Goal: Task Accomplishment & Management: Manage account settings

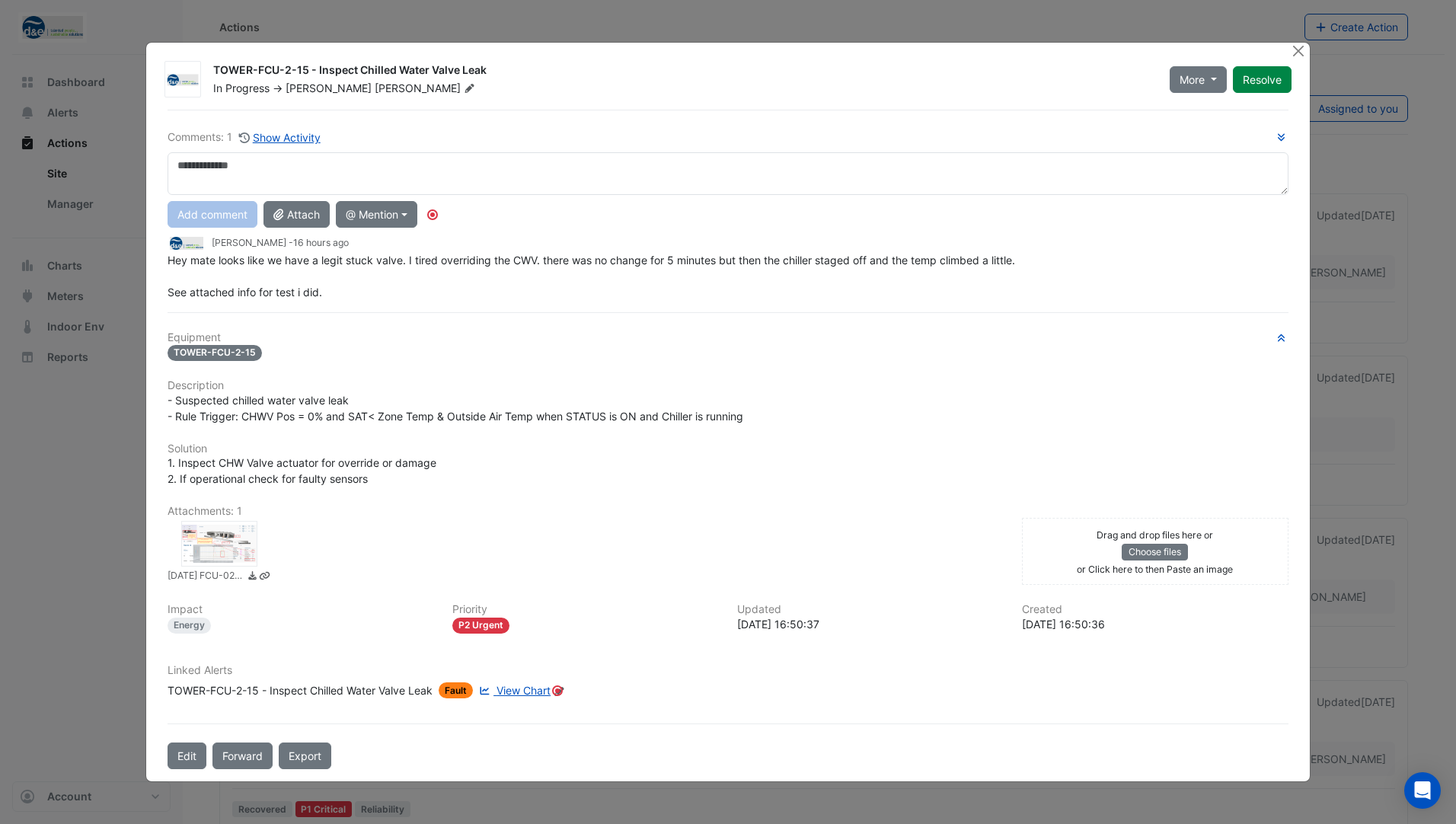
click at [218, 542] on div at bounding box center [219, 544] width 76 height 46
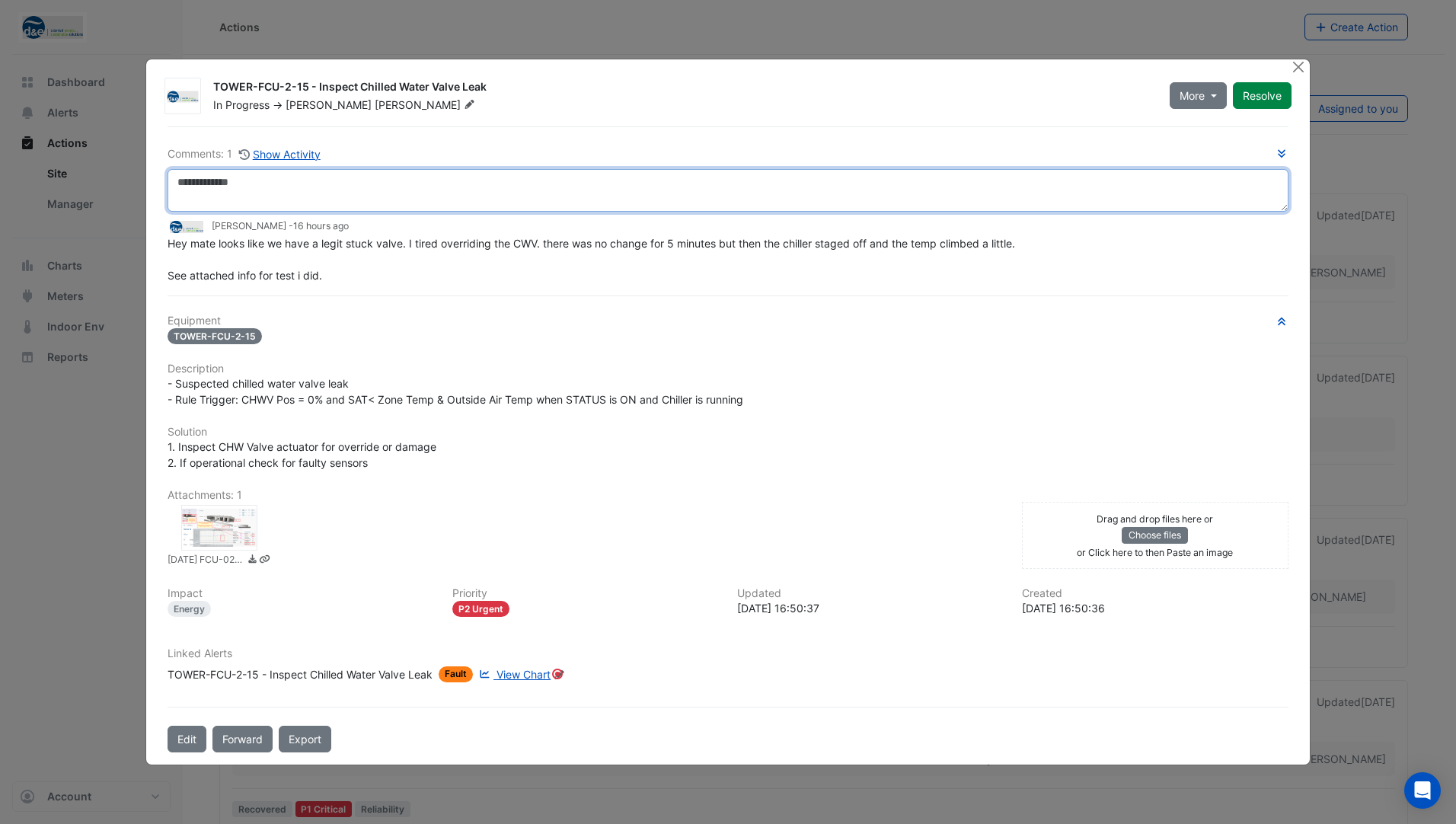
click at [376, 179] on textarea at bounding box center [728, 191] width 1121 height 43
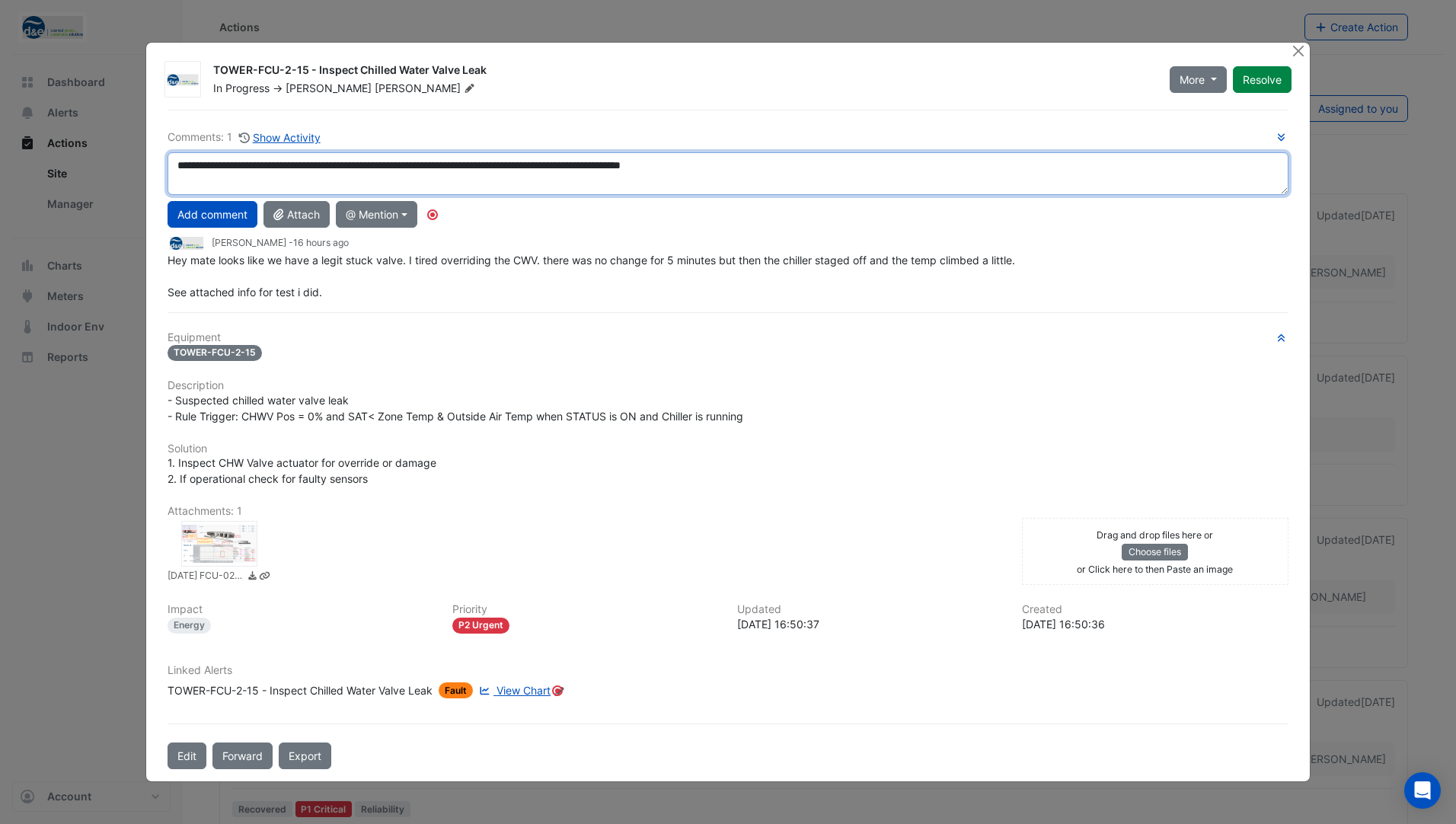
click at [302, 163] on textarea "**********" at bounding box center [728, 174] width 1121 height 43
drag, startPoint x: 465, startPoint y: 166, endPoint x: 437, endPoint y: 168, distance: 28.1
click at [437, 168] on textarea "**********" at bounding box center [728, 174] width 1121 height 43
click at [840, 166] on textarea "**********" at bounding box center [728, 174] width 1121 height 43
type textarea "**********"
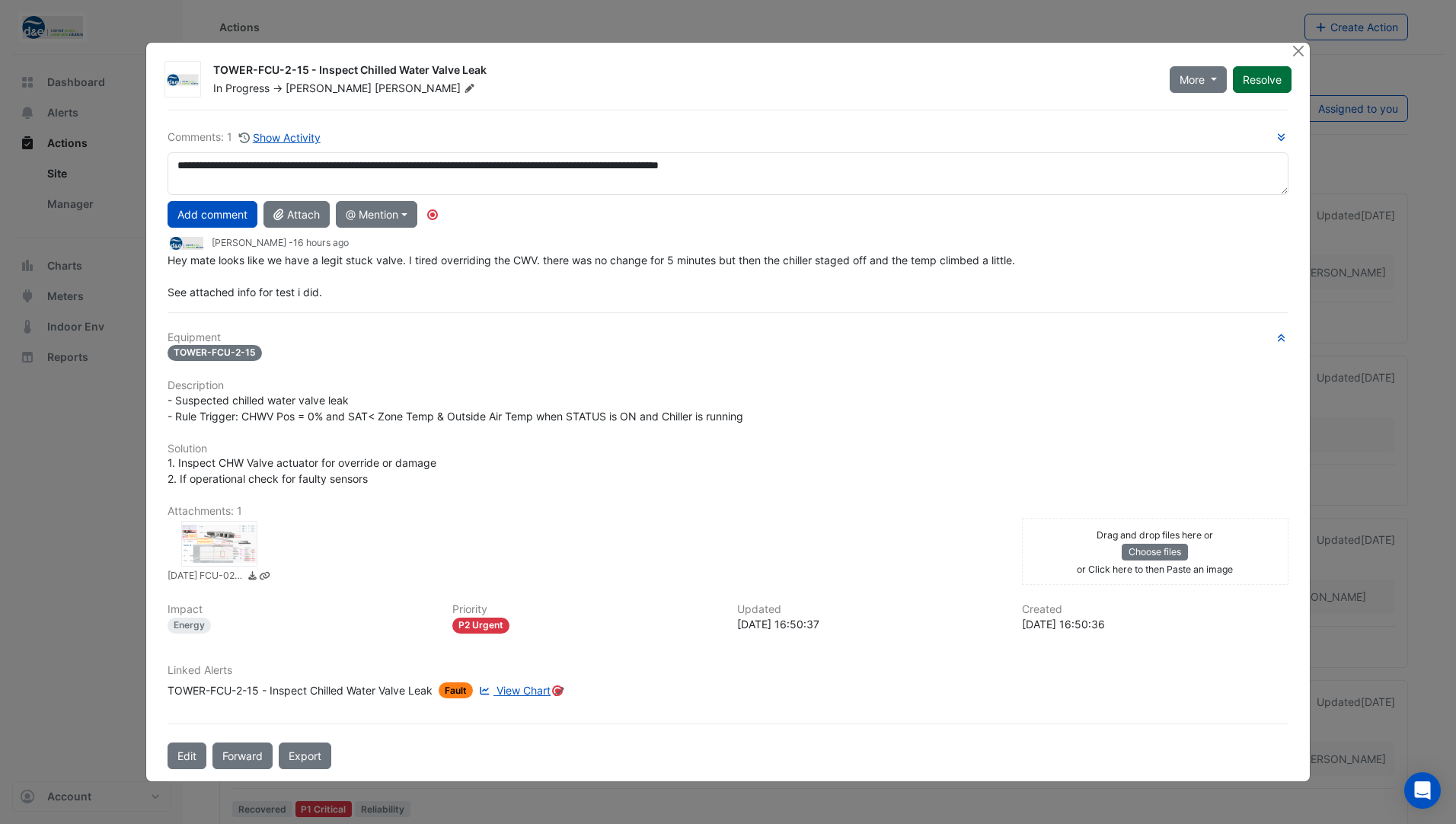
click at [1271, 81] on button "Resolve" at bounding box center [1262, 79] width 59 height 27
click at [231, 211] on button "Add comment" at bounding box center [212, 215] width 90 height 27
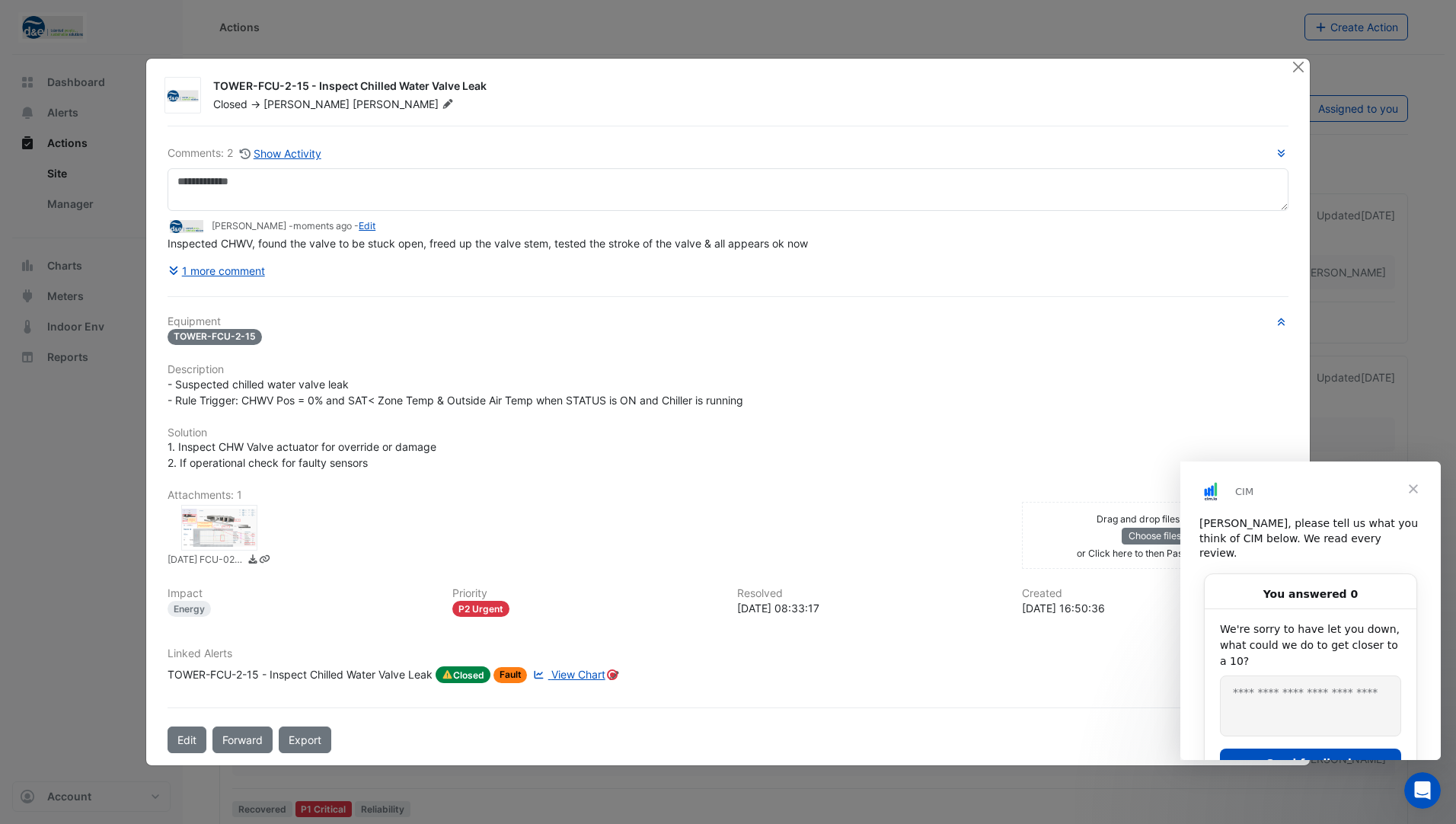
click at [1323, 470] on div "CIM" at bounding box center [1311, 489] width 261 height 55
click at [1416, 481] on span "Close" at bounding box center [1412, 489] width 55 height 55
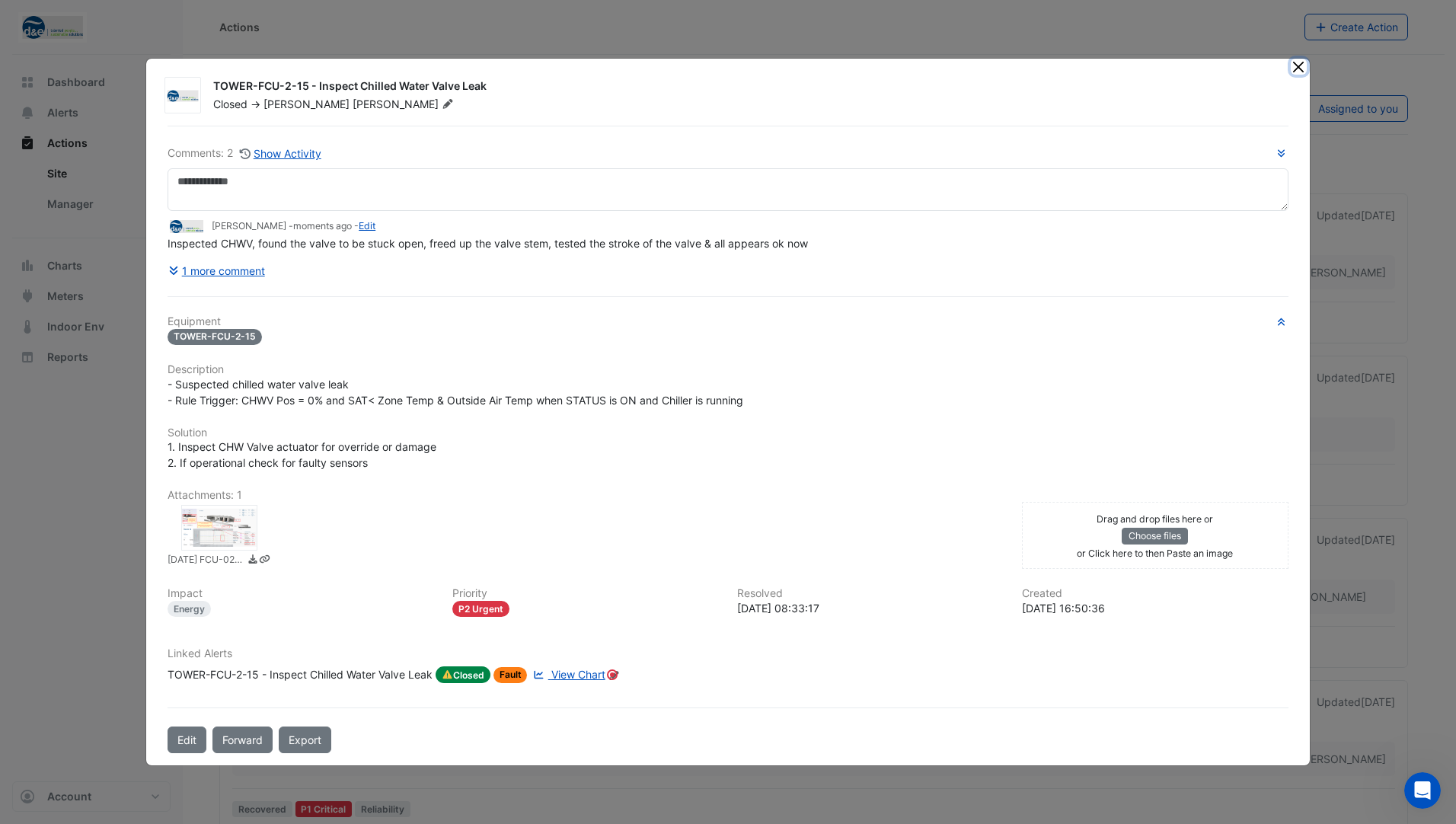
click at [1296, 72] on button "Close" at bounding box center [1299, 67] width 16 height 16
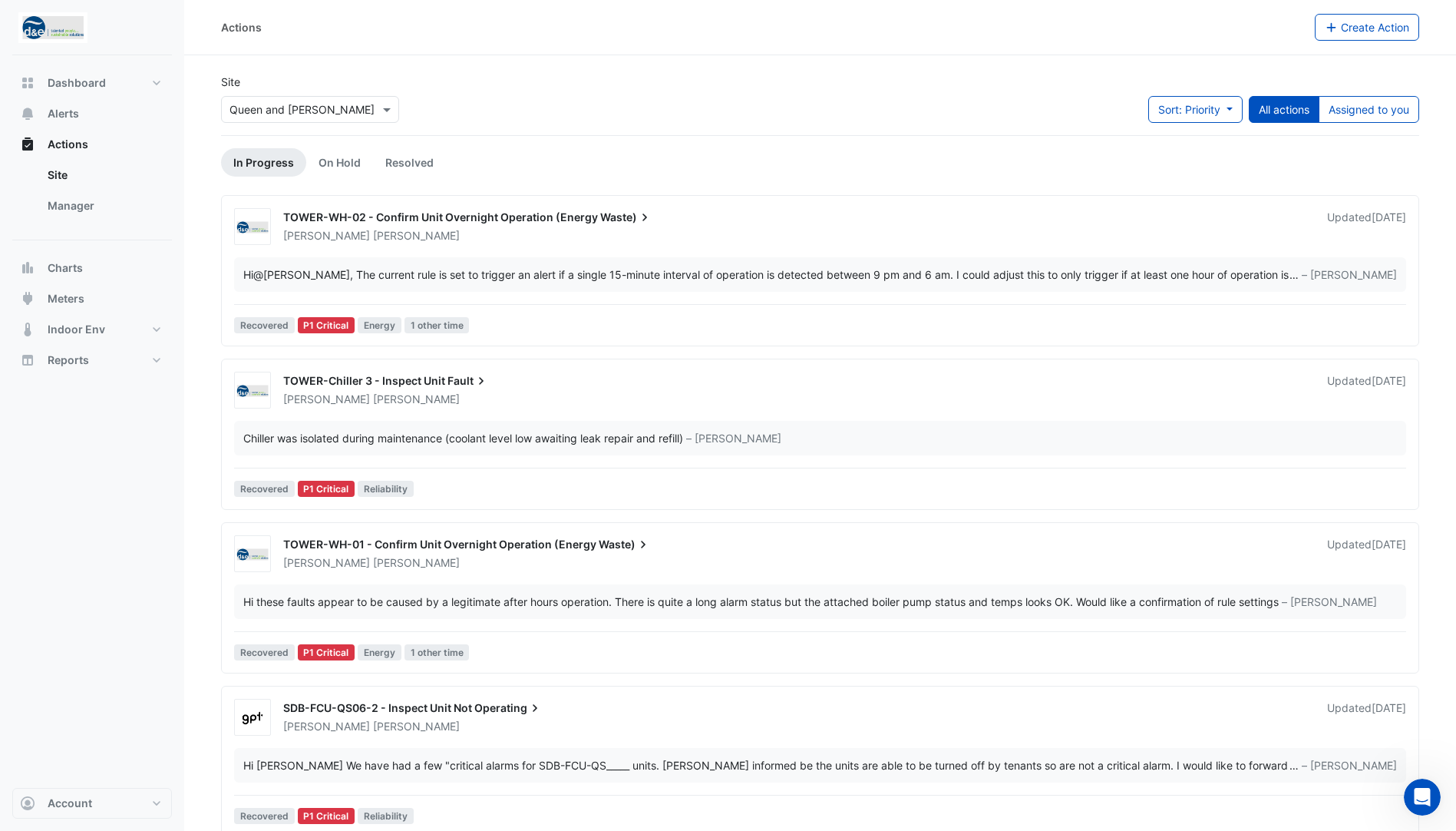
click at [271, 158] on link "In Progress" at bounding box center [263, 162] width 85 height 28
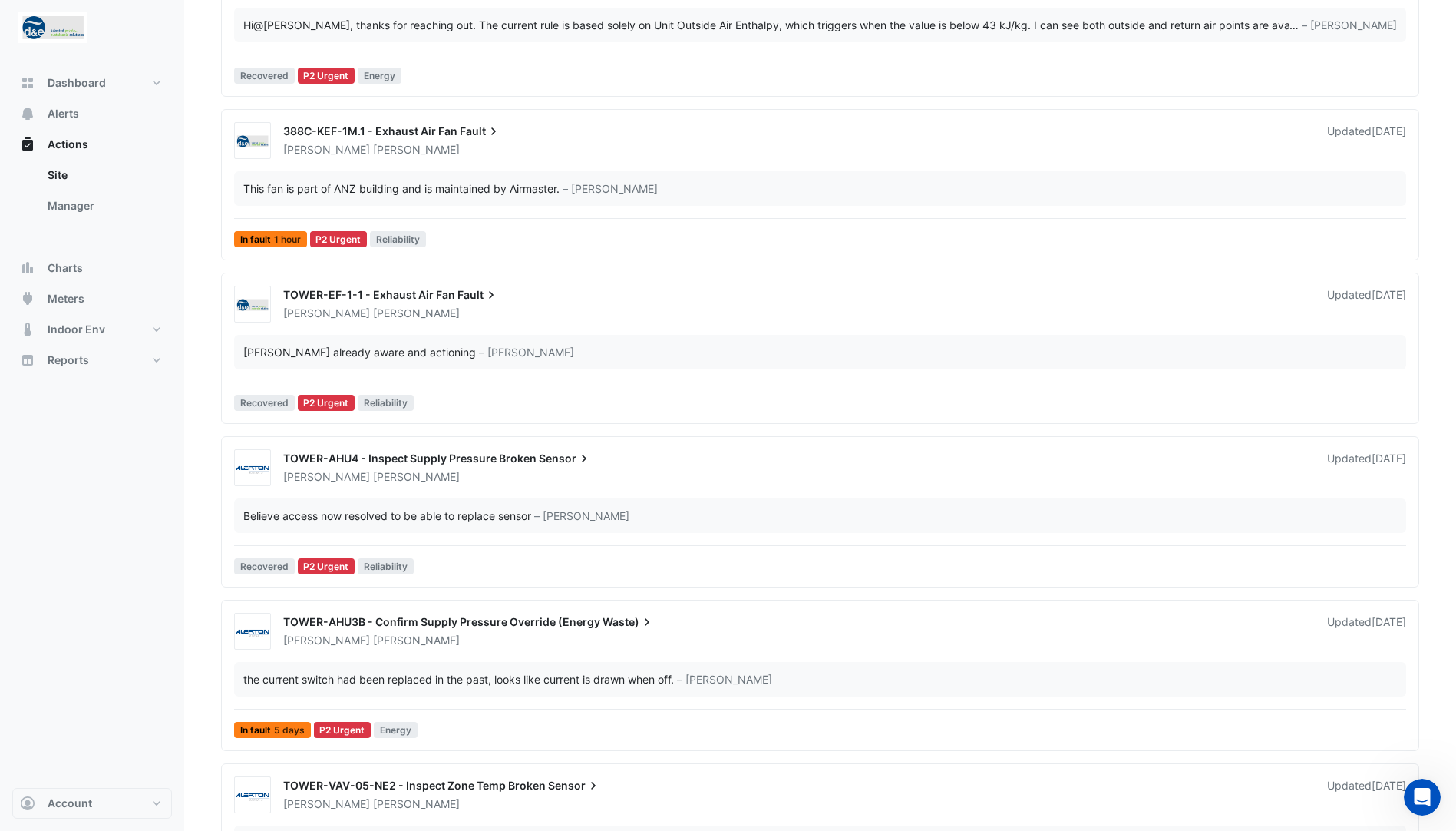
scroll to position [1075, 0]
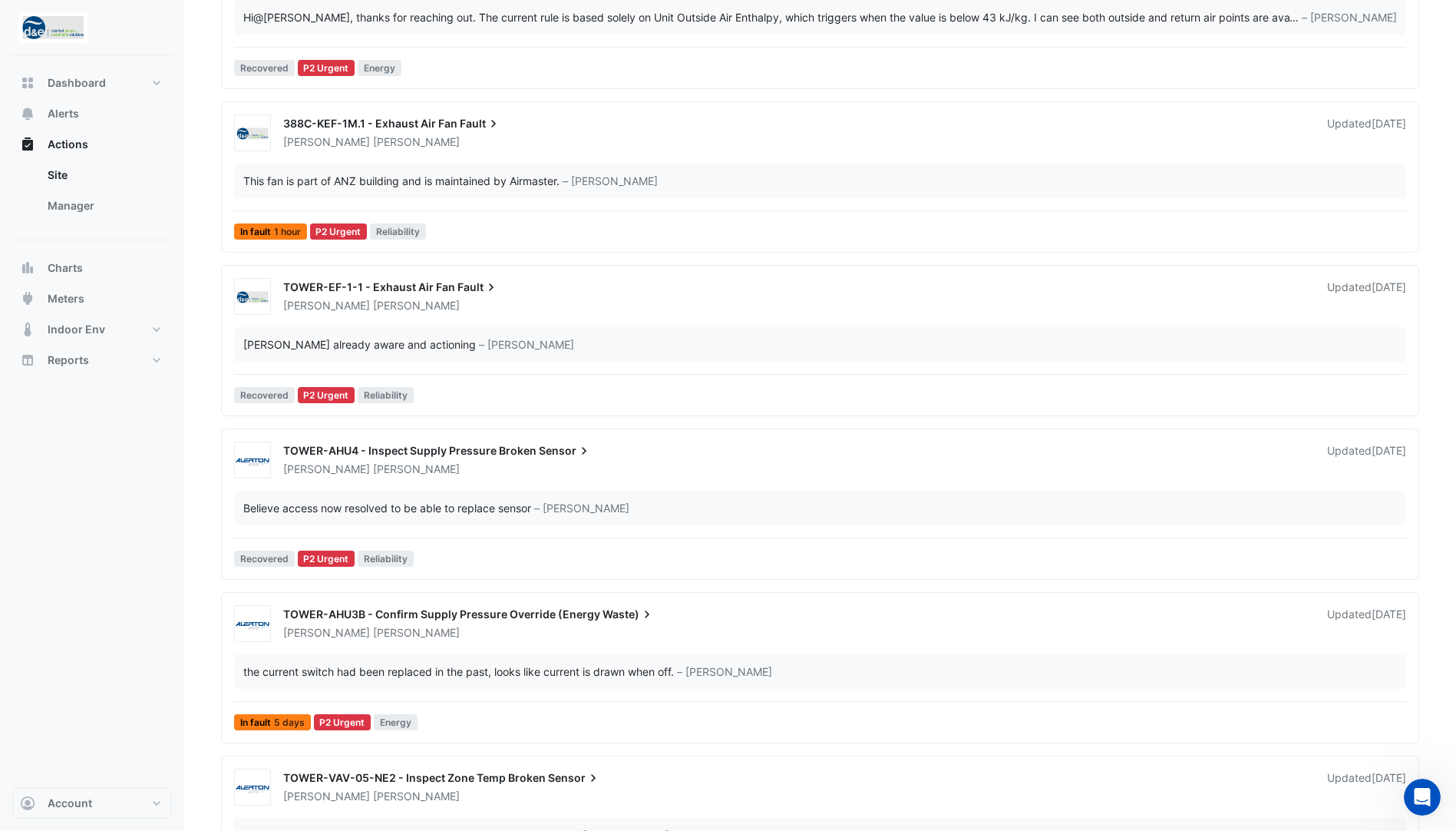
click at [373, 300] on span "[PERSON_NAME]" at bounding box center [416, 305] width 86 height 15
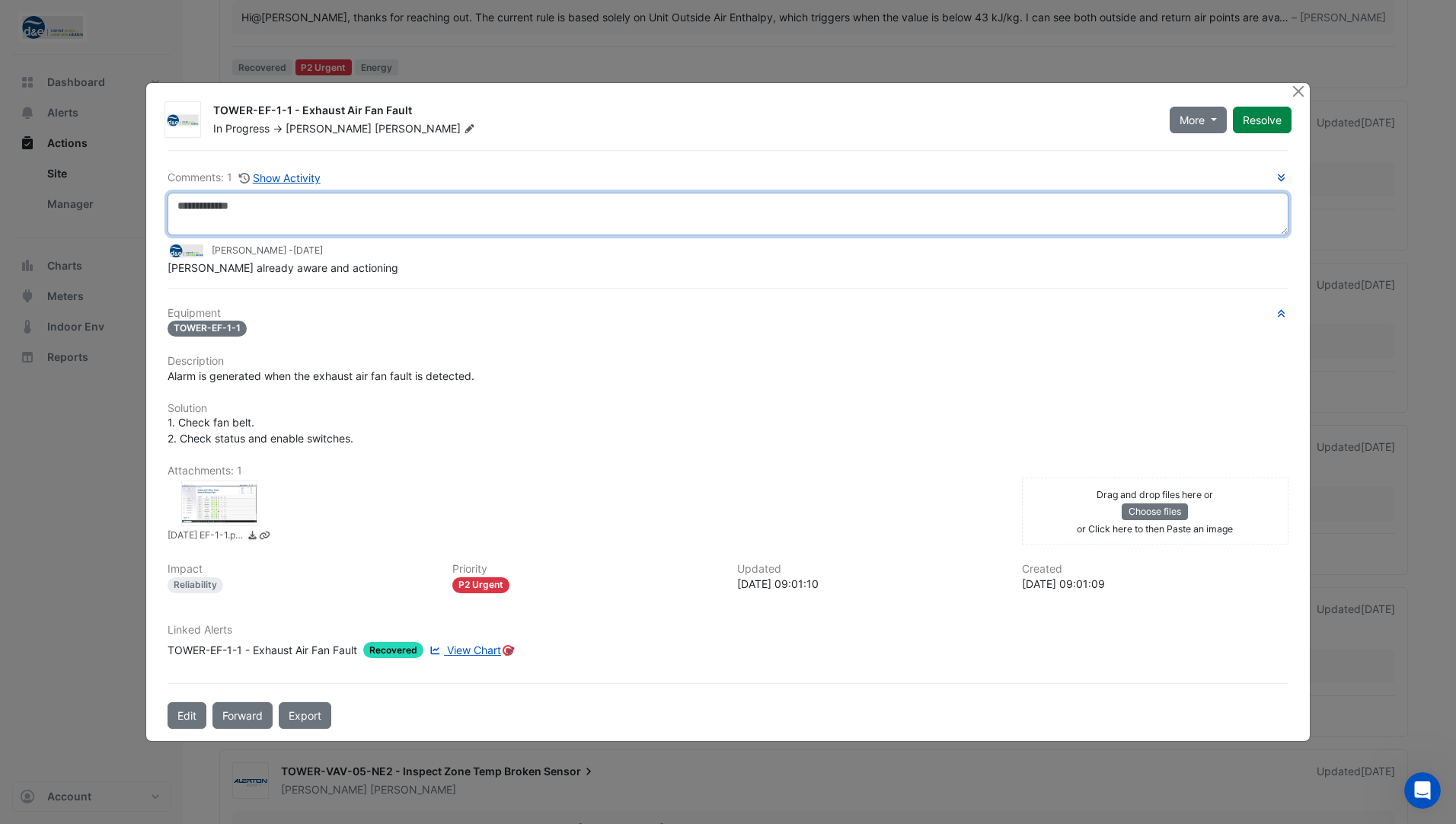
click at [257, 225] on textarea at bounding box center [728, 214] width 1121 height 43
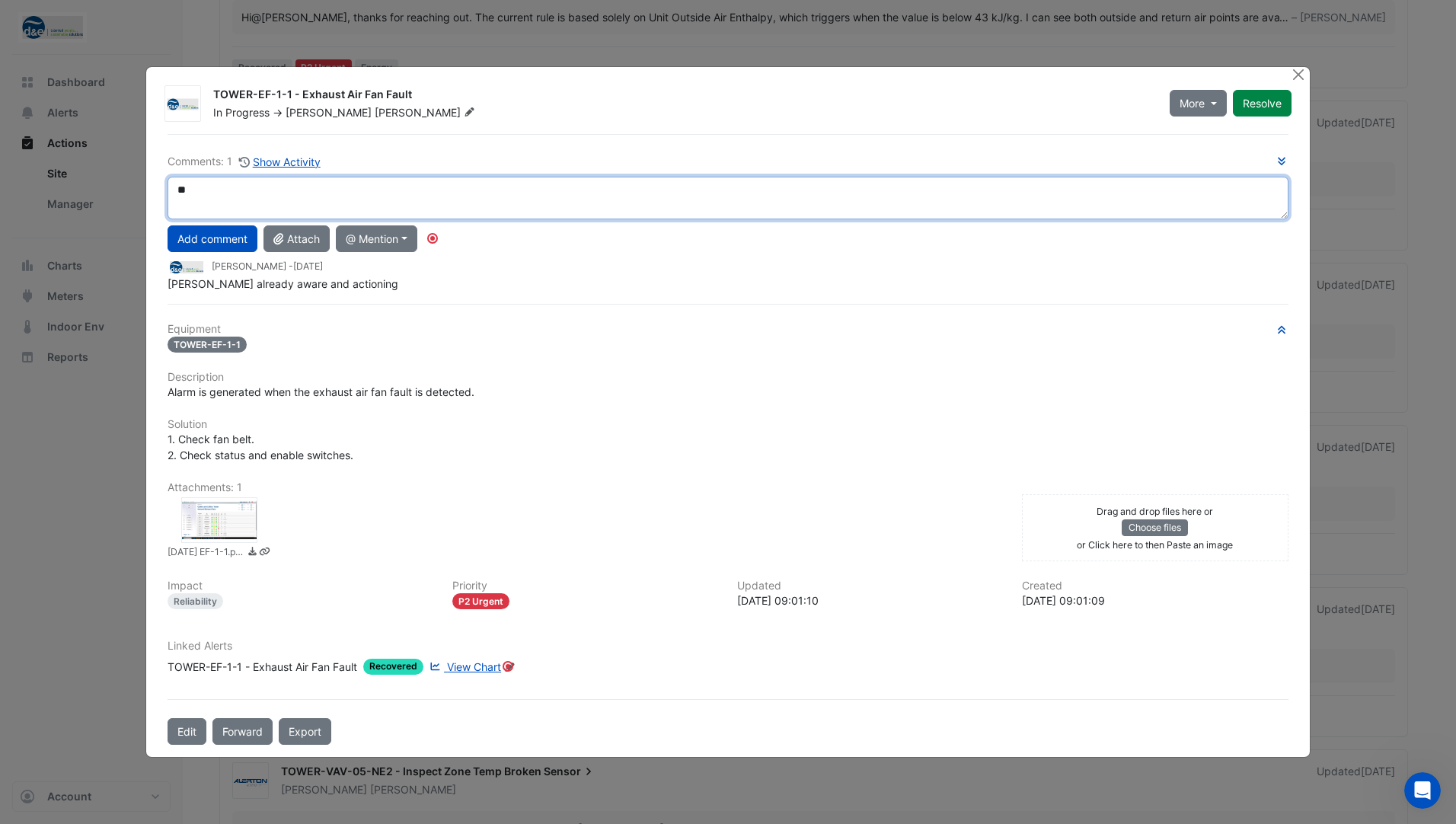
type textarea "*"
type textarea "**********"
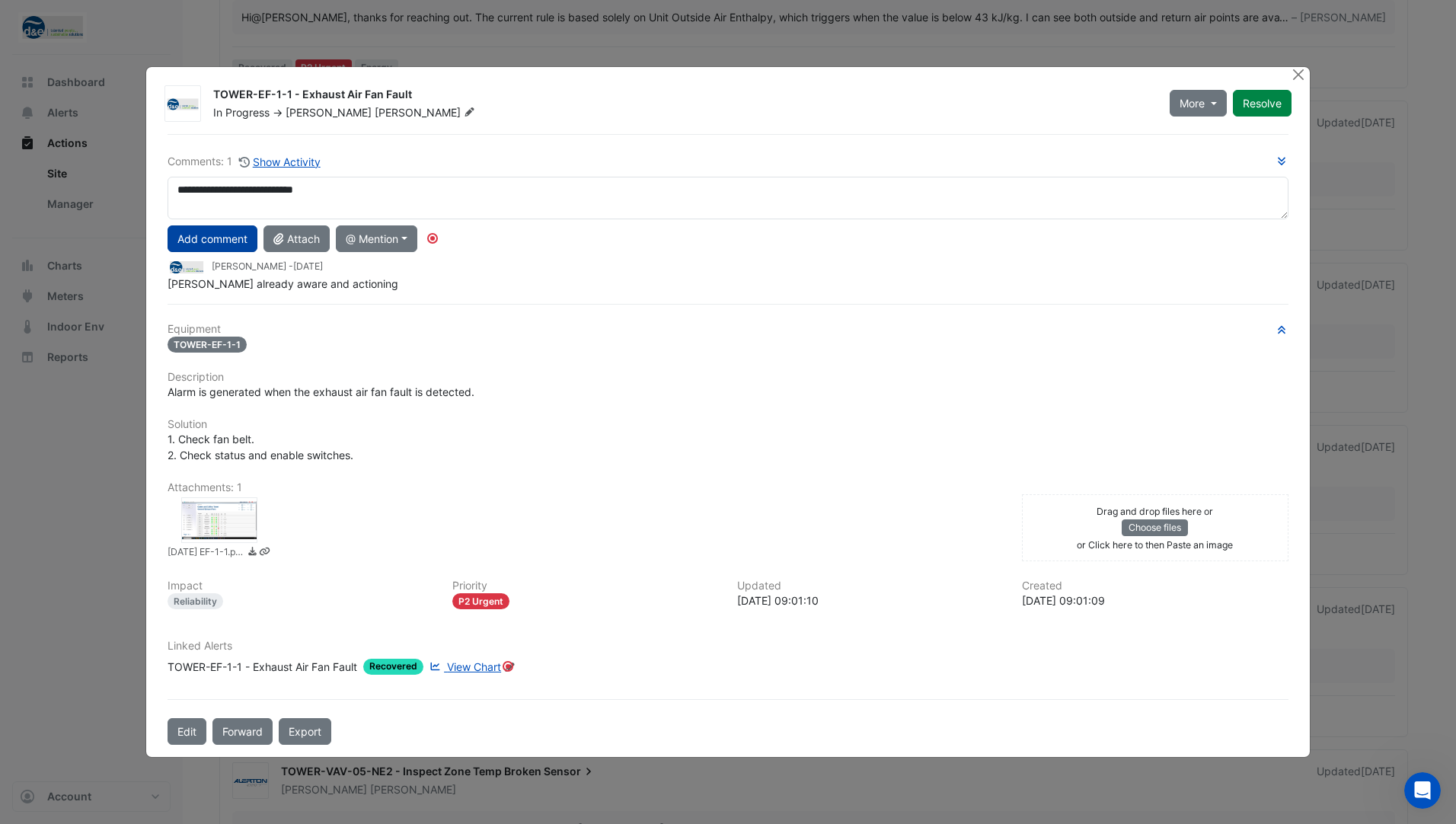
click at [243, 232] on button "Add comment" at bounding box center [212, 239] width 90 height 27
click at [1264, 104] on button "Resolve" at bounding box center [1262, 103] width 59 height 27
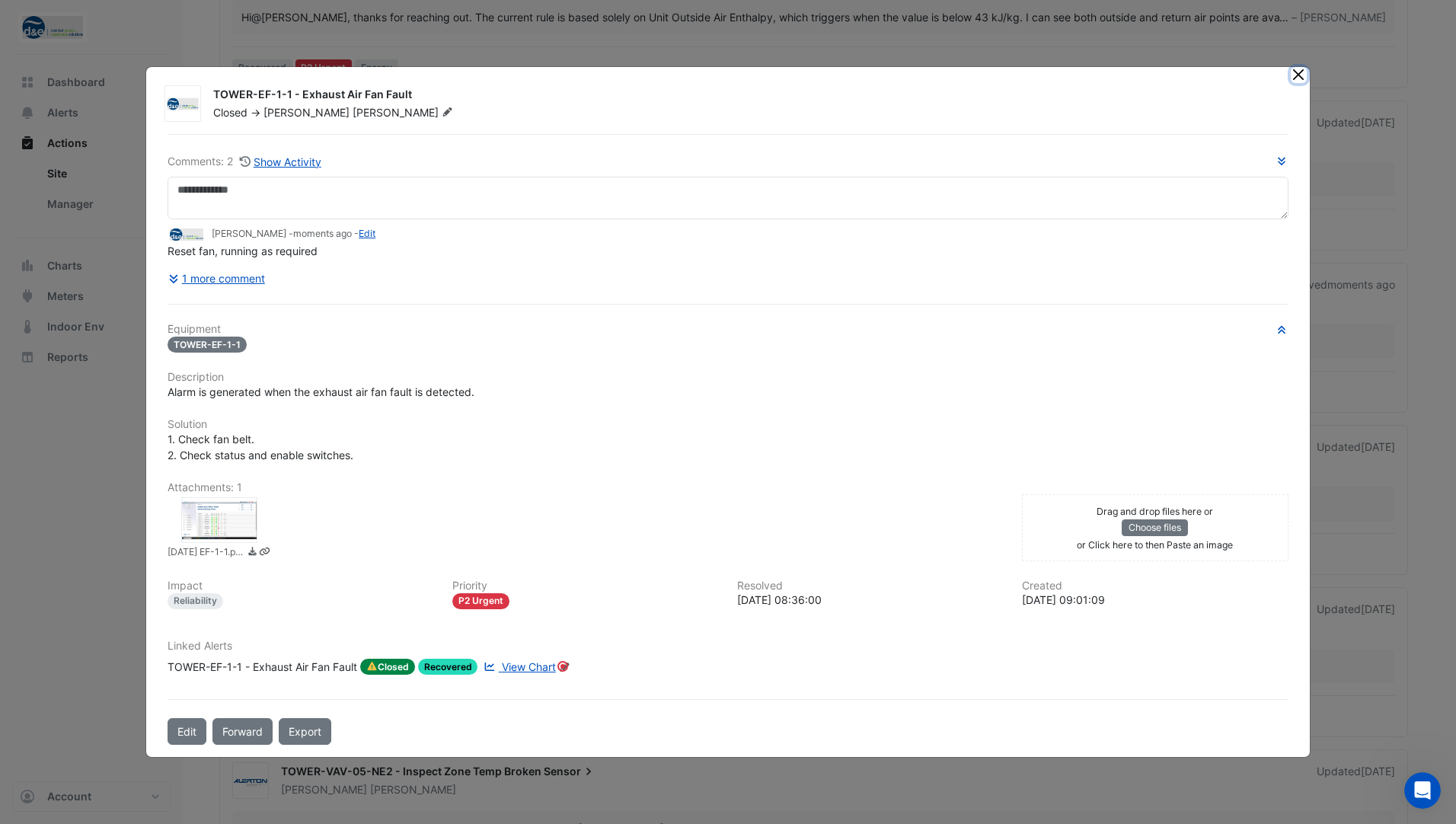
click at [1299, 70] on button "Close" at bounding box center [1299, 75] width 16 height 16
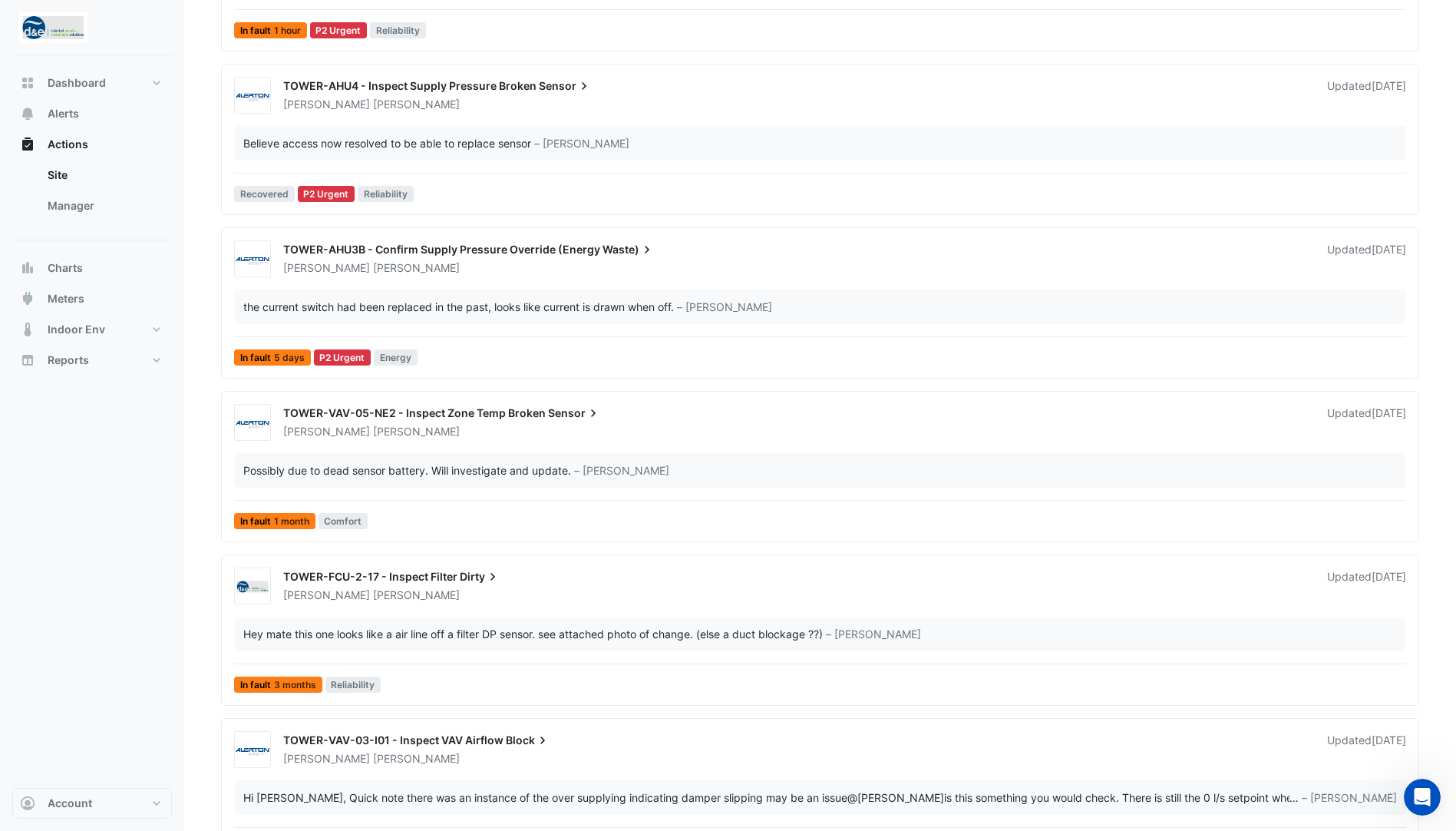
scroll to position [1273, 0]
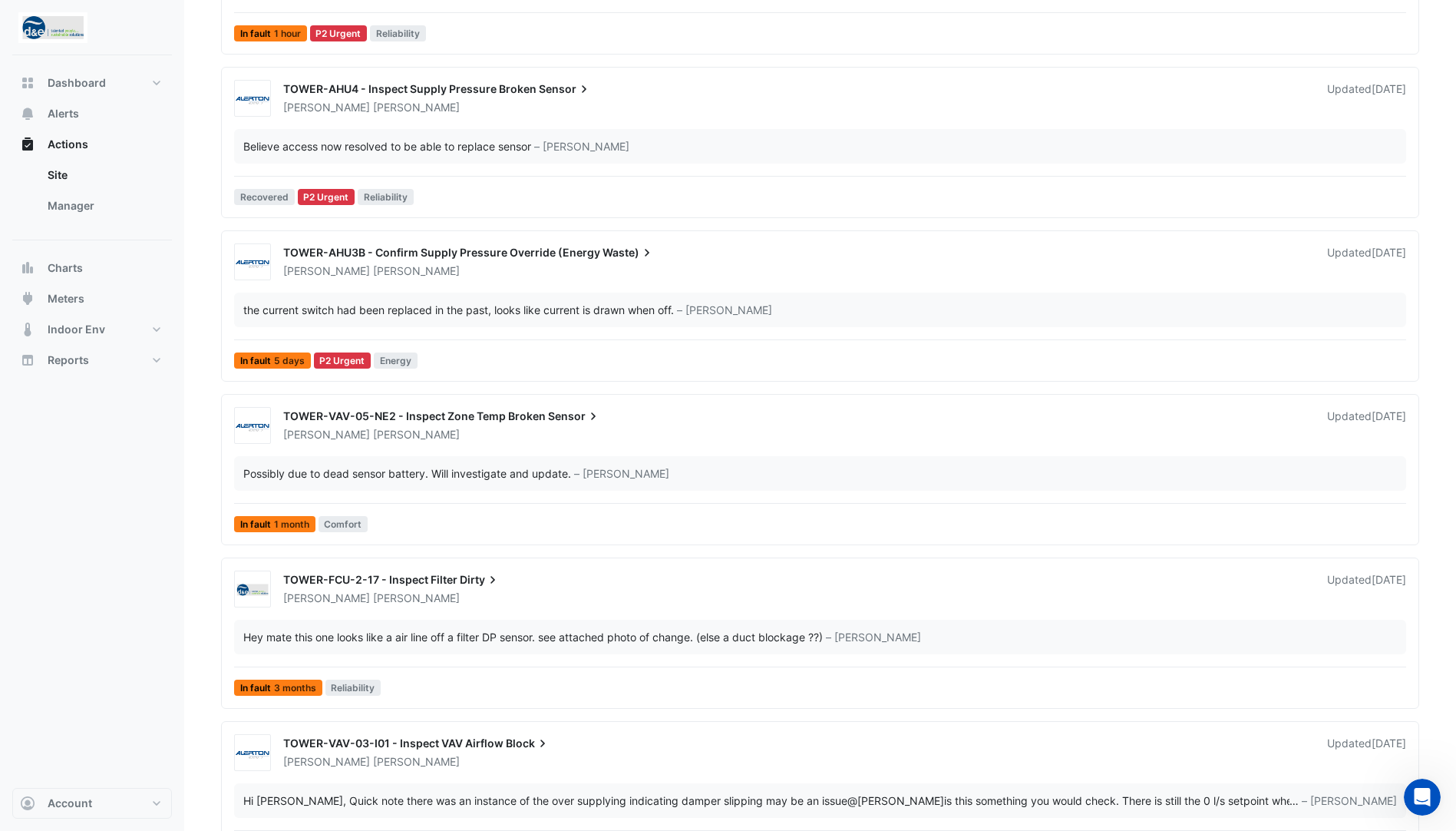
click at [255, 583] on img at bounding box center [252, 590] width 35 height 15
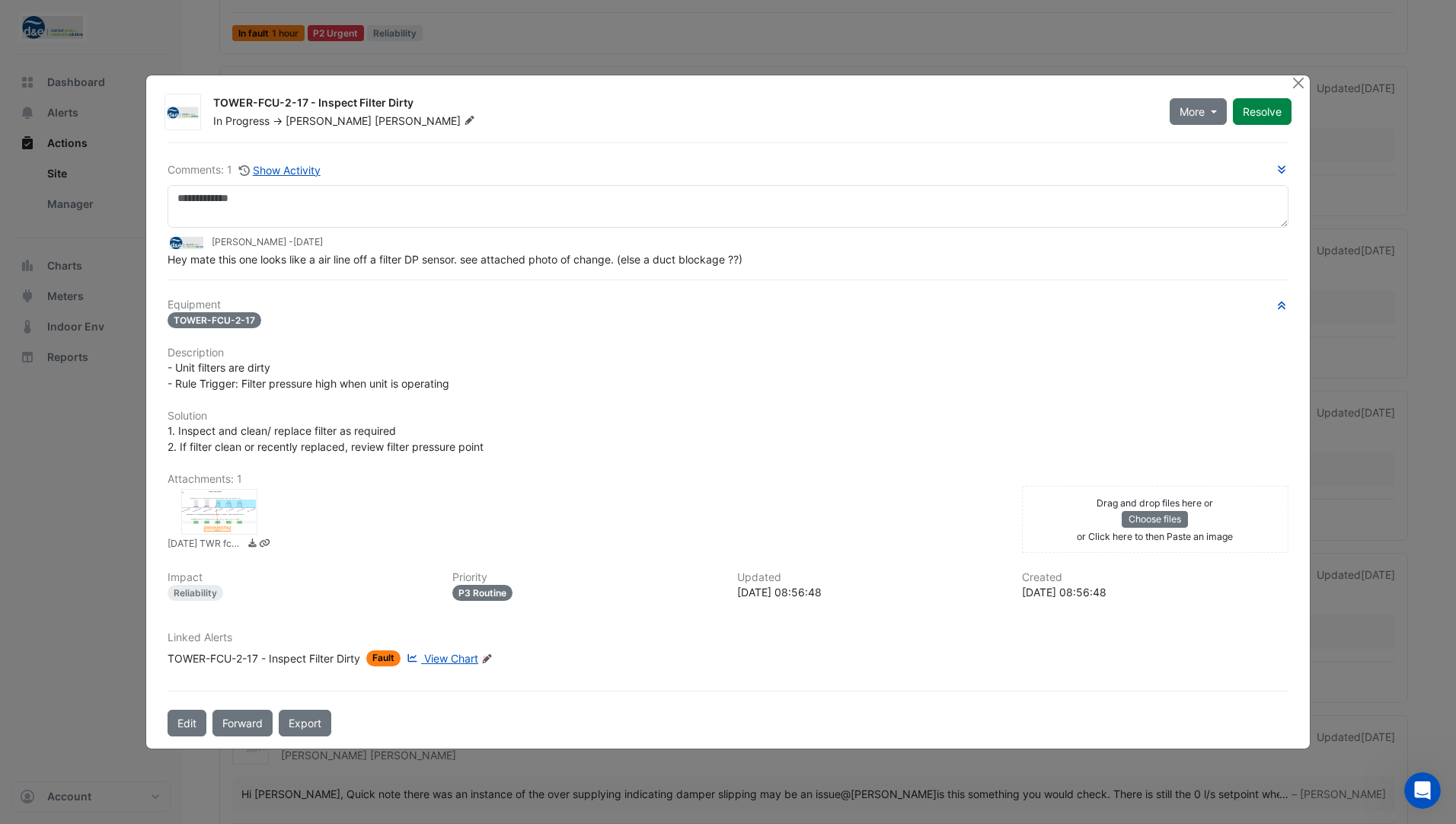
click at [447, 662] on span "View Chart" at bounding box center [451, 658] width 54 height 13
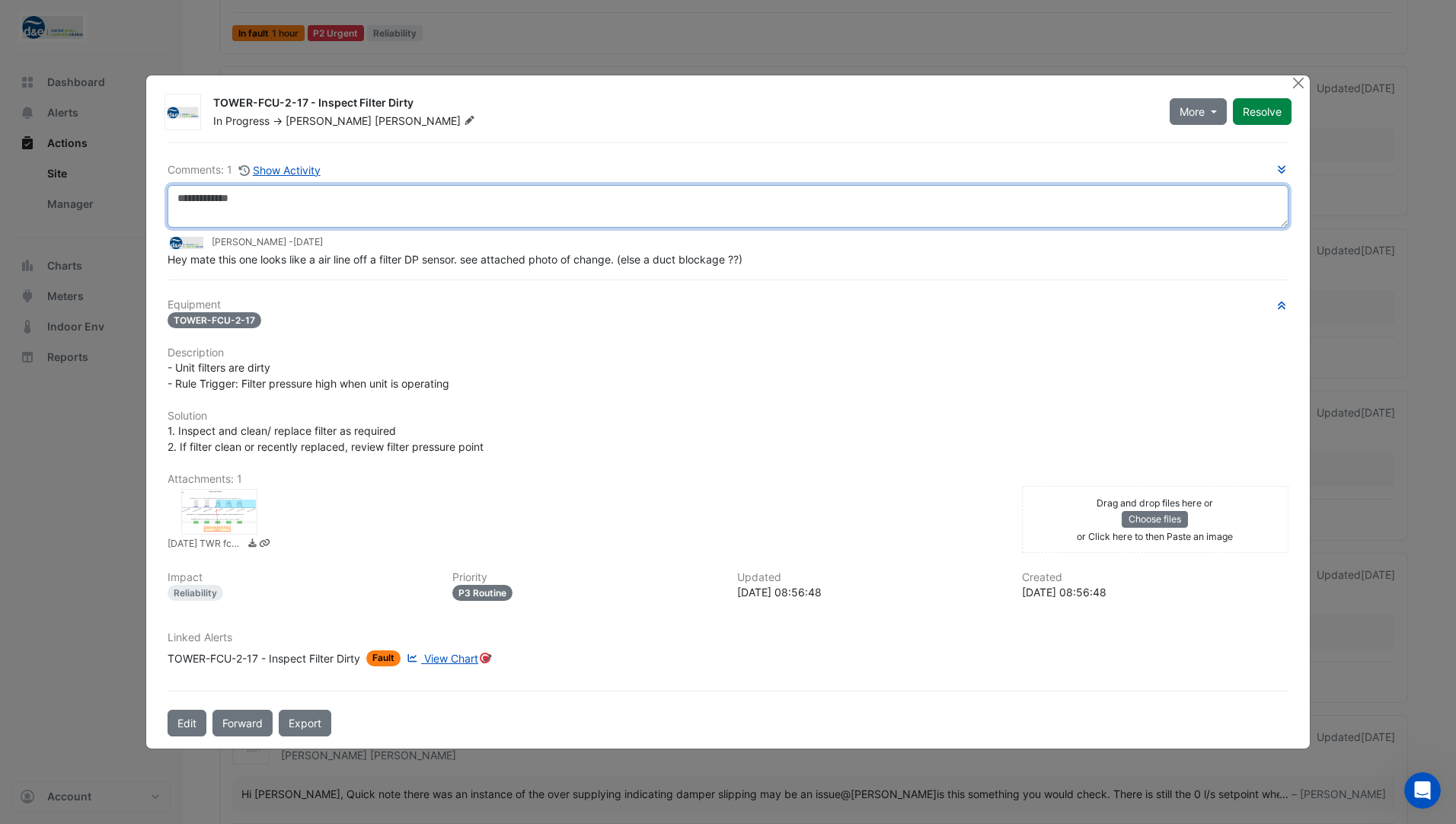
click at [228, 211] on textarea at bounding box center [728, 207] width 1121 height 43
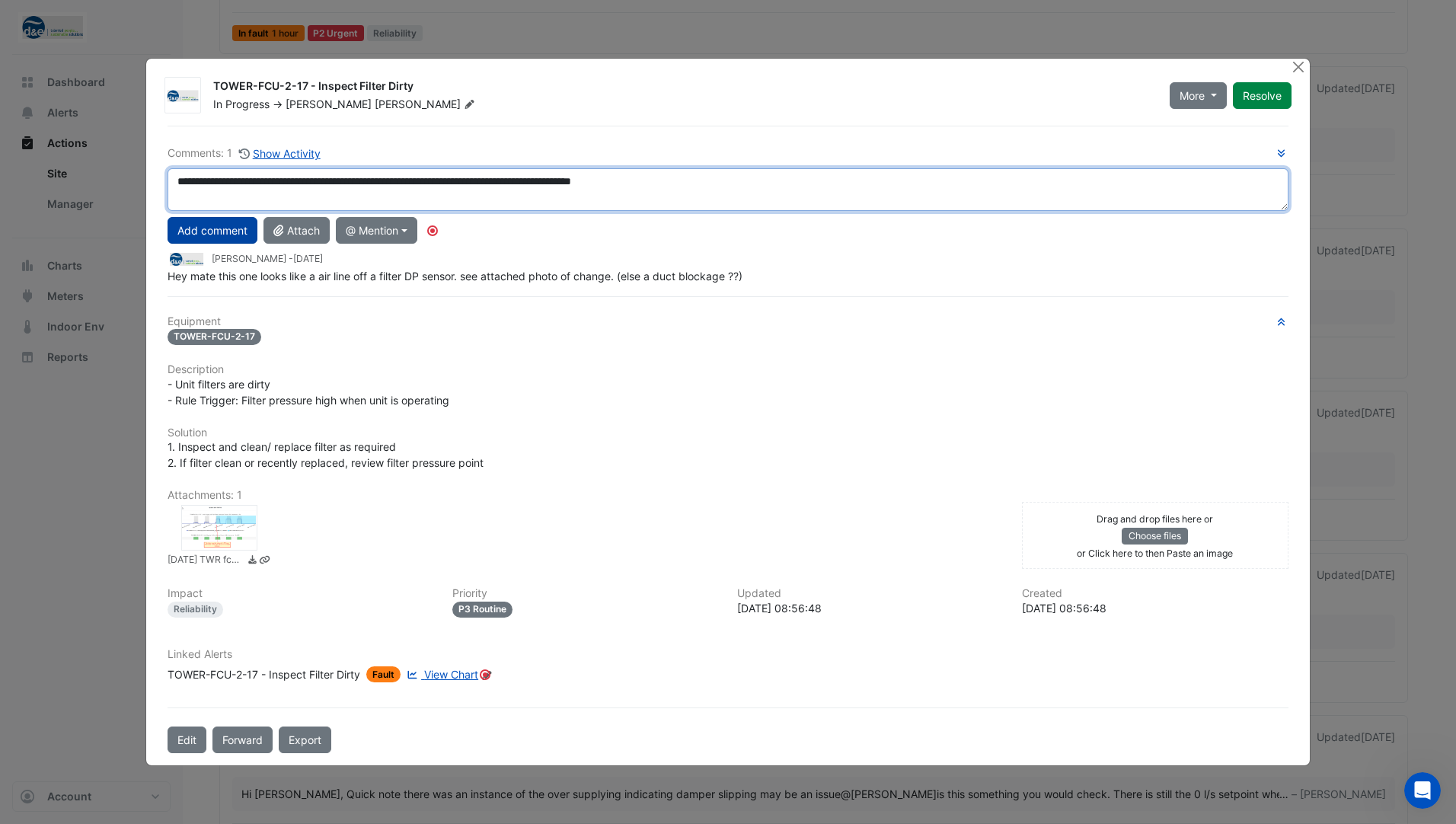
type textarea "**********"
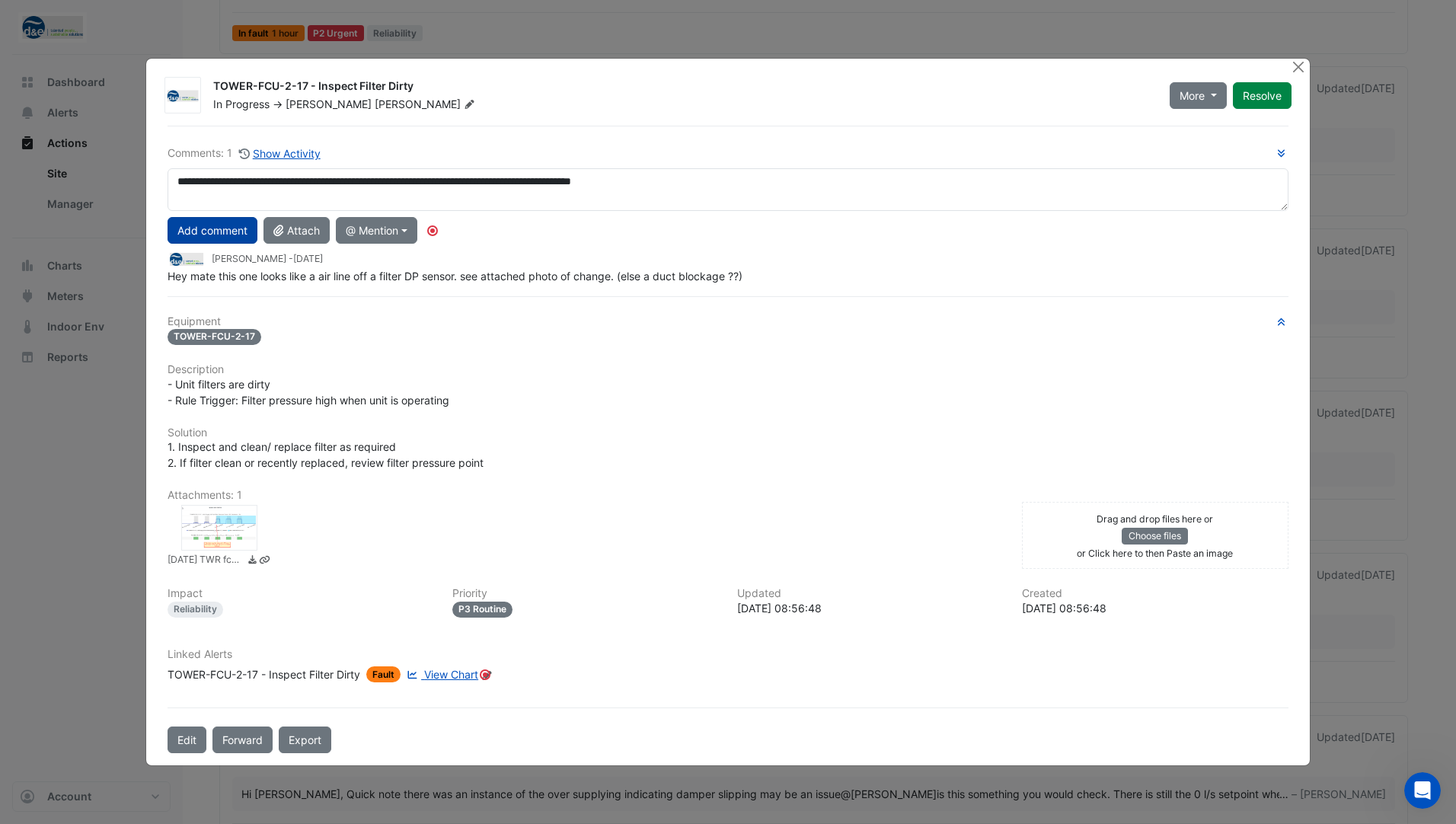
click at [238, 223] on button "Add comment" at bounding box center [212, 230] width 90 height 27
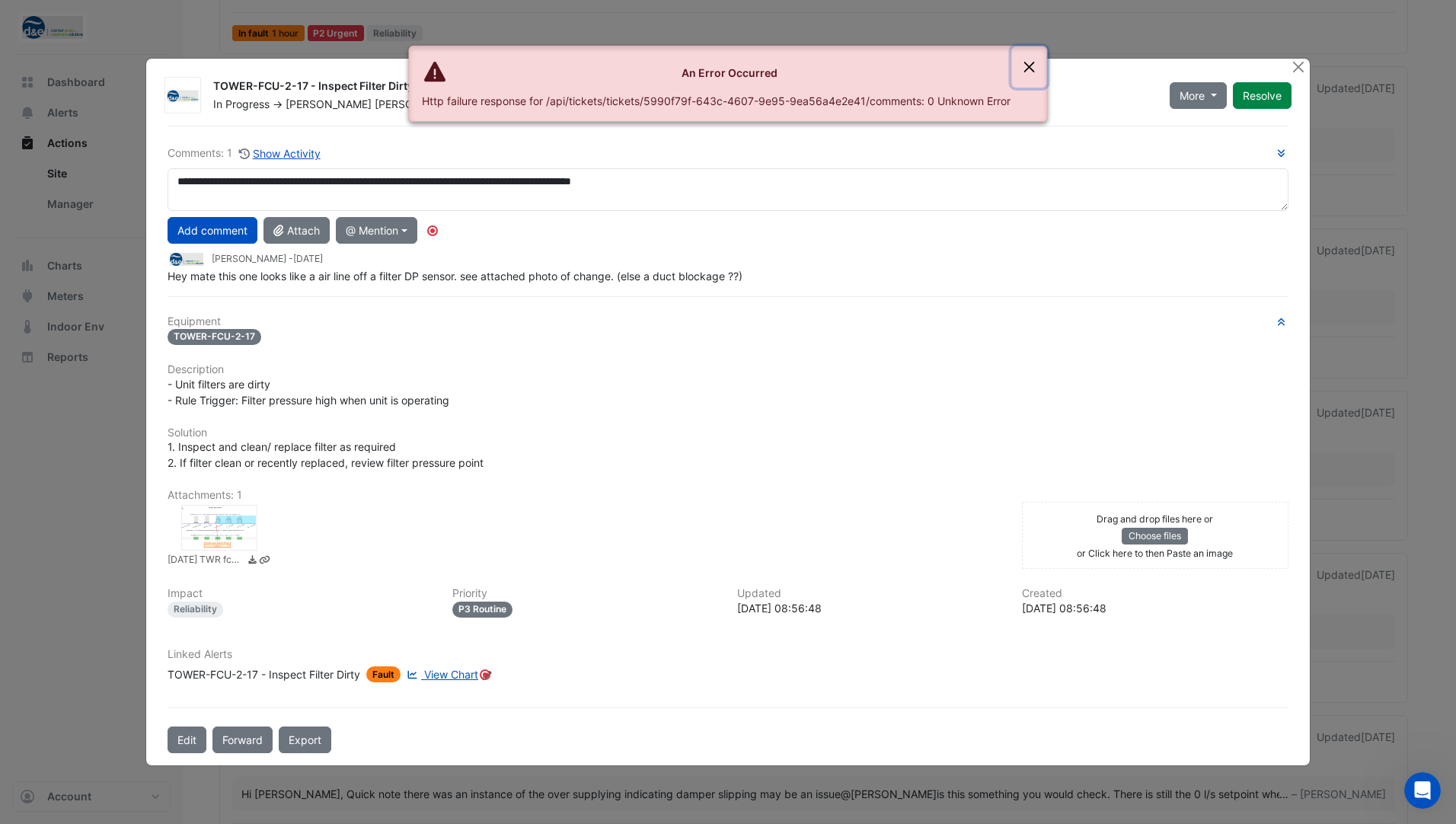
click at [1036, 63] on button "Close" at bounding box center [1029, 67] width 35 height 41
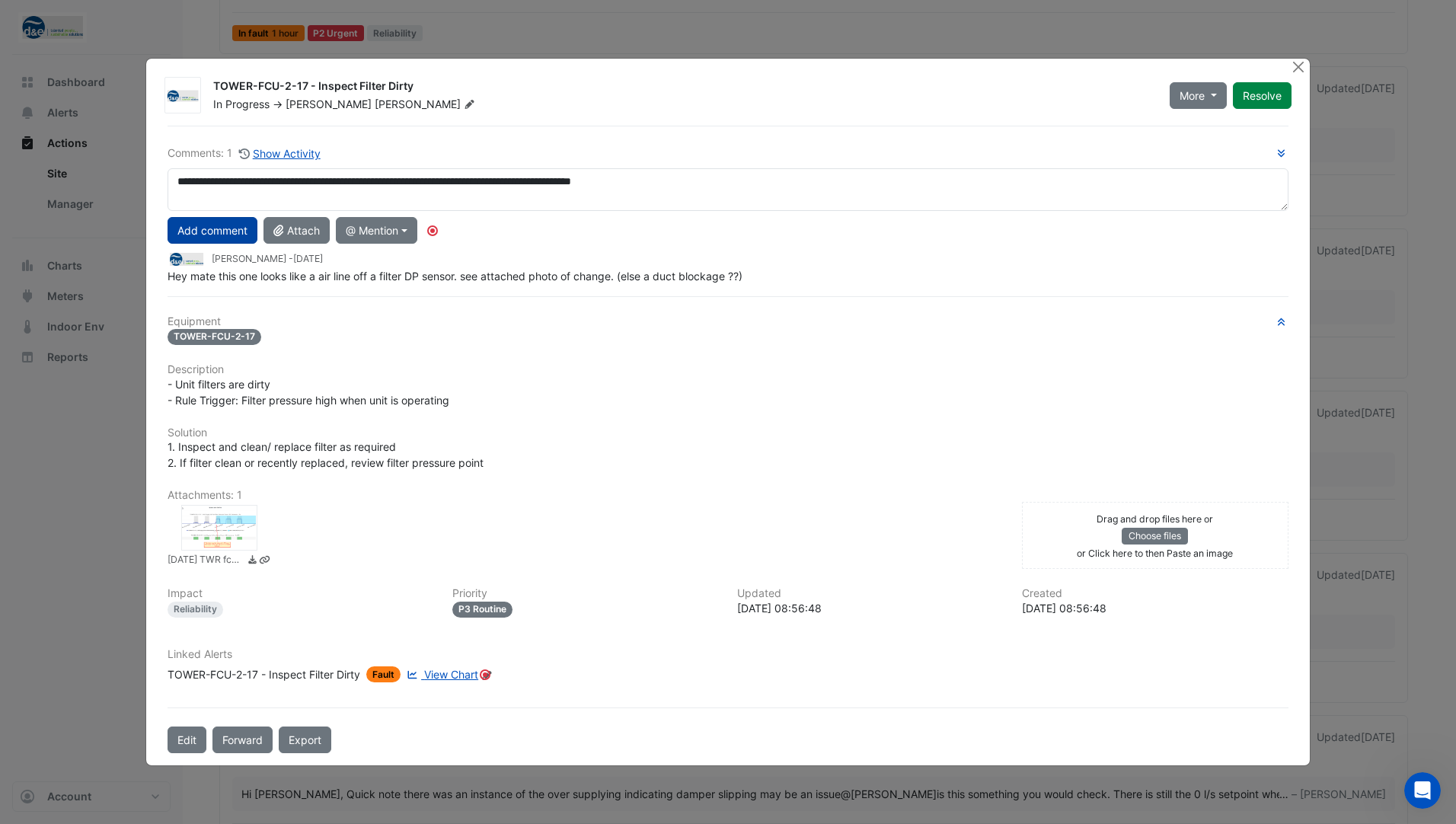
click at [187, 234] on button "Add comment" at bounding box center [212, 230] width 90 height 27
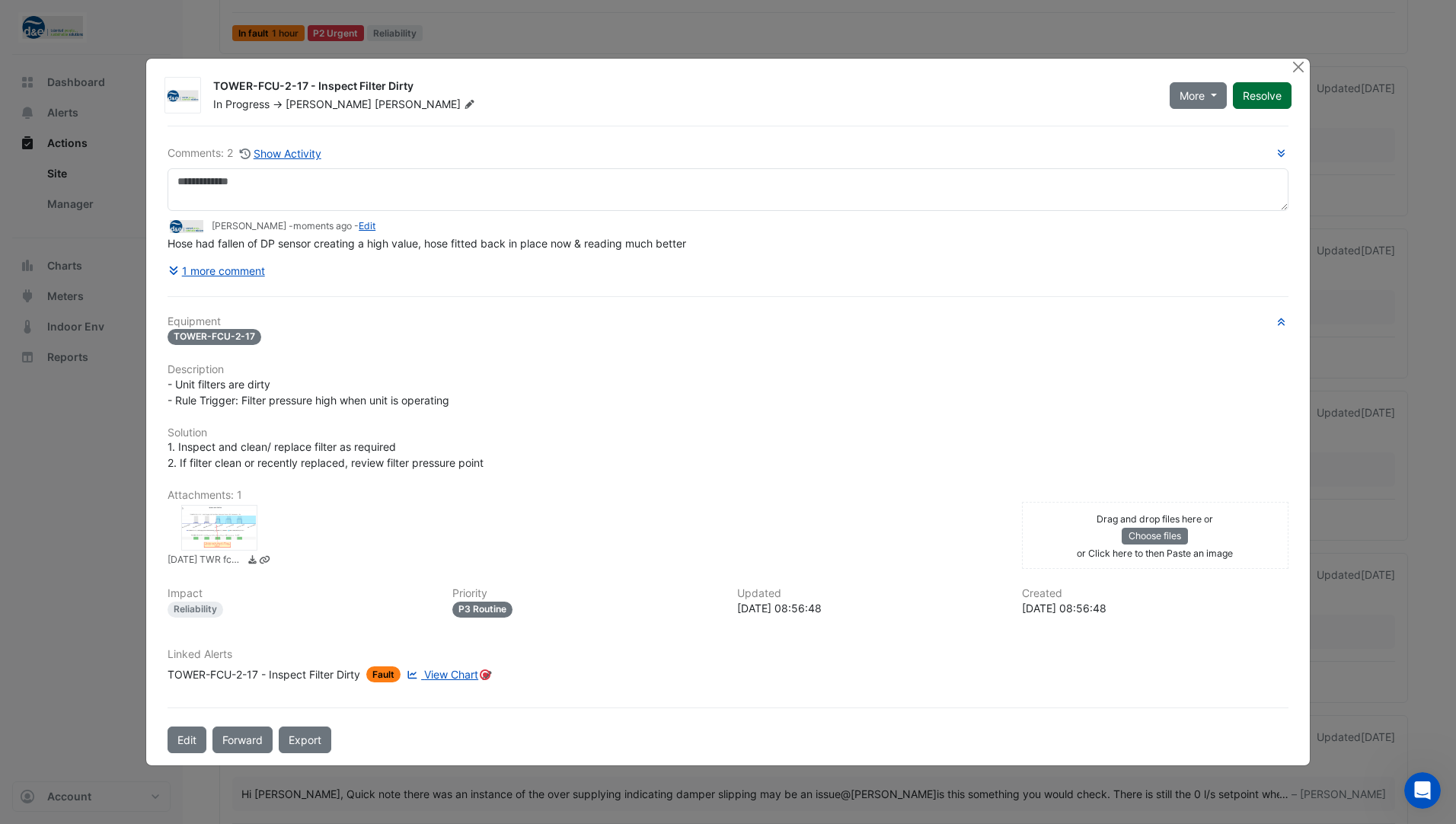
click at [1256, 99] on button "Resolve" at bounding box center [1262, 96] width 59 height 27
click at [1299, 69] on button "Close" at bounding box center [1299, 67] width 16 height 16
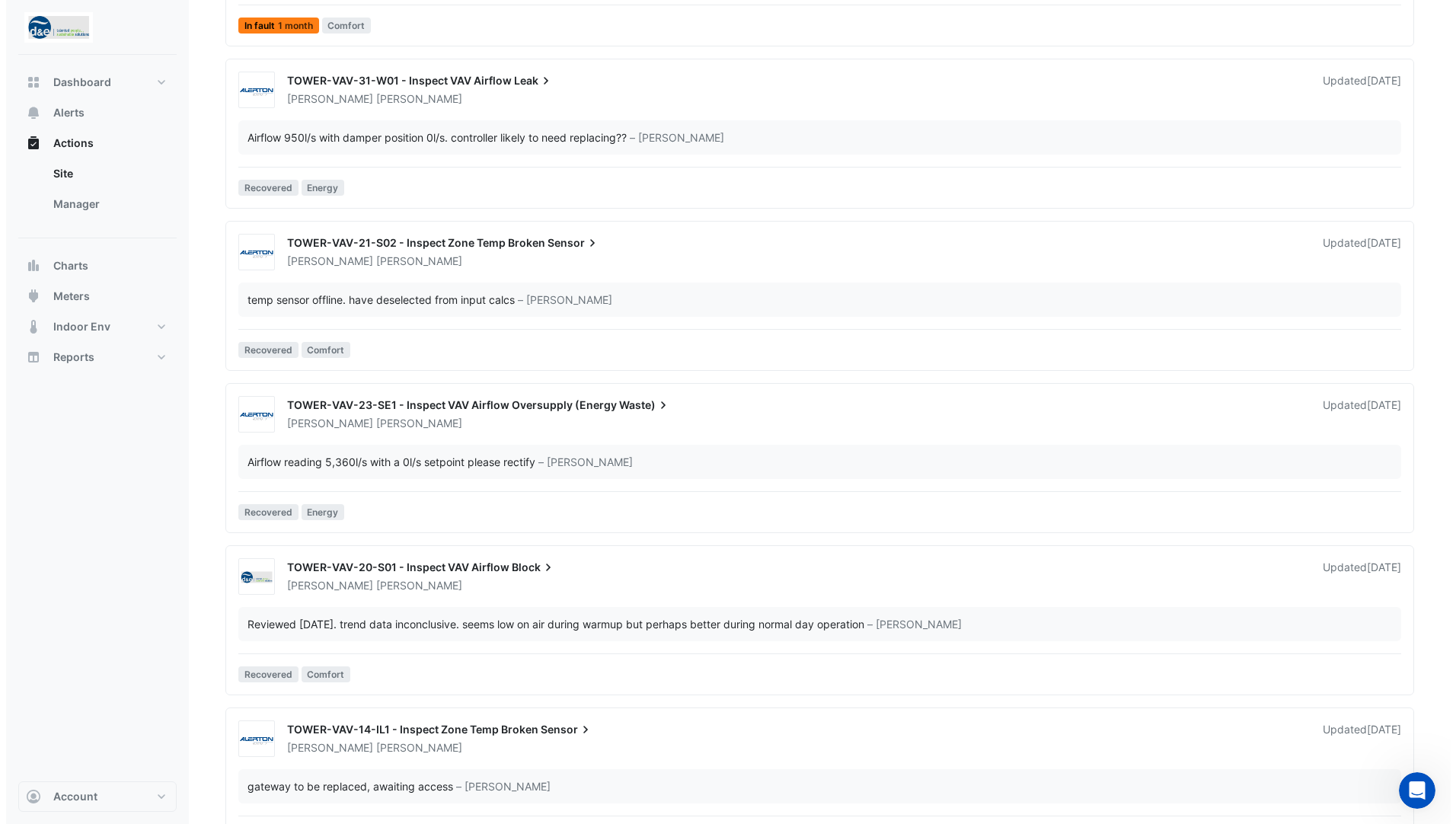
scroll to position [2253, 0]
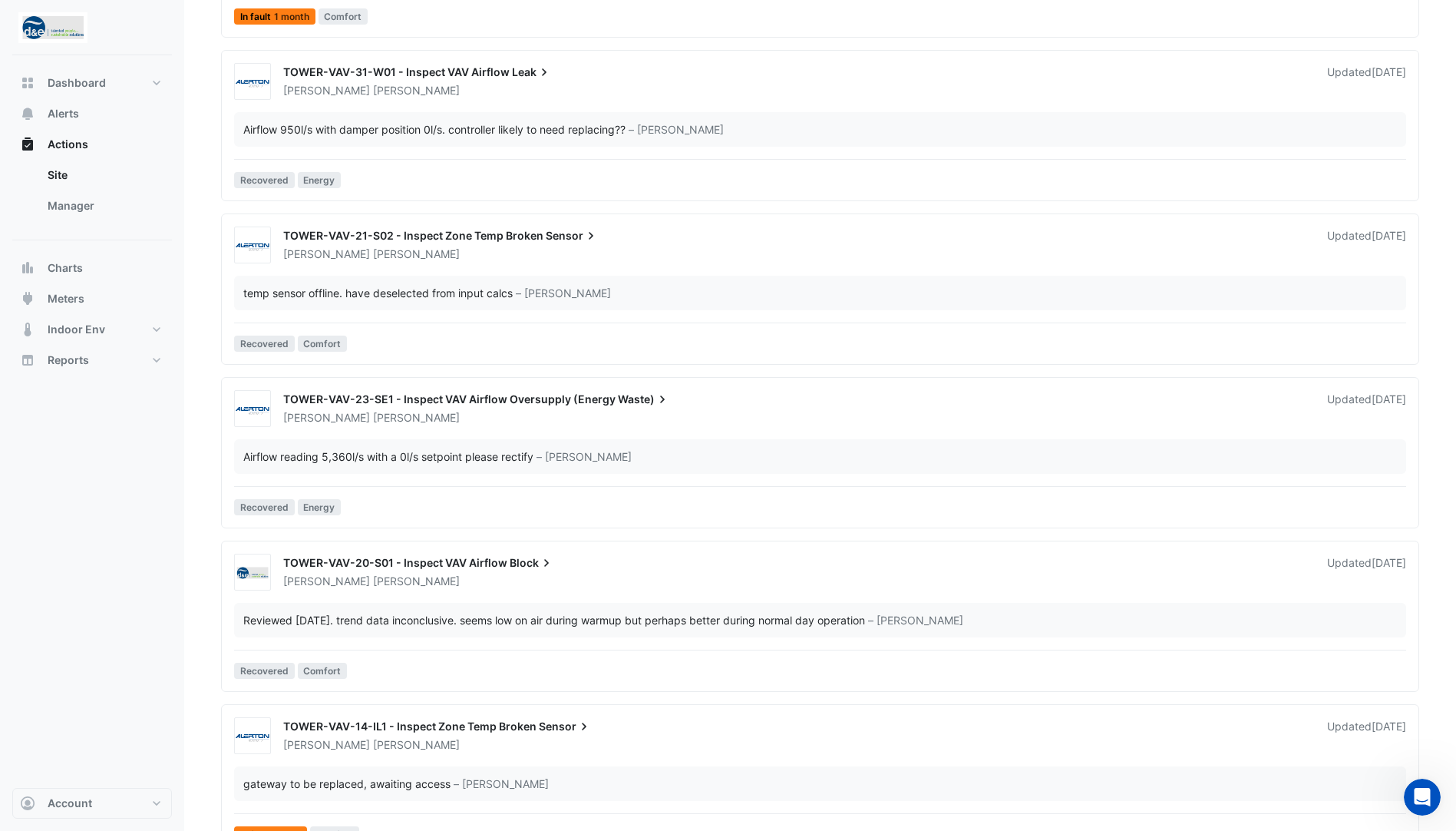
click at [383, 563] on span "TOWER-VAV-20-S01 - Inspect VAV Airflow" at bounding box center [396, 563] width 224 height 13
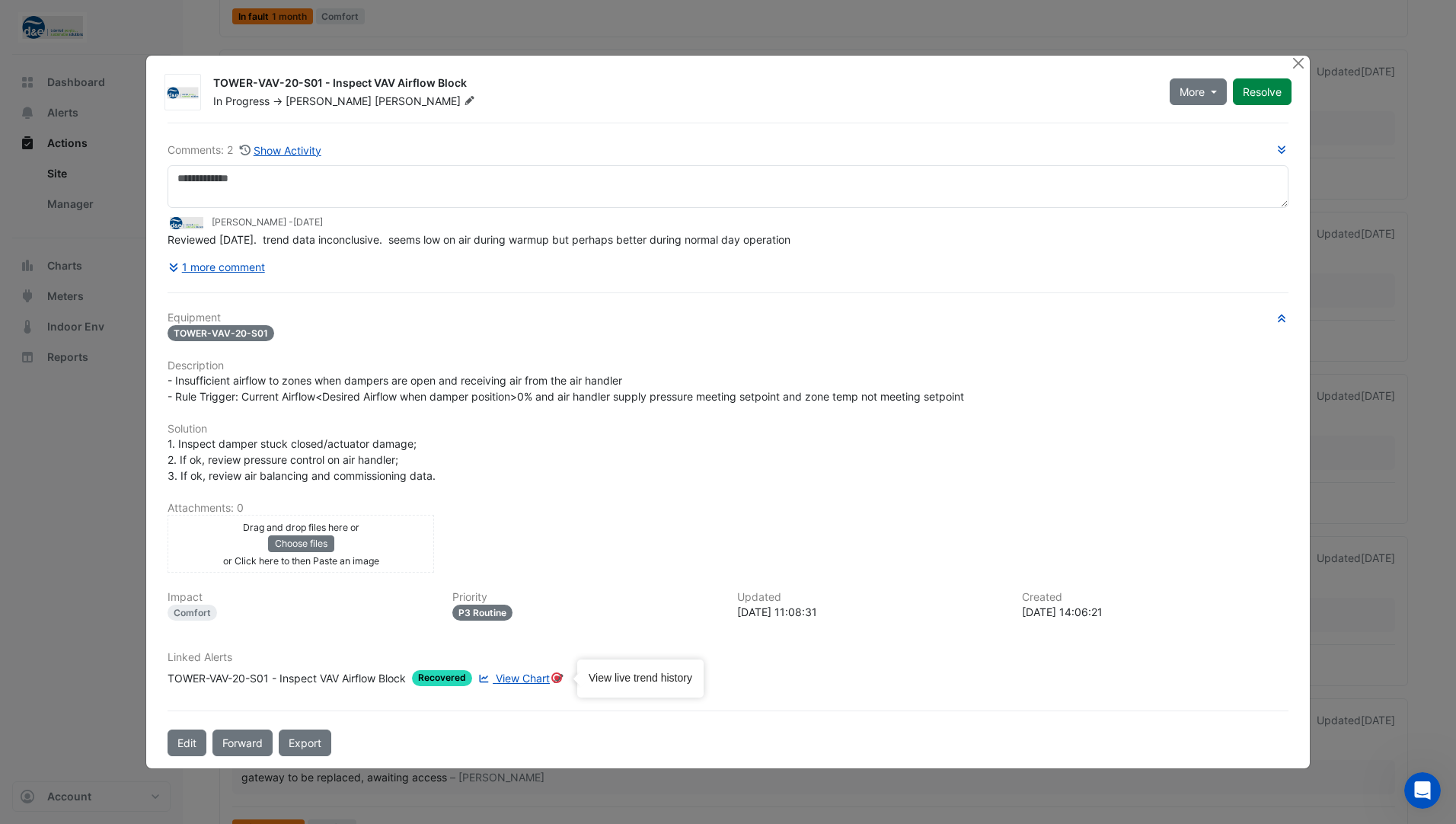
click at [539, 679] on span "View Chart" at bounding box center [523, 678] width 54 height 13
click at [253, 264] on button "1 more comment" at bounding box center [217, 267] width 98 height 27
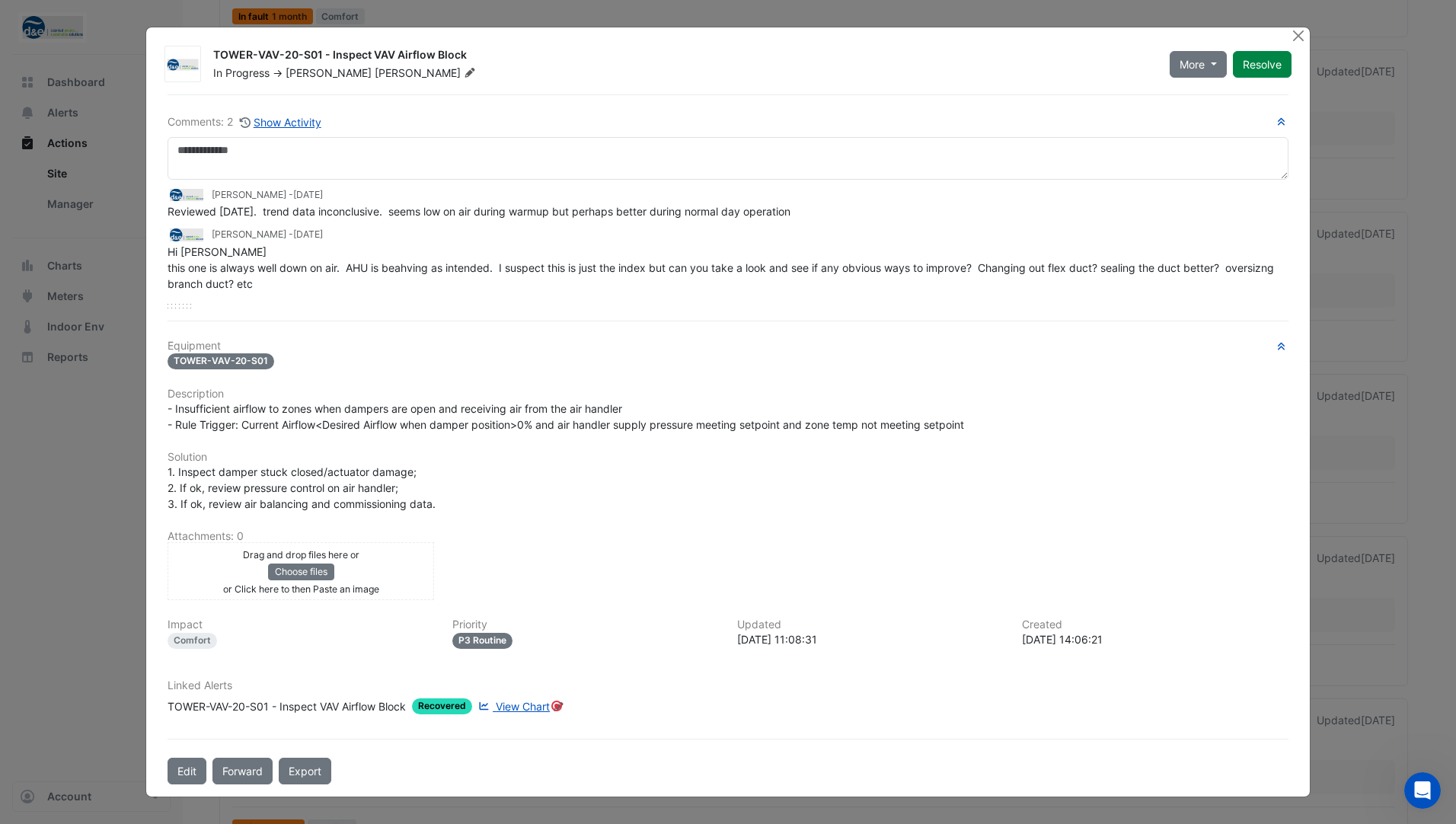
click at [1419, 629] on ngb-modal-window "TOWER-VAV-20-S01 - Inspect VAV Airflow Block In Progress -> [PERSON_NAME] More …" at bounding box center [728, 412] width 1456 height 824
click at [1298, 36] on button "Close" at bounding box center [1299, 36] width 16 height 16
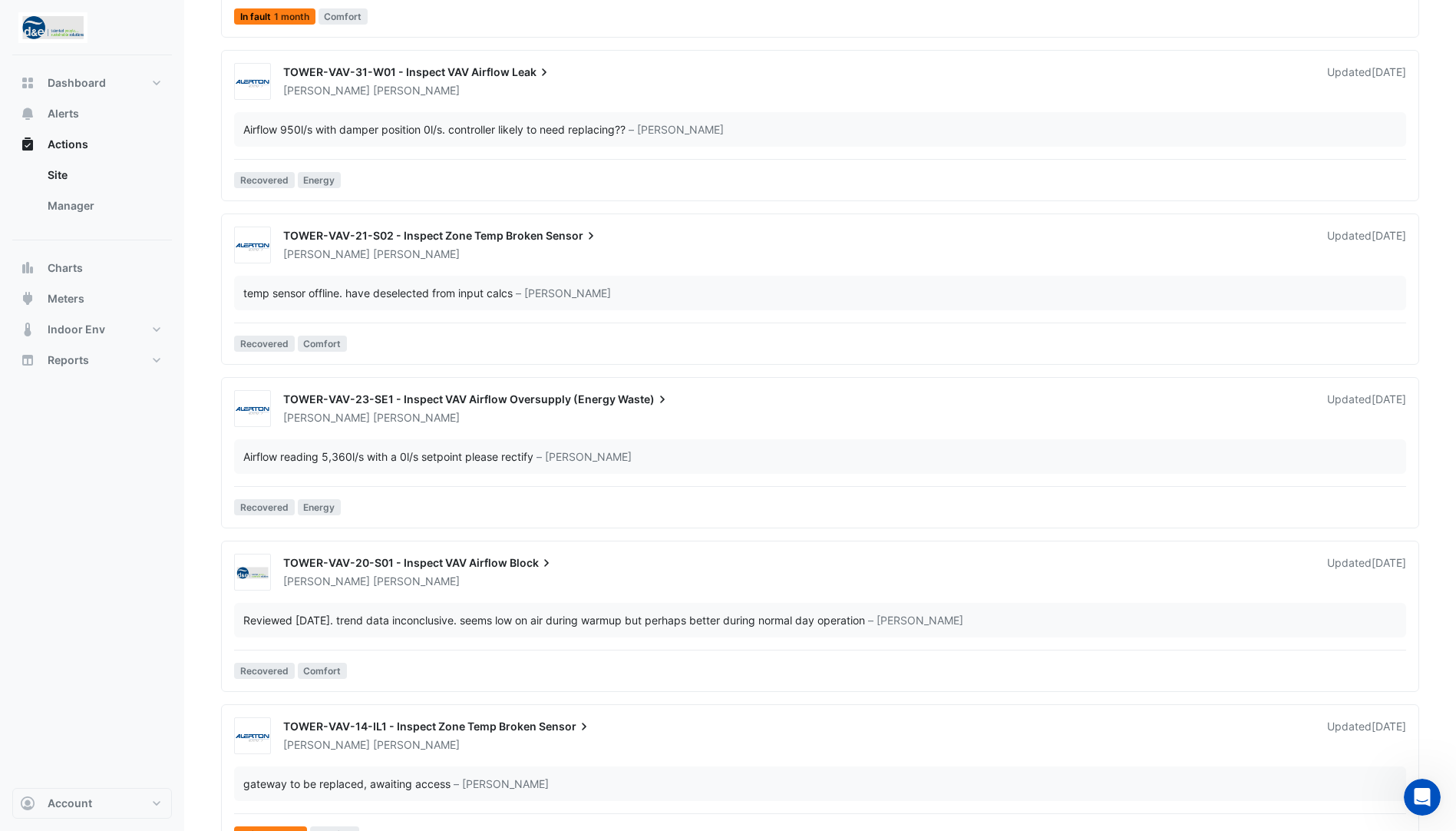
click at [443, 558] on span "TOWER-VAV-20-S01 - Inspect VAV Airflow" at bounding box center [396, 563] width 224 height 13
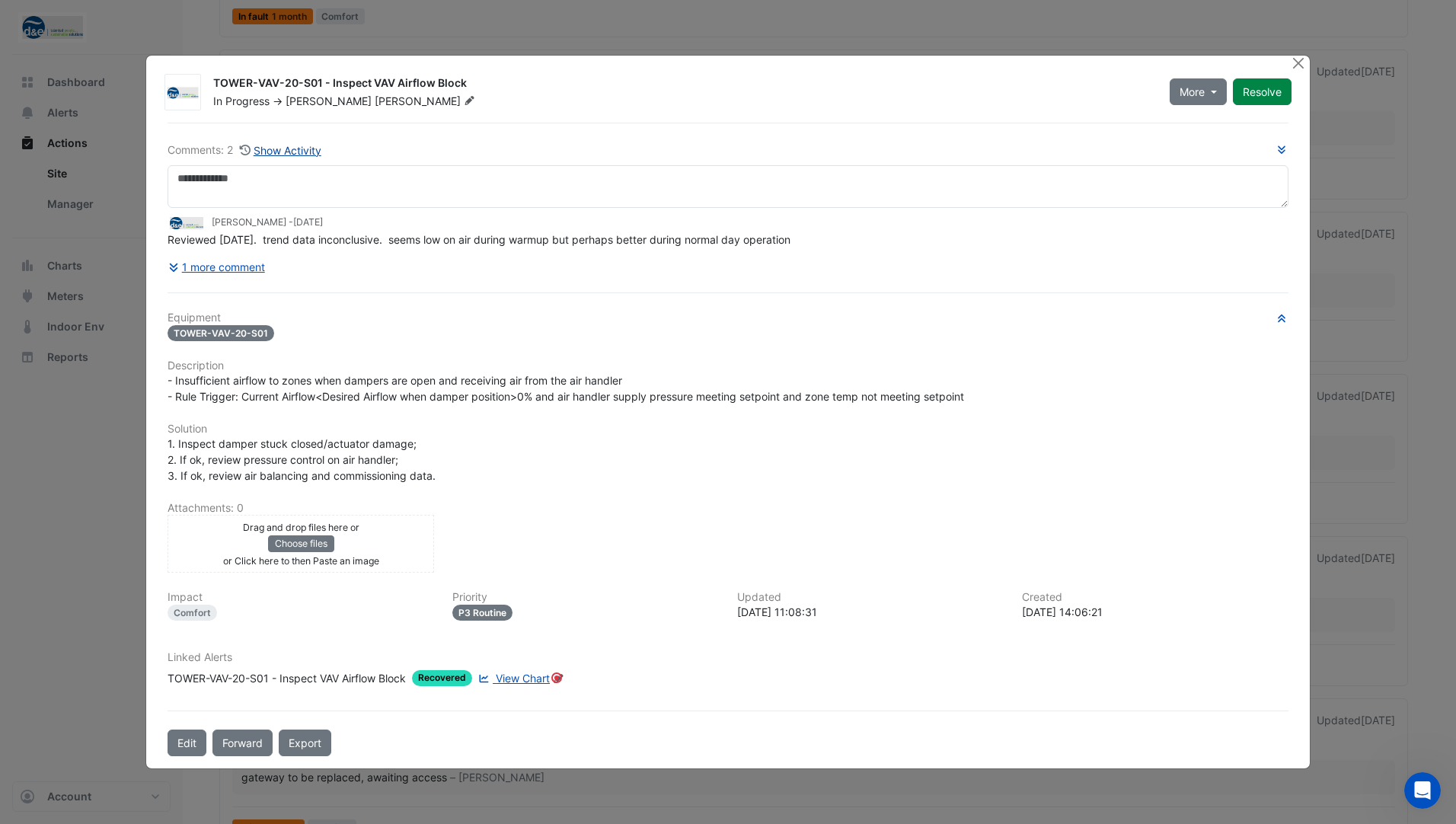
click at [280, 156] on button "Show Activity" at bounding box center [280, 150] width 83 height 17
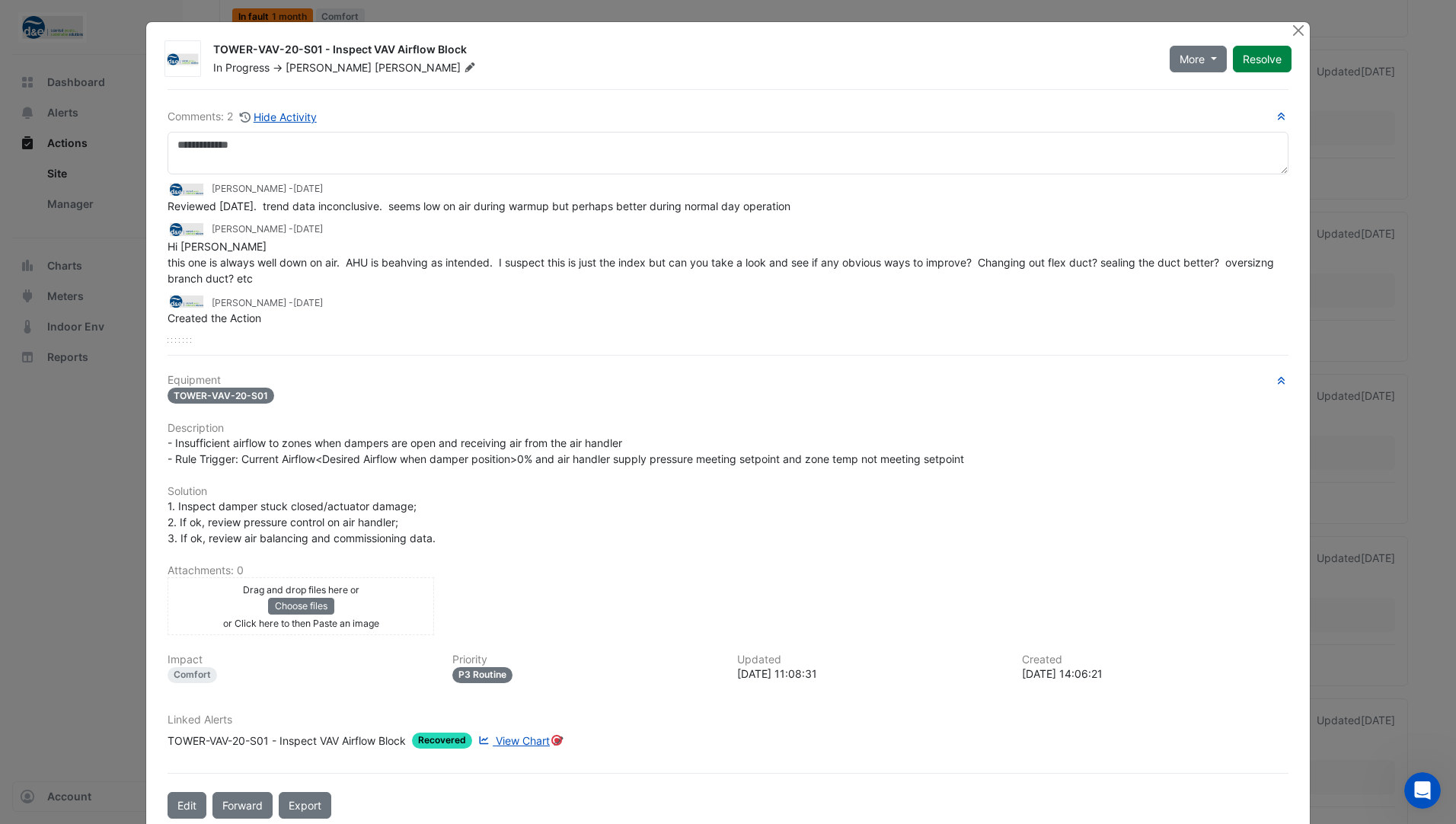
click at [1375, 302] on ngb-modal-window "TOWER-VAV-20-S01 - Inspect VAV Airflow Block In Progress -> [PERSON_NAME] More …" at bounding box center [728, 412] width 1456 height 824
click at [1294, 29] on button "Close" at bounding box center [1299, 30] width 16 height 16
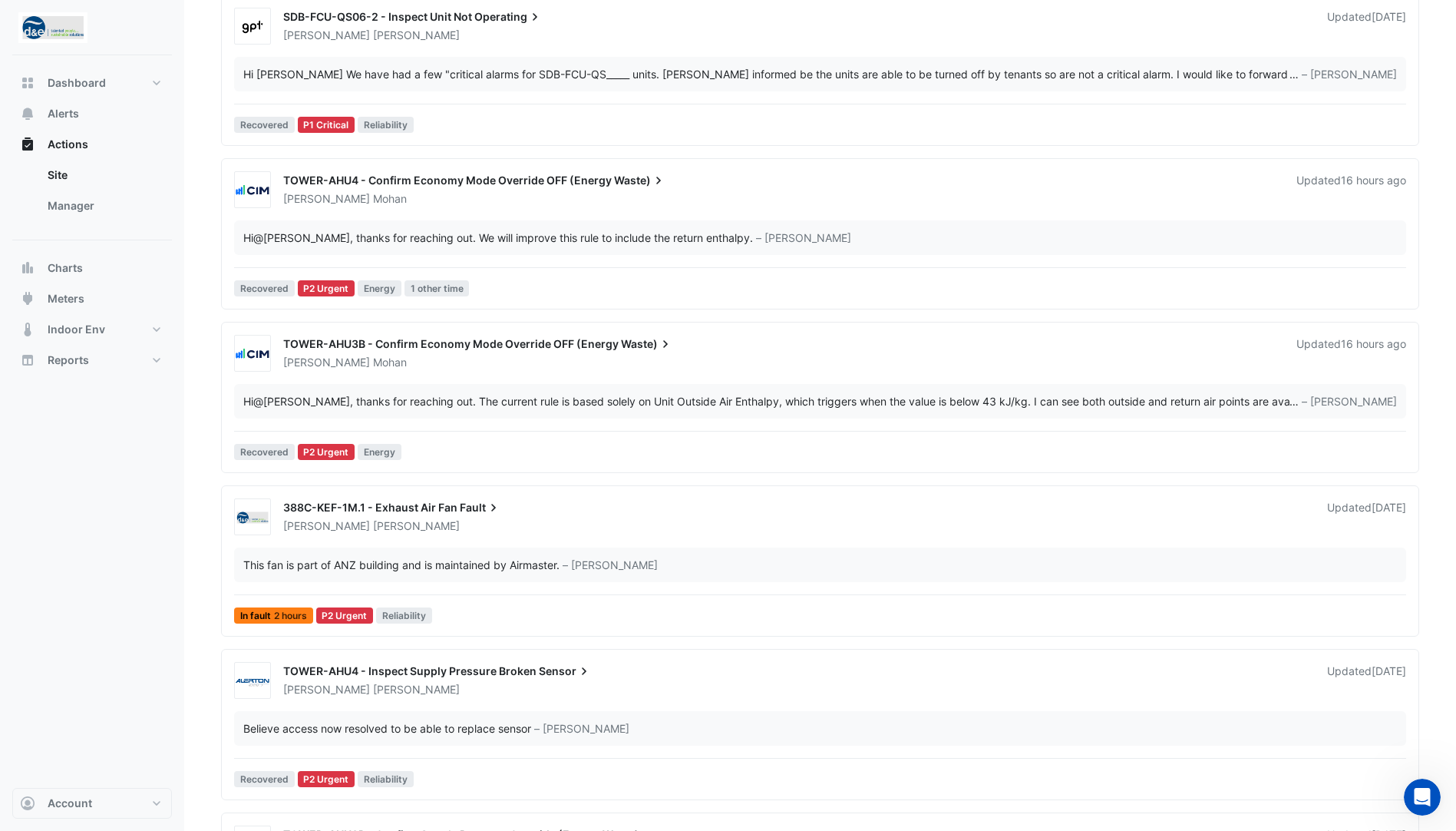
scroll to position [649, 0]
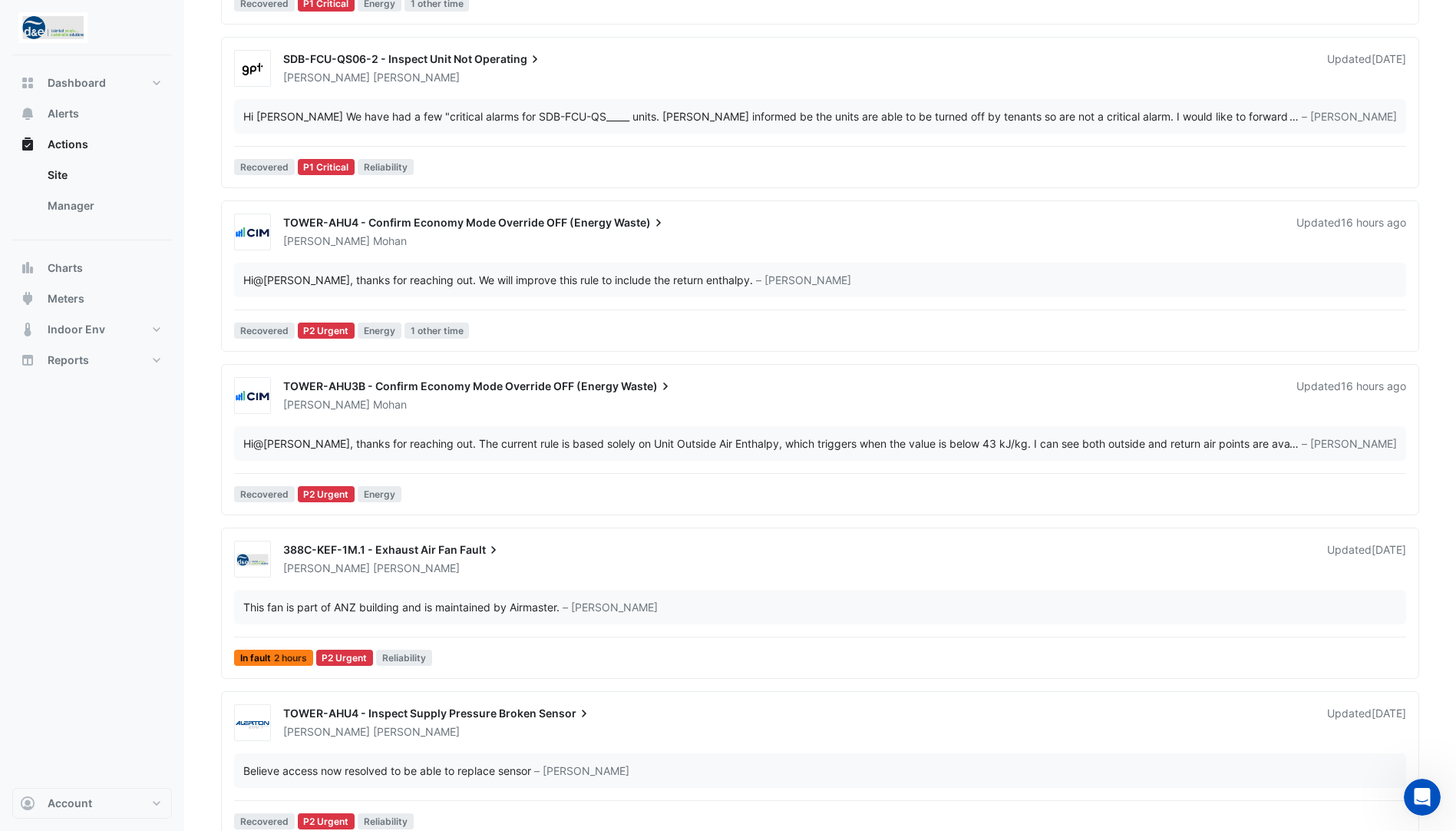
click at [404, 547] on span "388C-KEF-1M.1 - Exhaust Air Fan" at bounding box center [371, 550] width 175 height 13
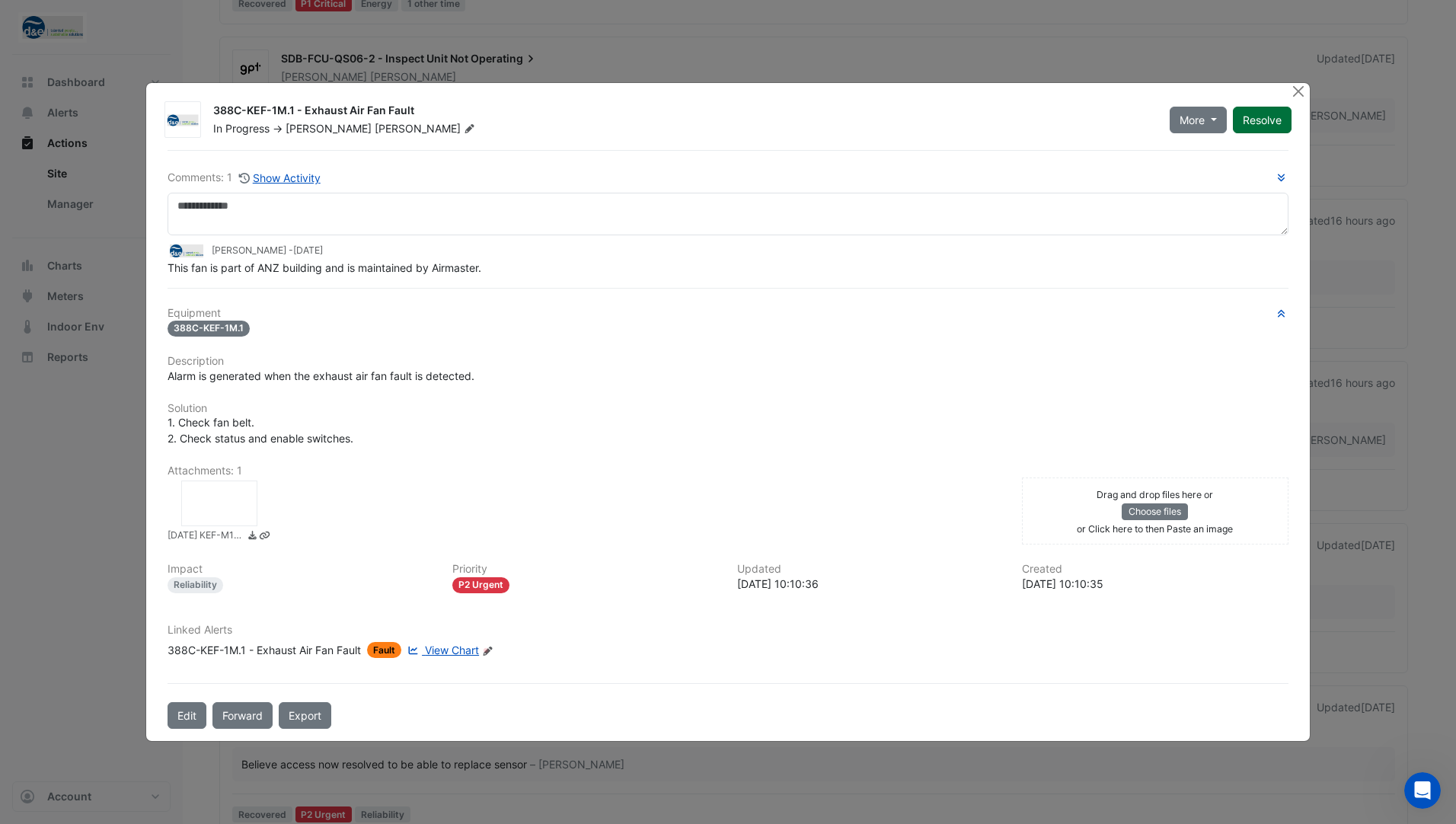
click at [1276, 118] on button "Resolve" at bounding box center [1262, 120] width 59 height 27
click at [1299, 91] on button "Close" at bounding box center [1299, 91] width 16 height 16
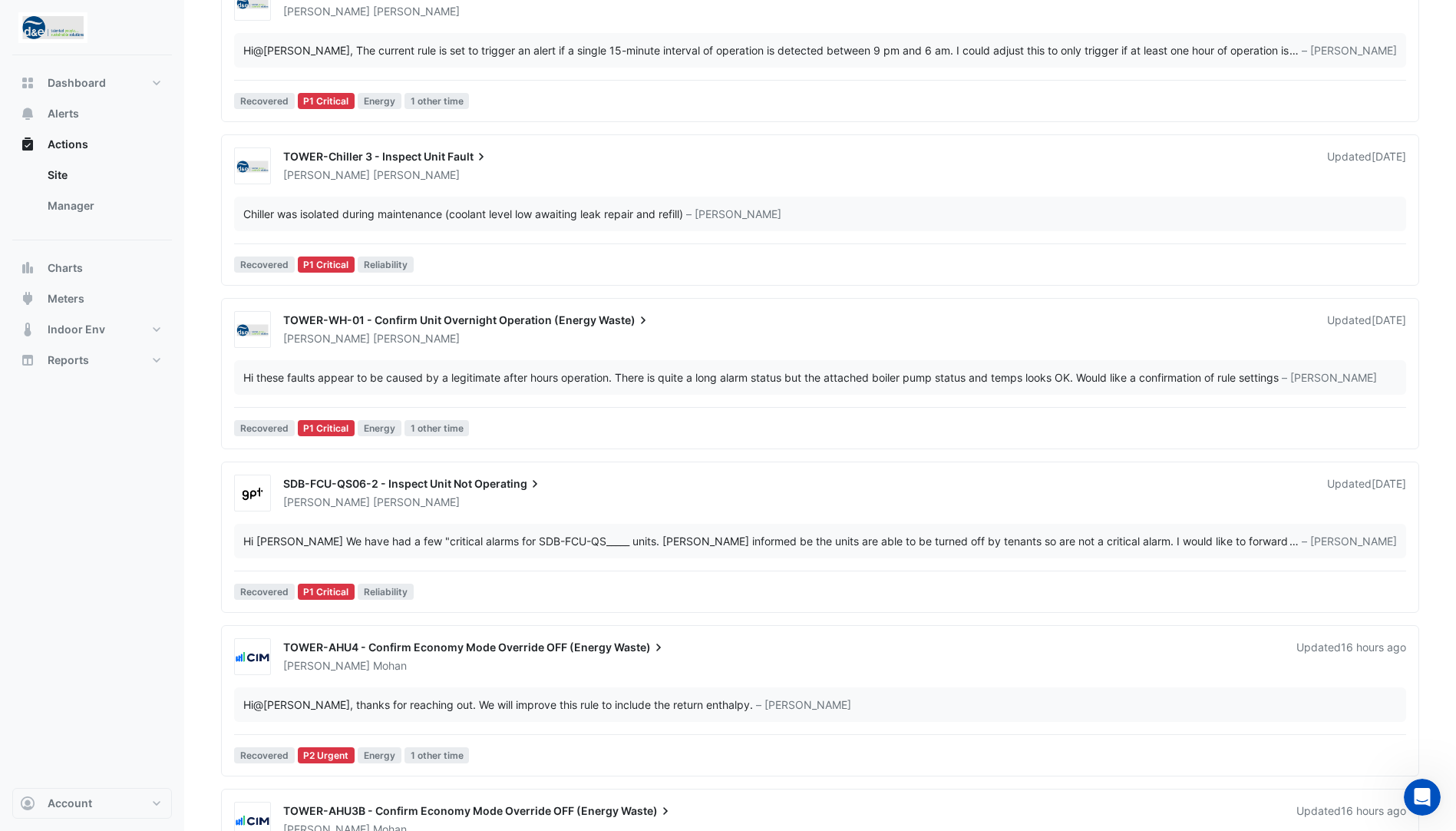
scroll to position [188, 0]
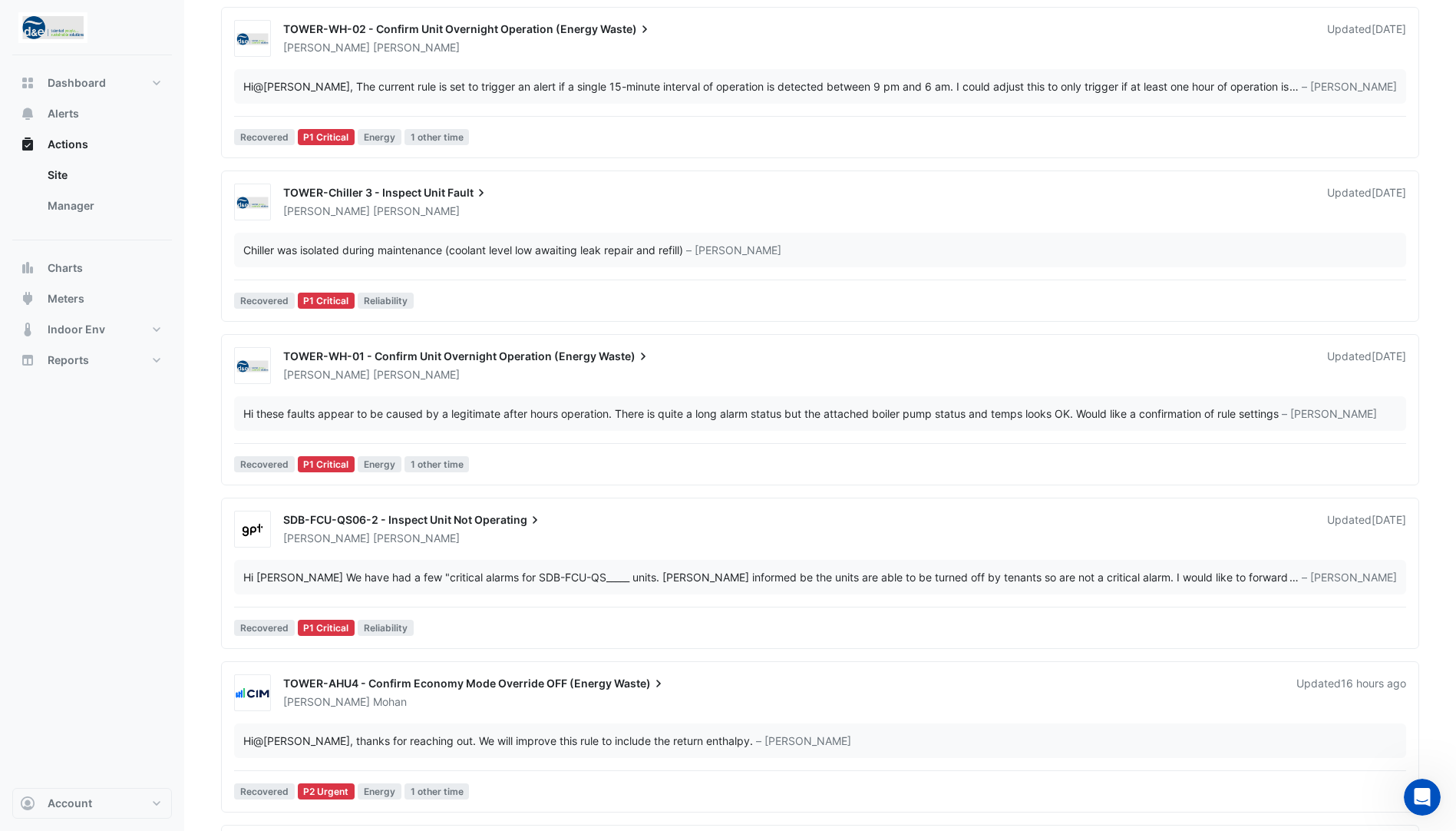
click at [352, 353] on span "TOWER-WH-01 - Confirm Unit Overnight Operation (Energy" at bounding box center [440, 356] width 313 height 13
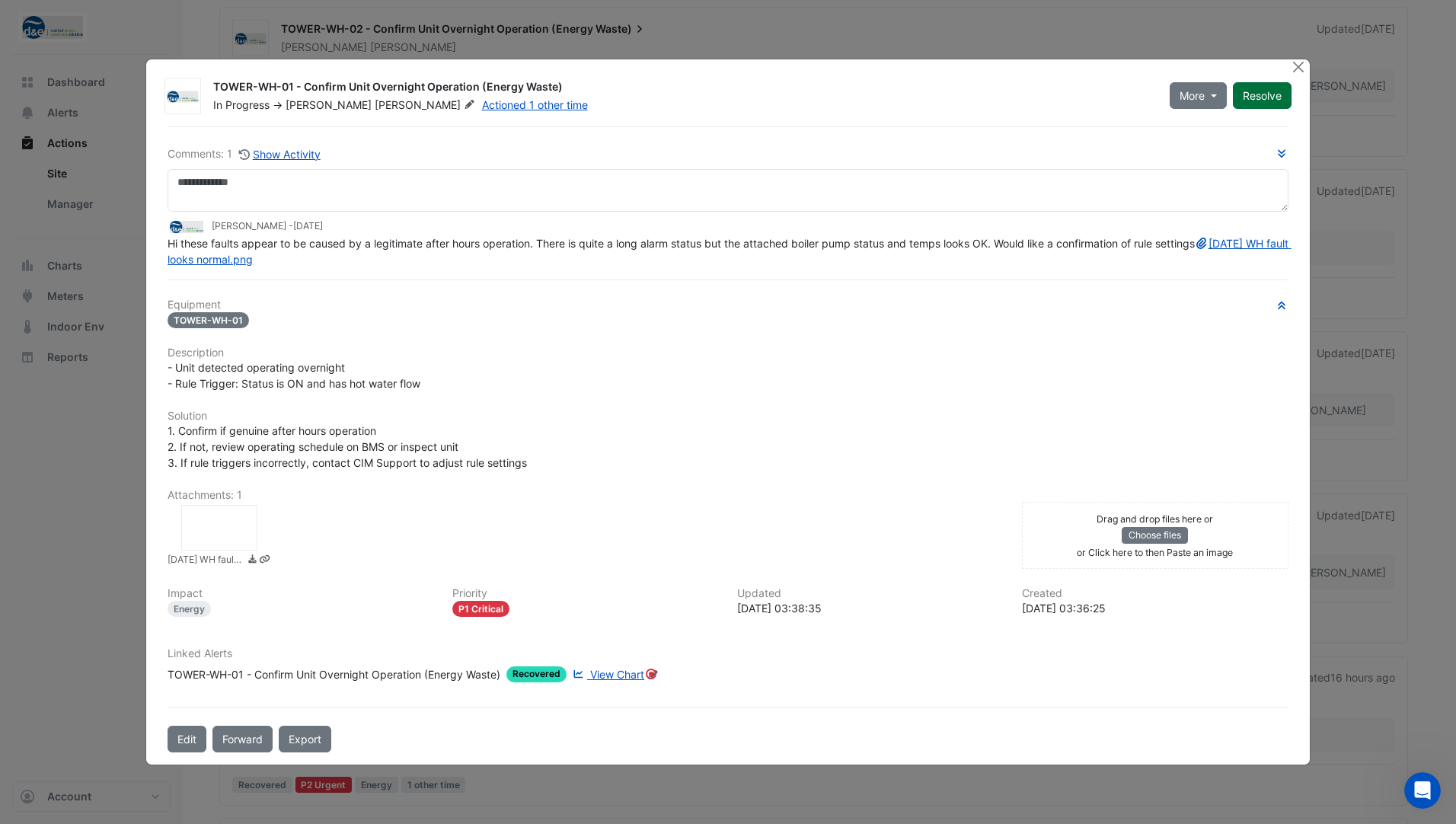
click at [1261, 90] on button "Resolve" at bounding box center [1262, 96] width 59 height 27
click at [1295, 72] on button "Close" at bounding box center [1299, 68] width 16 height 16
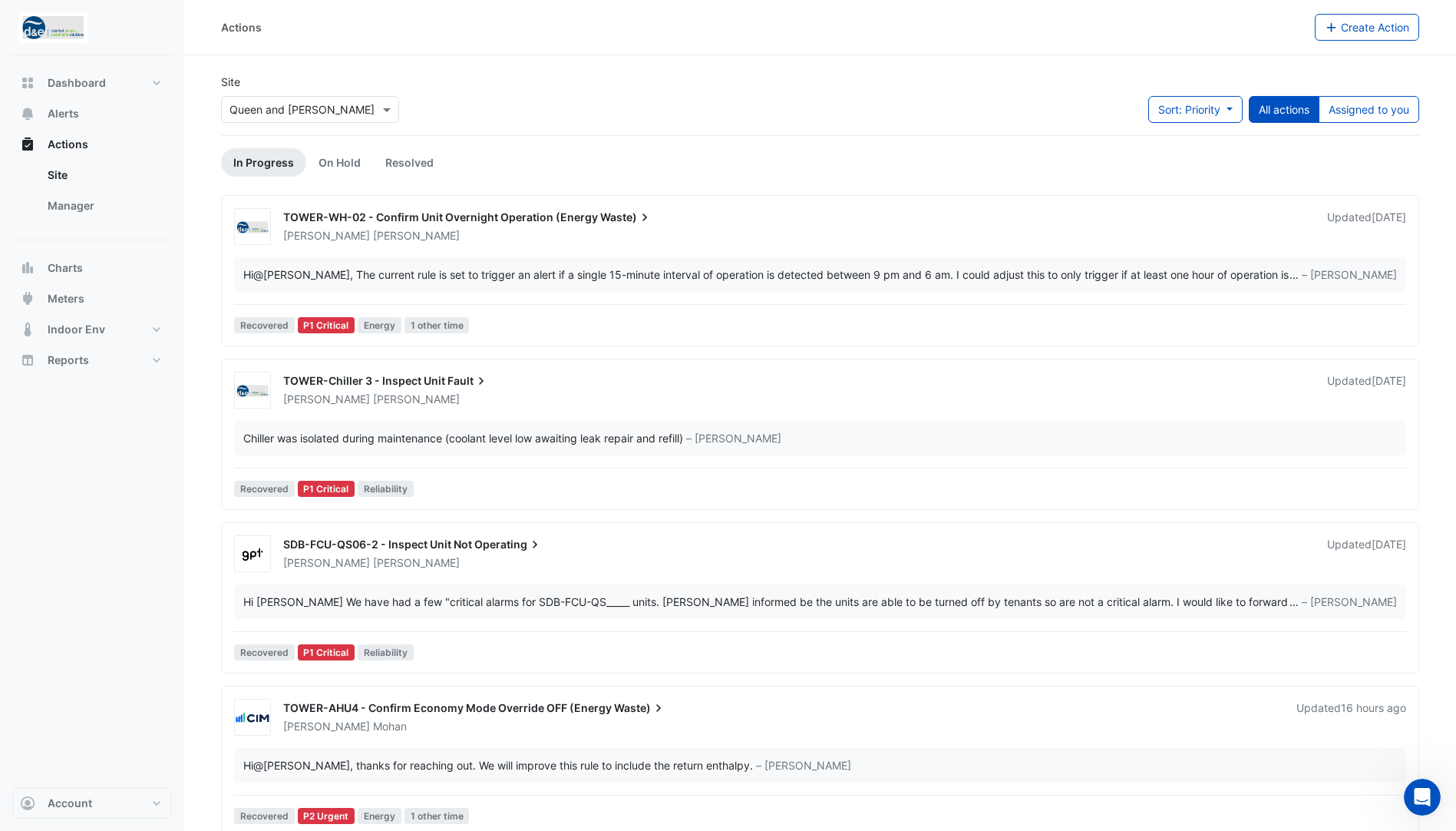
click at [360, 382] on span "TOWER-Chiller 3 - Inspect Unit" at bounding box center [364, 381] width 162 height 13
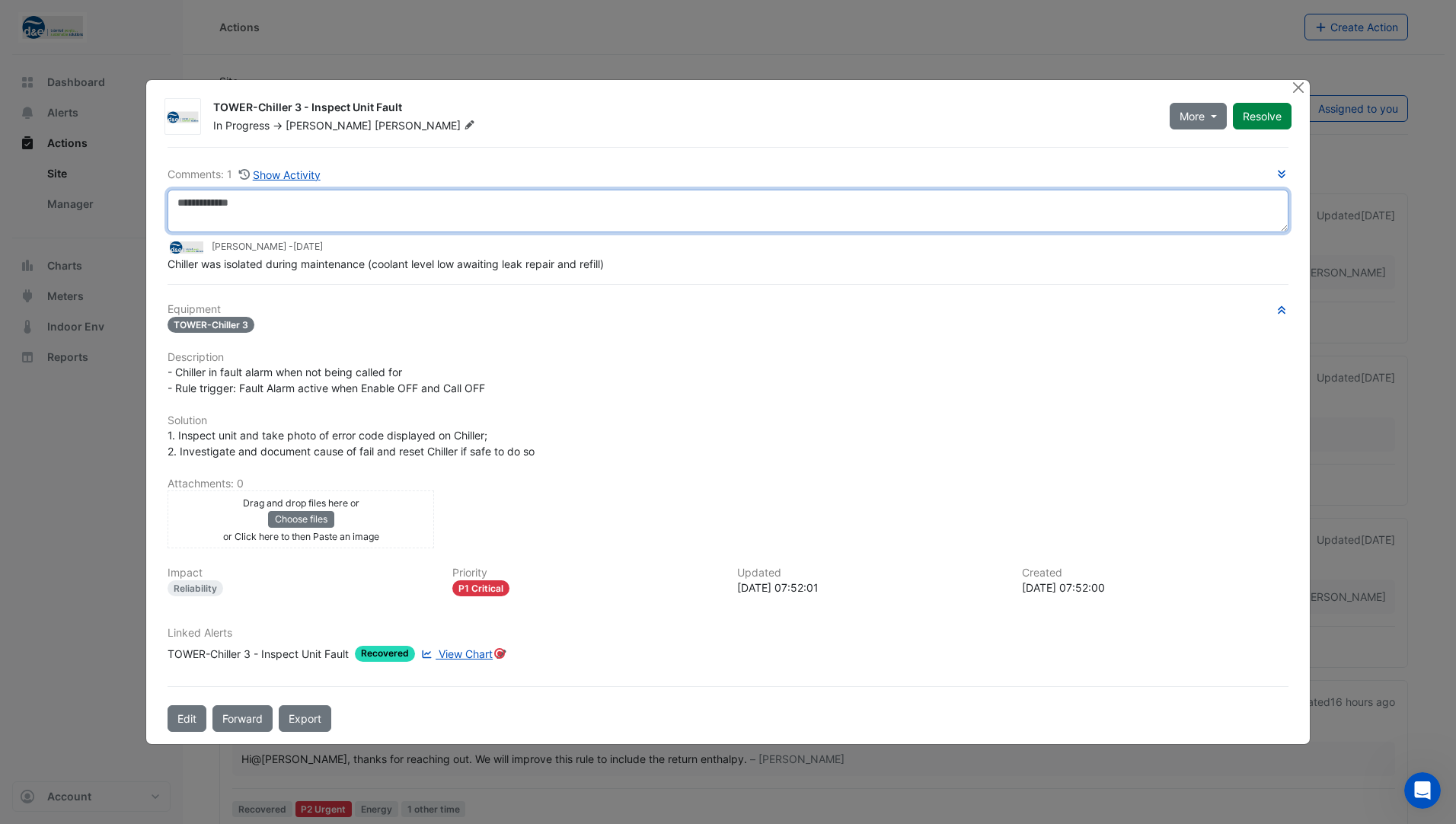
click at [296, 203] on textarea at bounding box center [728, 211] width 1121 height 43
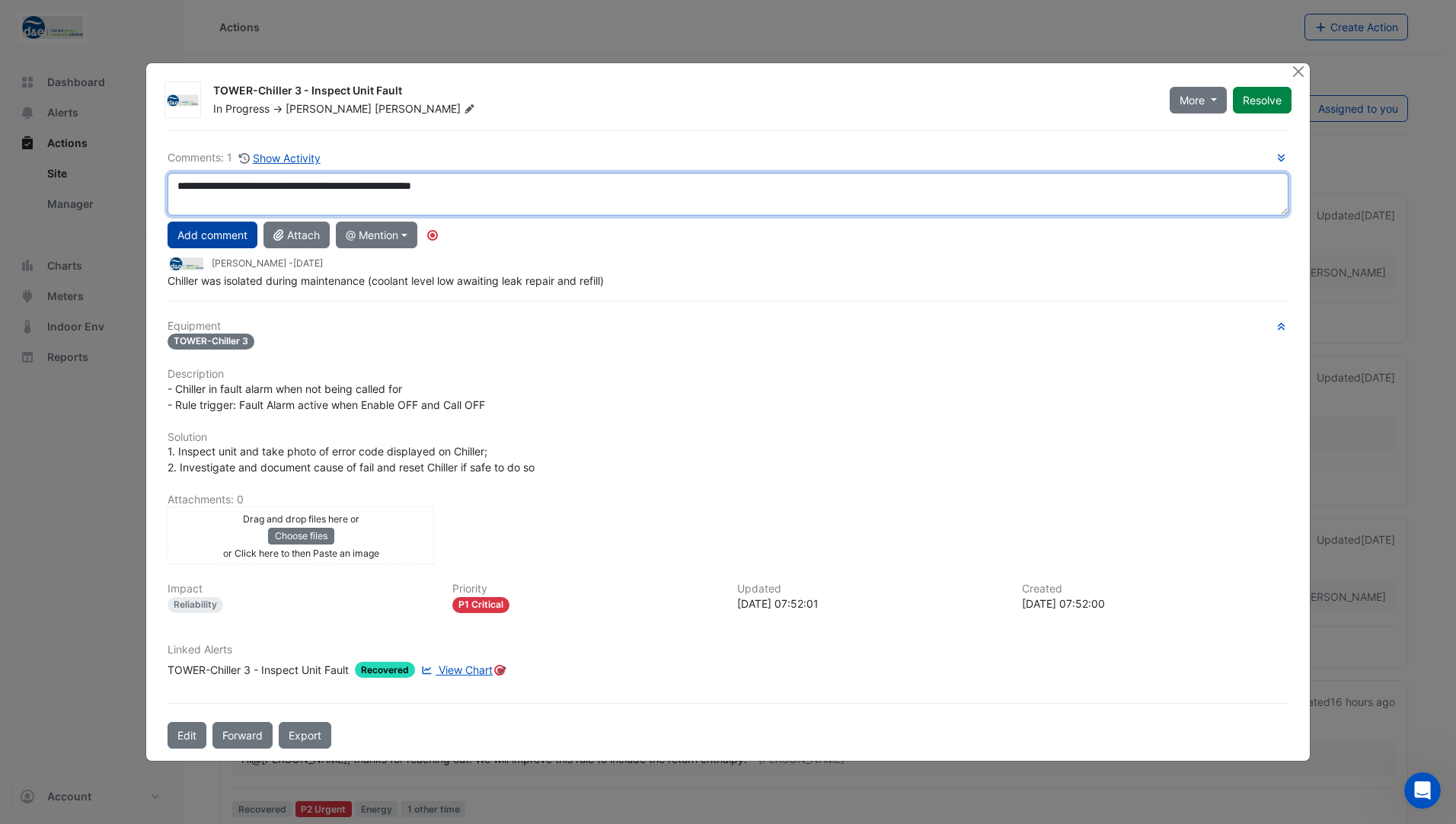
type textarea "**********"
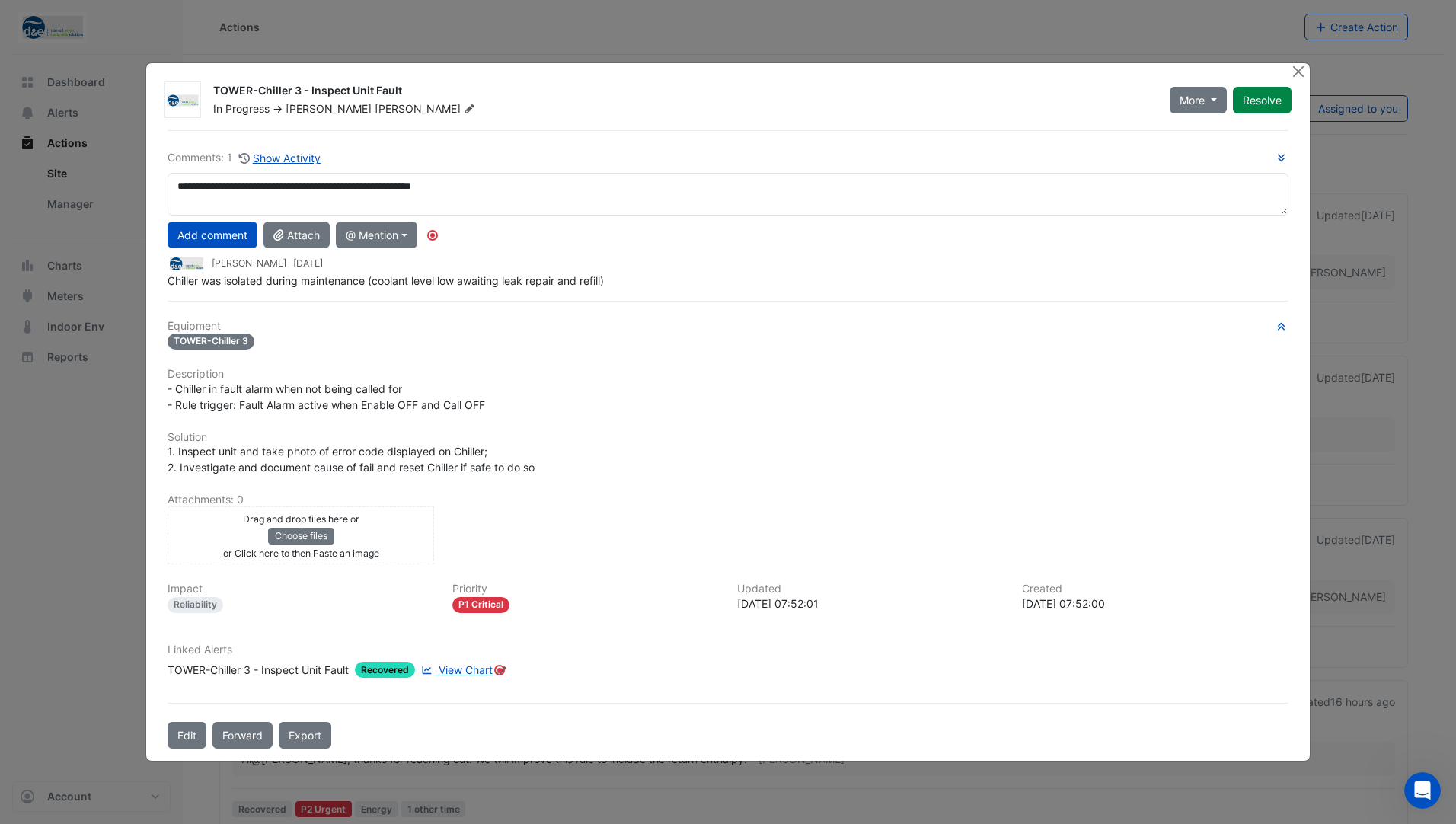
click at [234, 233] on button "Add comment" at bounding box center [212, 235] width 90 height 27
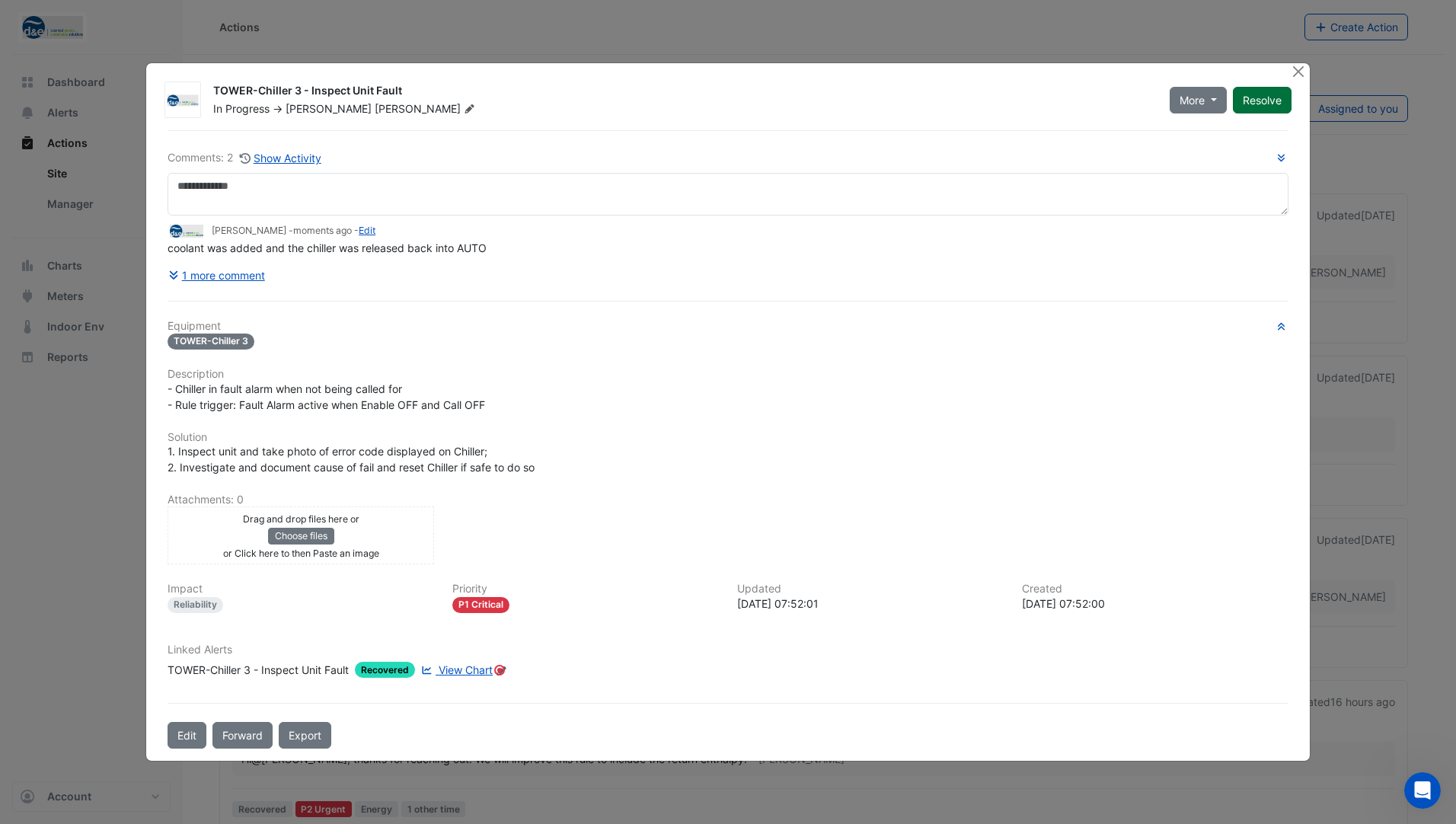
click at [1274, 102] on button "Resolve" at bounding box center [1262, 100] width 59 height 27
click at [1300, 67] on button "Close" at bounding box center [1299, 72] width 16 height 16
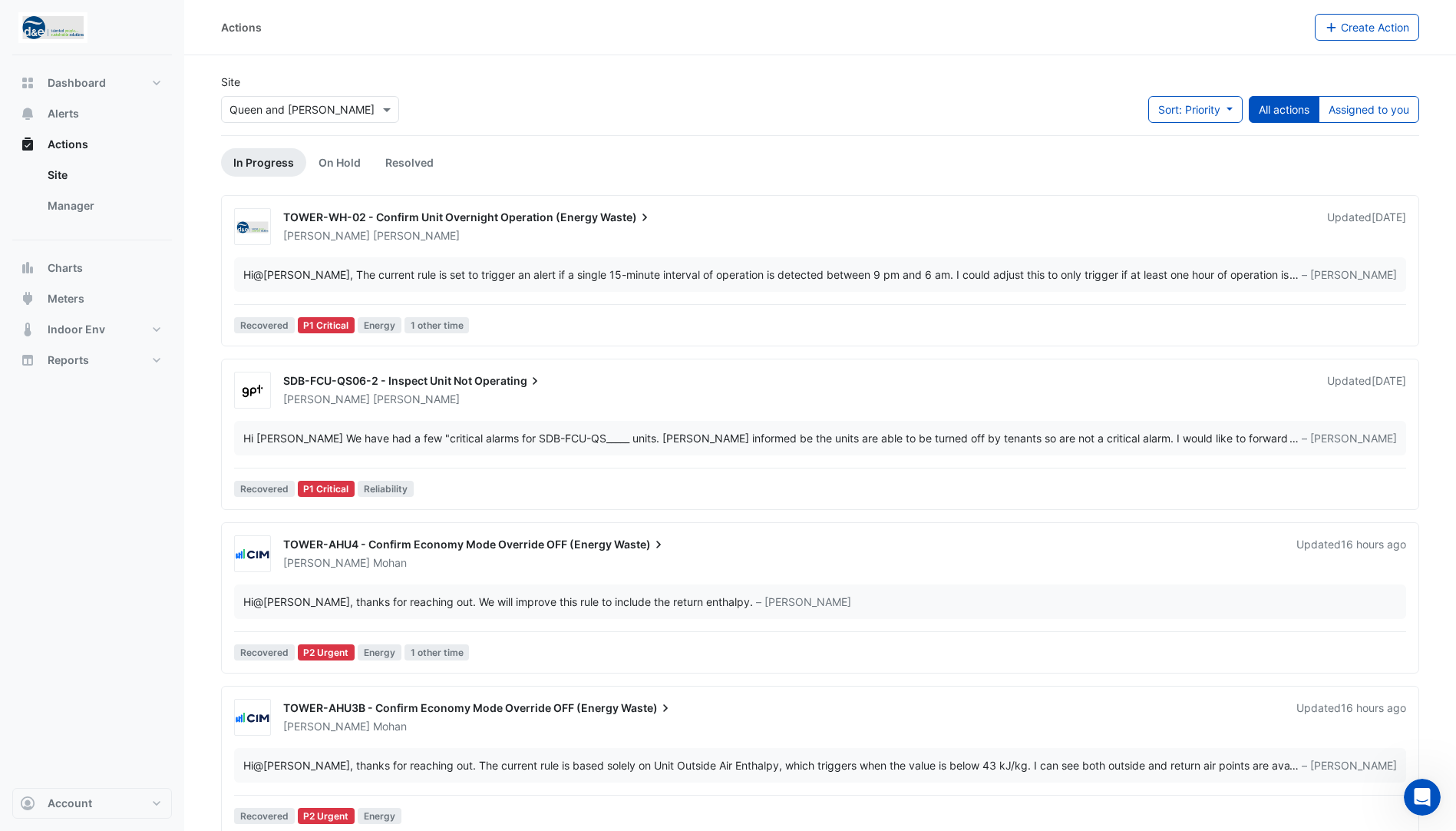
click at [417, 212] on span "TOWER-WH-02 - Confirm Unit Overnight Operation (Energy" at bounding box center [440, 217] width 315 height 13
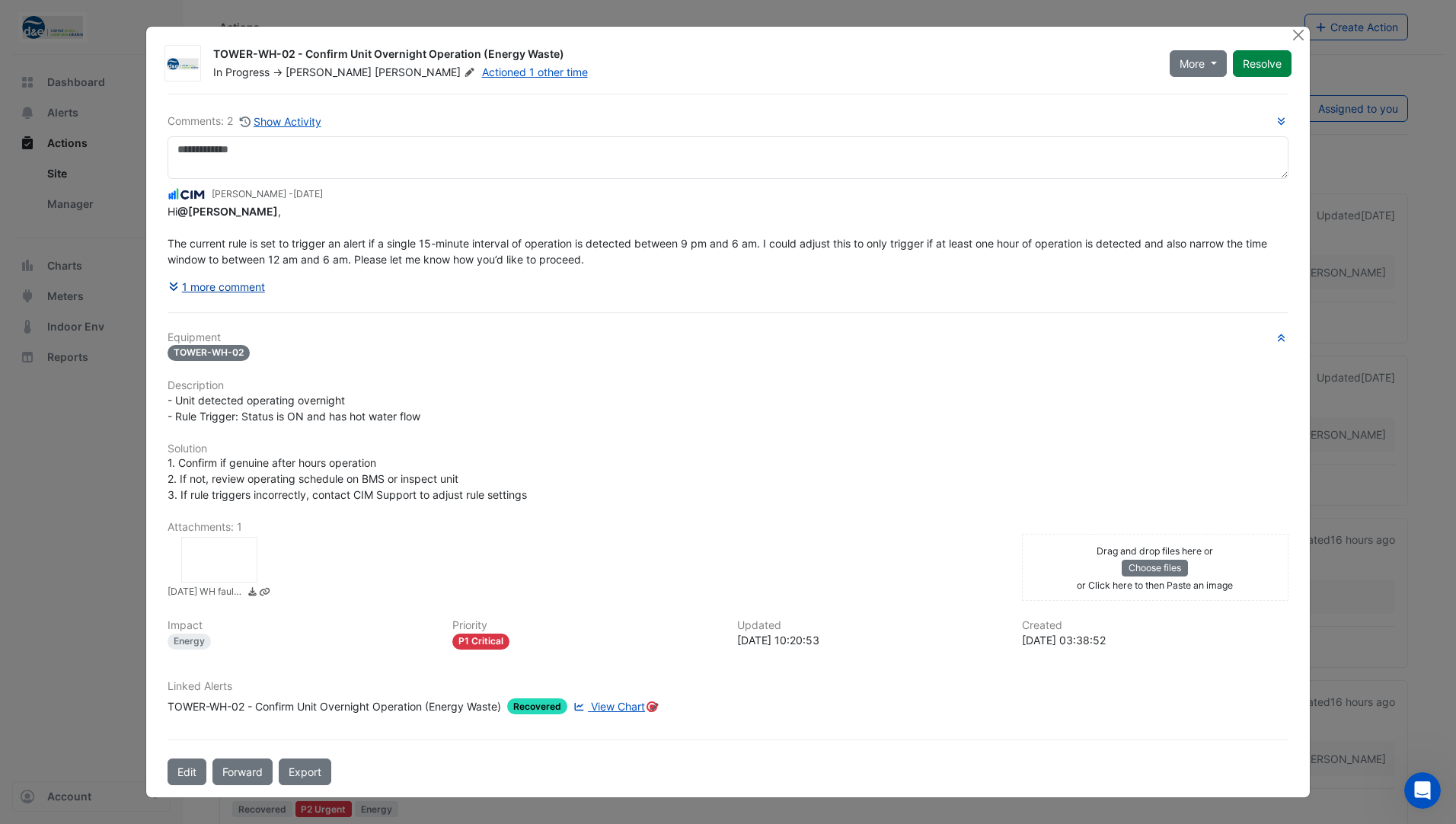
click at [210, 290] on button "1 more comment" at bounding box center [217, 287] width 98 height 27
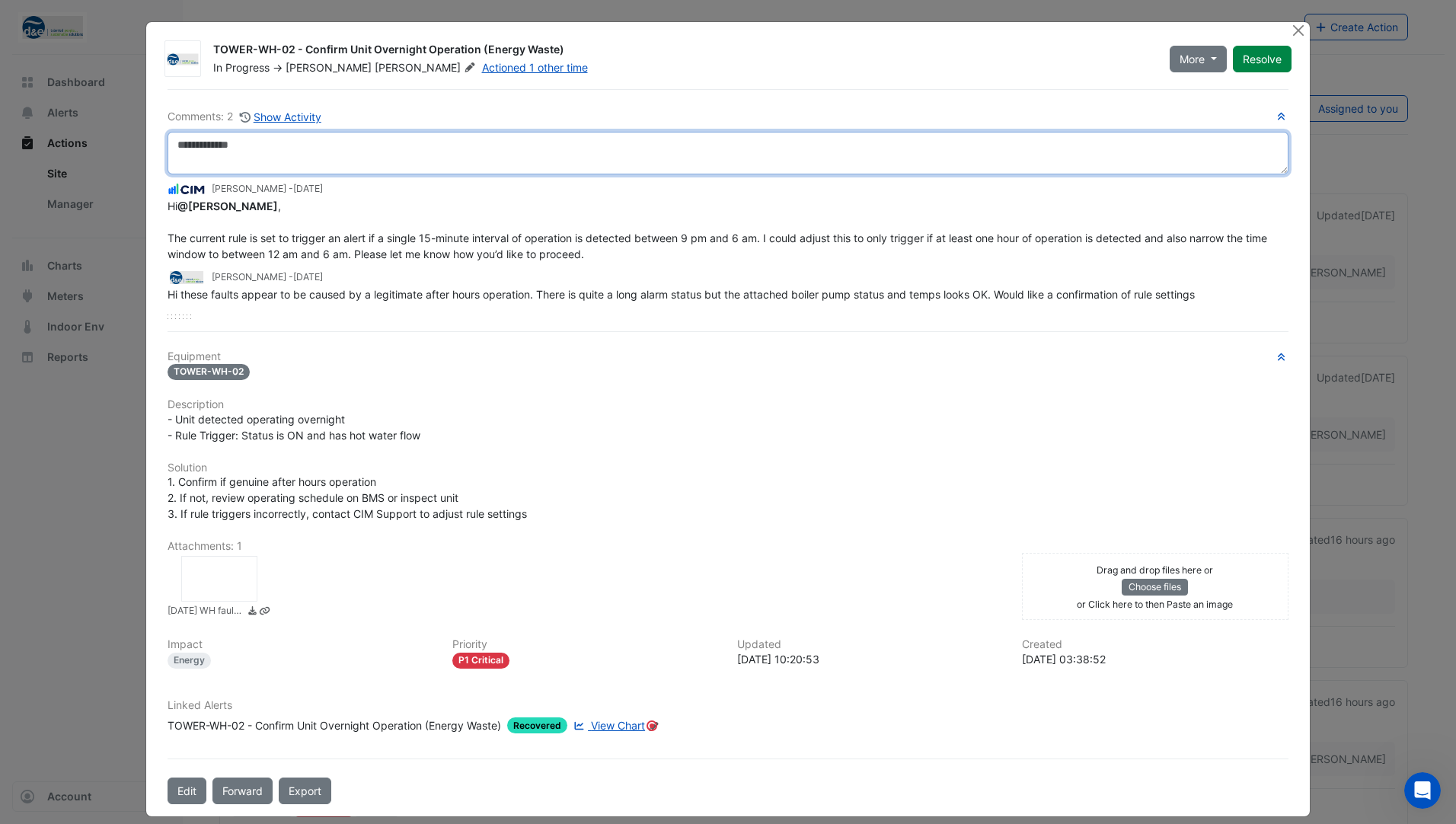
click at [256, 138] on textarea at bounding box center [728, 153] width 1121 height 43
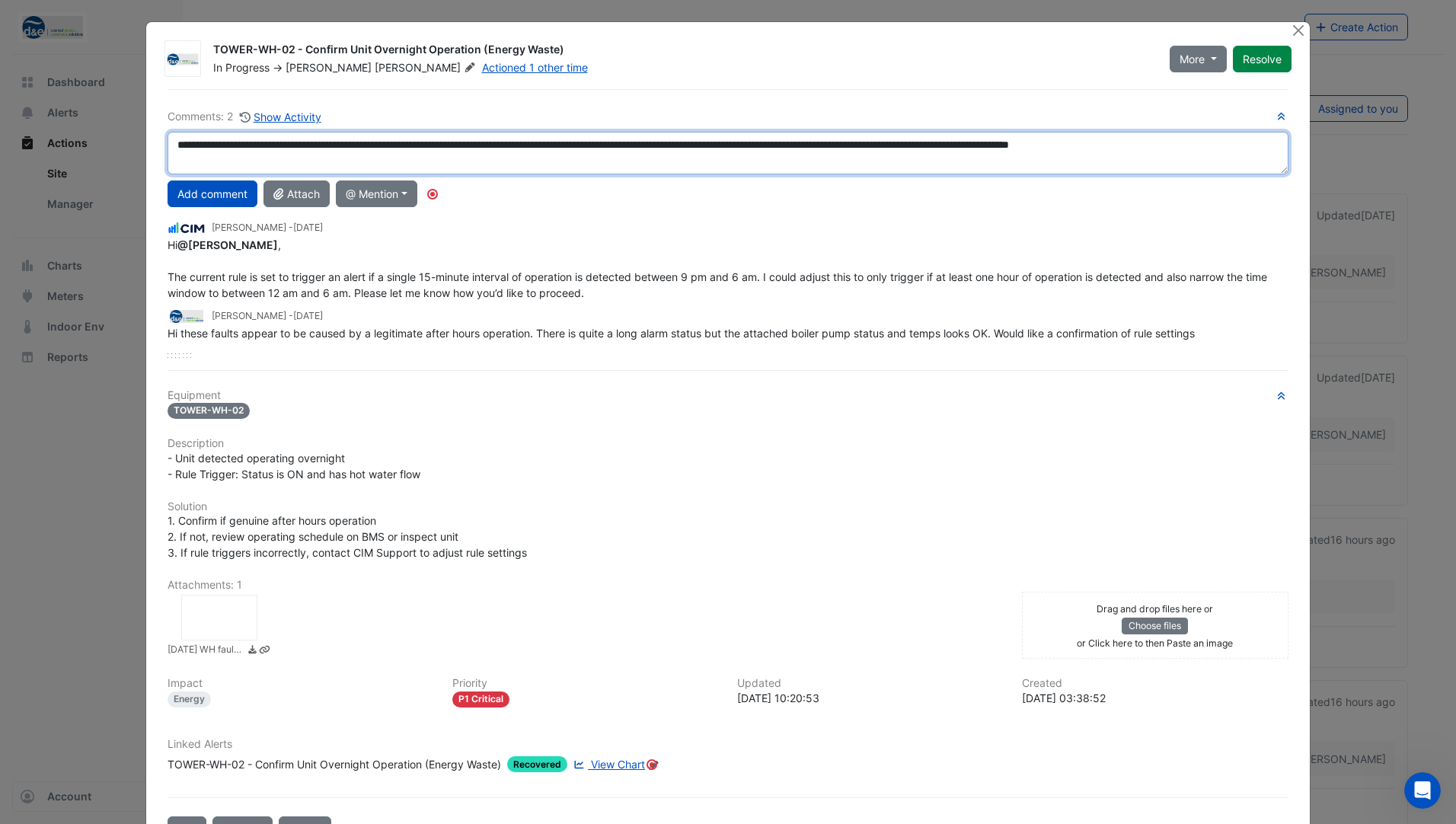
click at [501, 145] on textarea "**********" at bounding box center [728, 153] width 1121 height 43
drag, startPoint x: 607, startPoint y: 144, endPoint x: 593, endPoint y: 151, distance: 15.7
click at [593, 151] on textarea "**********" at bounding box center [728, 153] width 1121 height 43
click at [605, 146] on textarea "**********" at bounding box center [728, 153] width 1121 height 43
click at [598, 148] on textarea "**********" at bounding box center [728, 153] width 1121 height 43
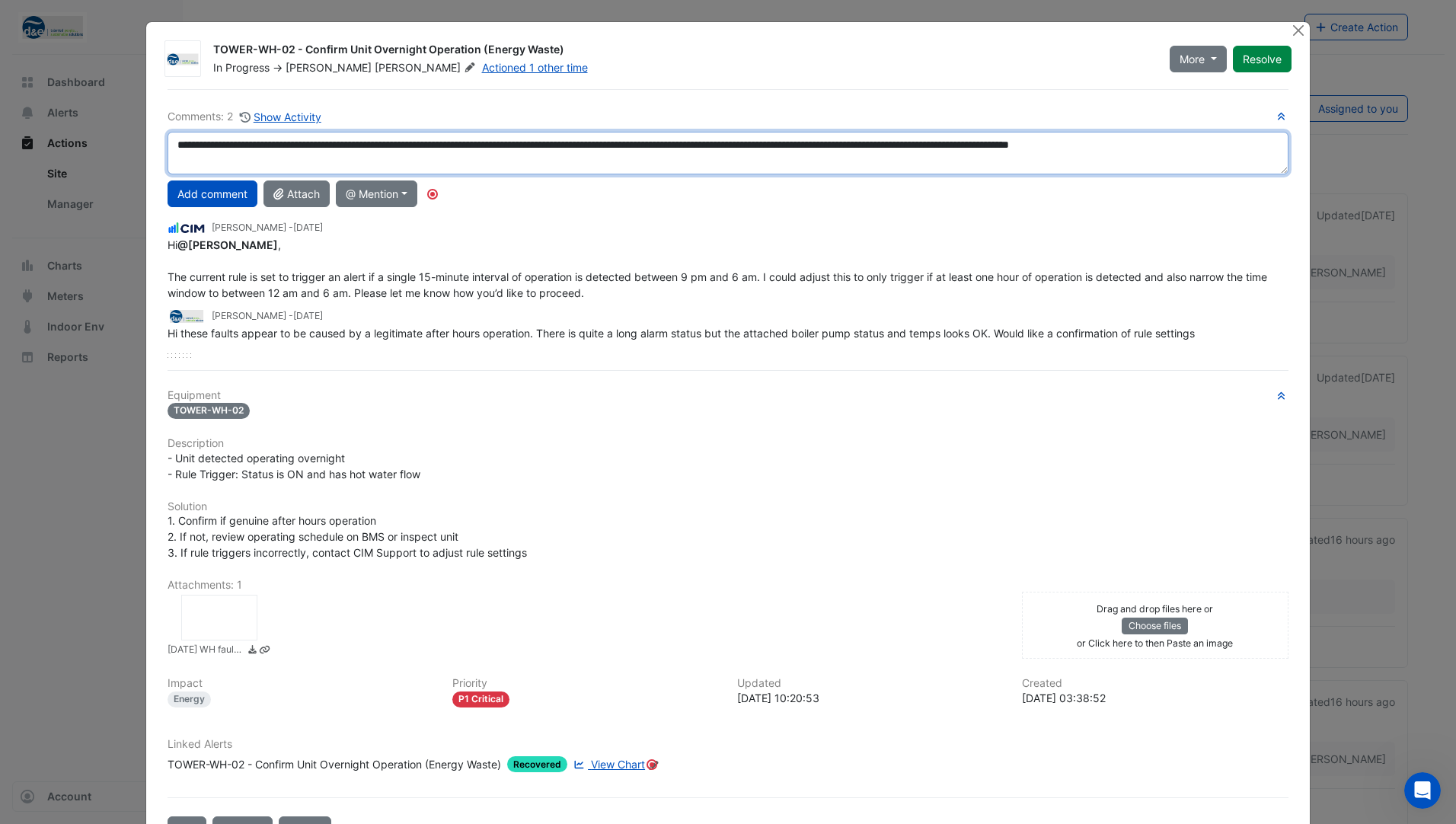
click at [608, 147] on textarea "**********" at bounding box center [728, 153] width 1121 height 43
click at [604, 143] on textarea "**********" at bounding box center [728, 153] width 1121 height 43
type textarea "**********"
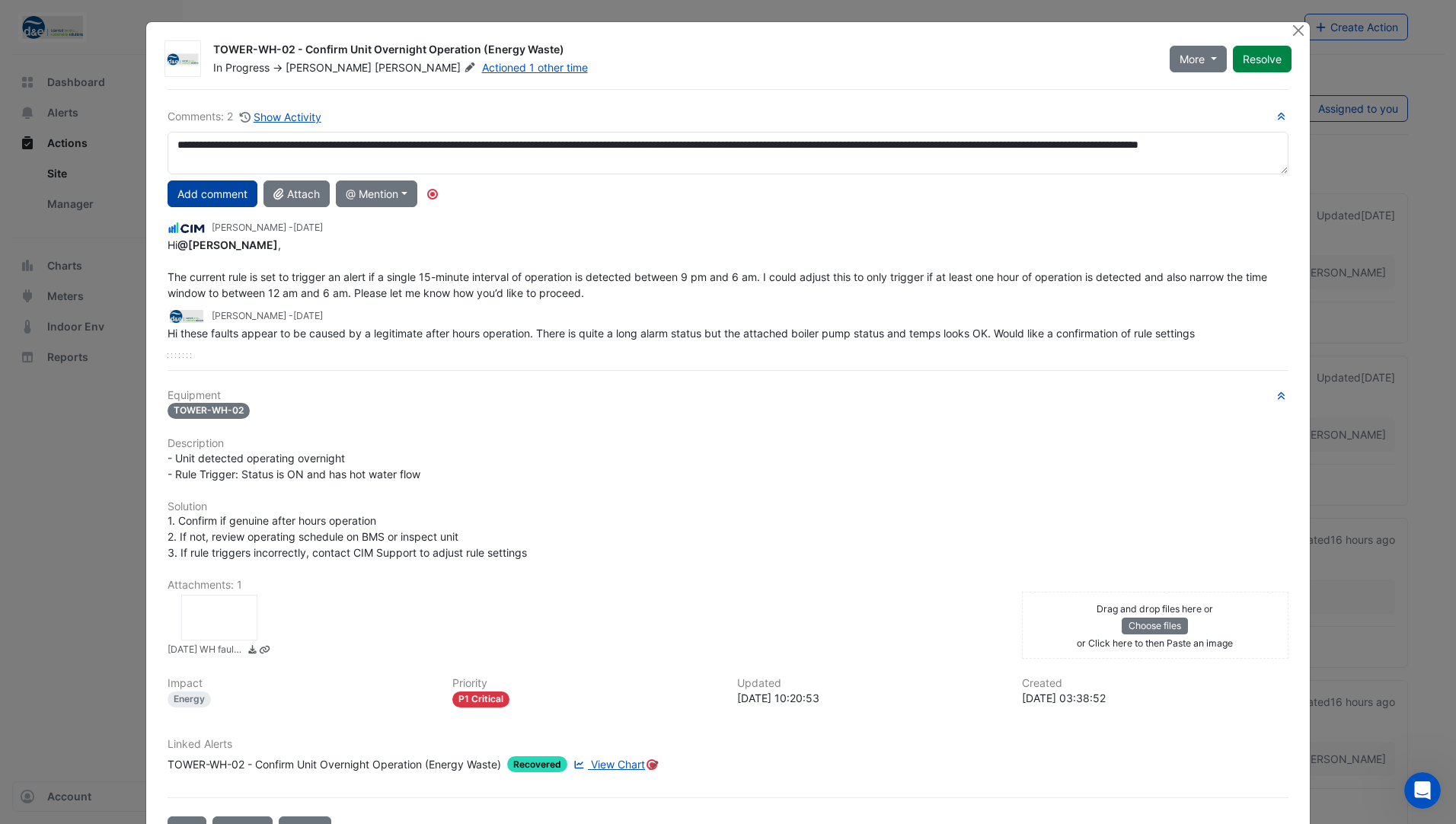
click at [234, 186] on button "Add comment" at bounding box center [212, 194] width 90 height 27
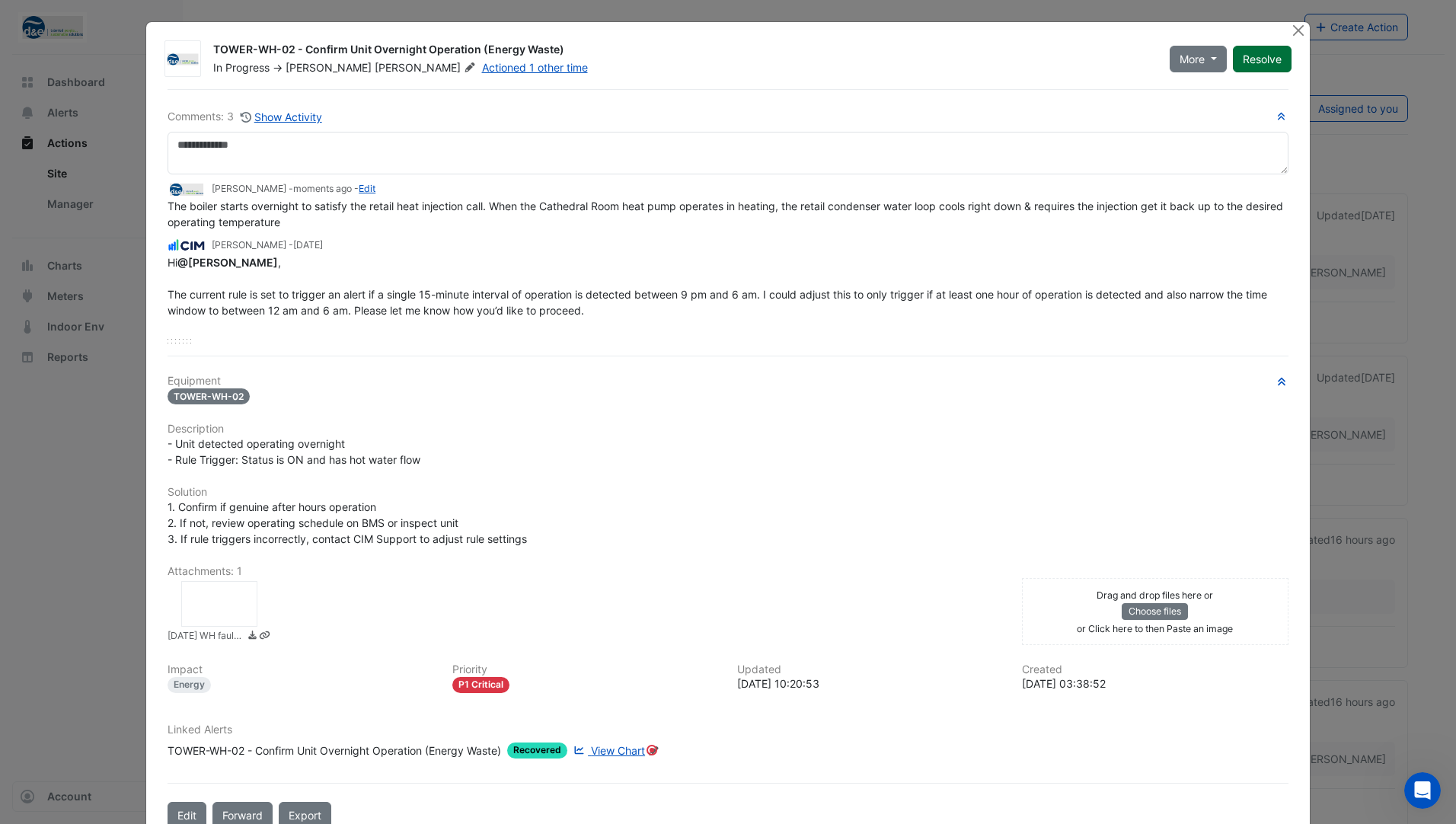
click at [1269, 56] on button "Resolve" at bounding box center [1262, 60] width 59 height 27
click at [1293, 28] on button "Close" at bounding box center [1299, 30] width 16 height 16
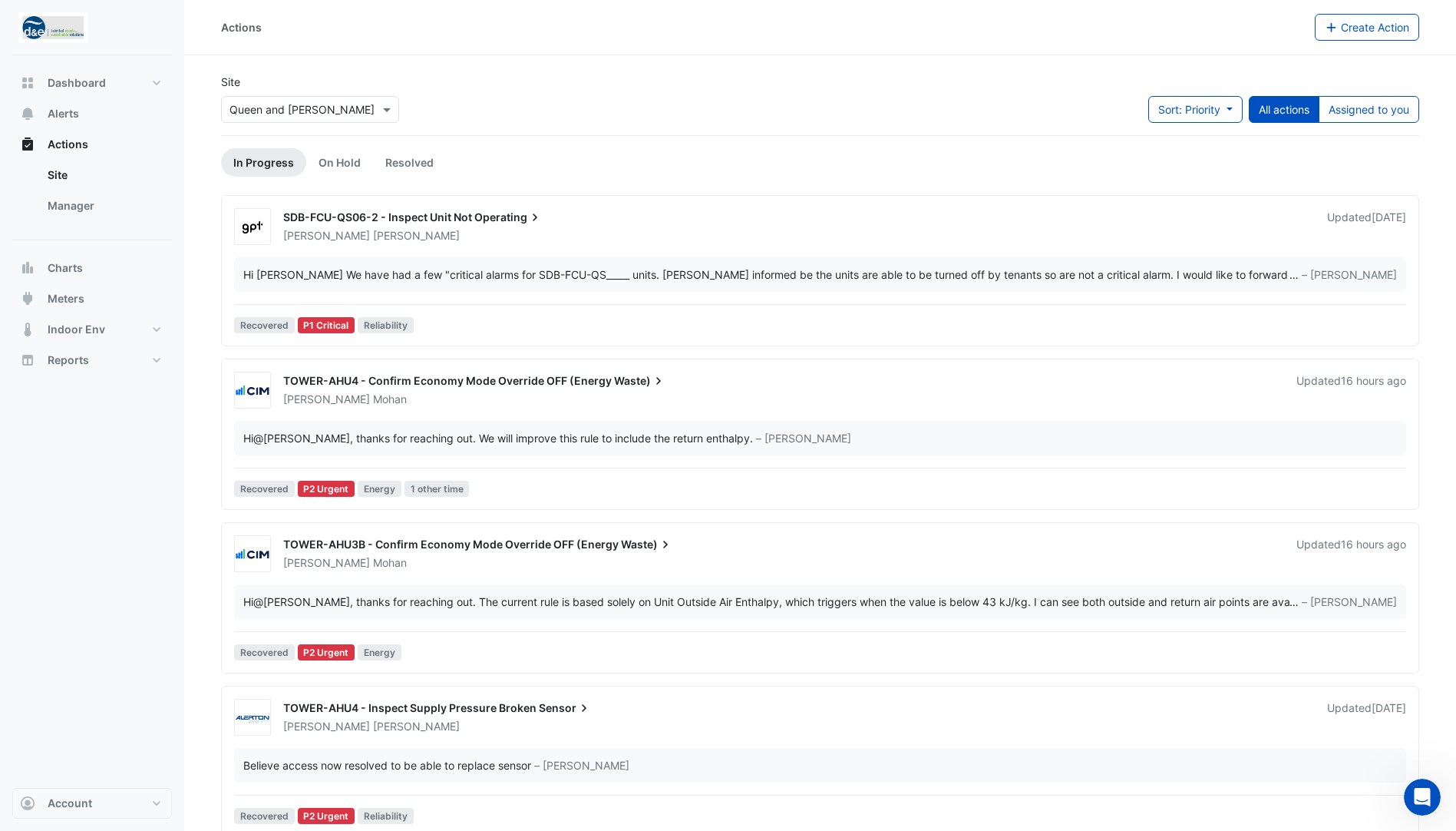
click at [780, 276] on div "Hi [PERSON_NAME] We have had a few "critical alarms for SDB-FCU-QS_____ units. …" at bounding box center [766, 275] width 1046 height 16
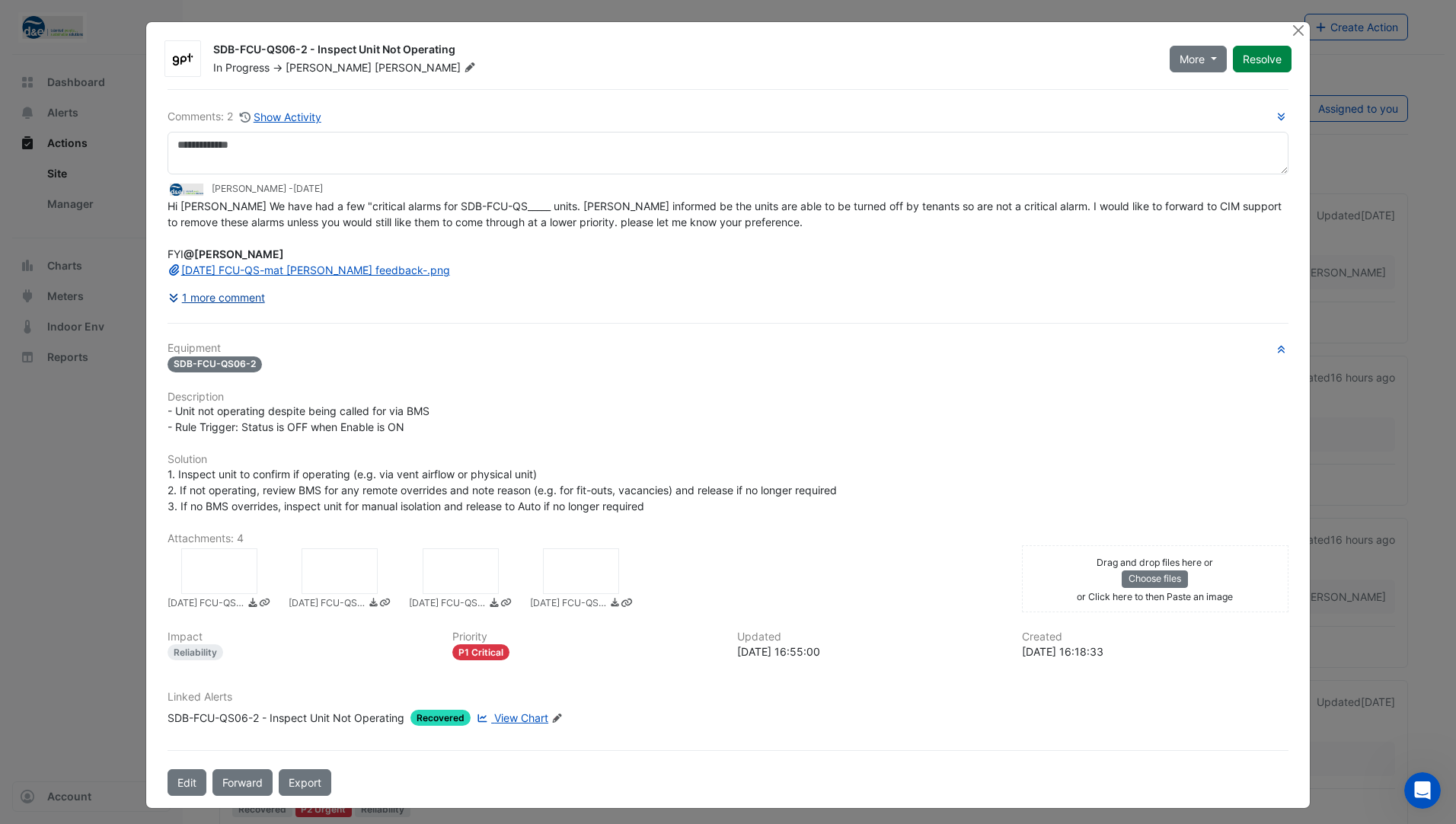
click at [209, 299] on button "1 more comment" at bounding box center [217, 298] width 98 height 27
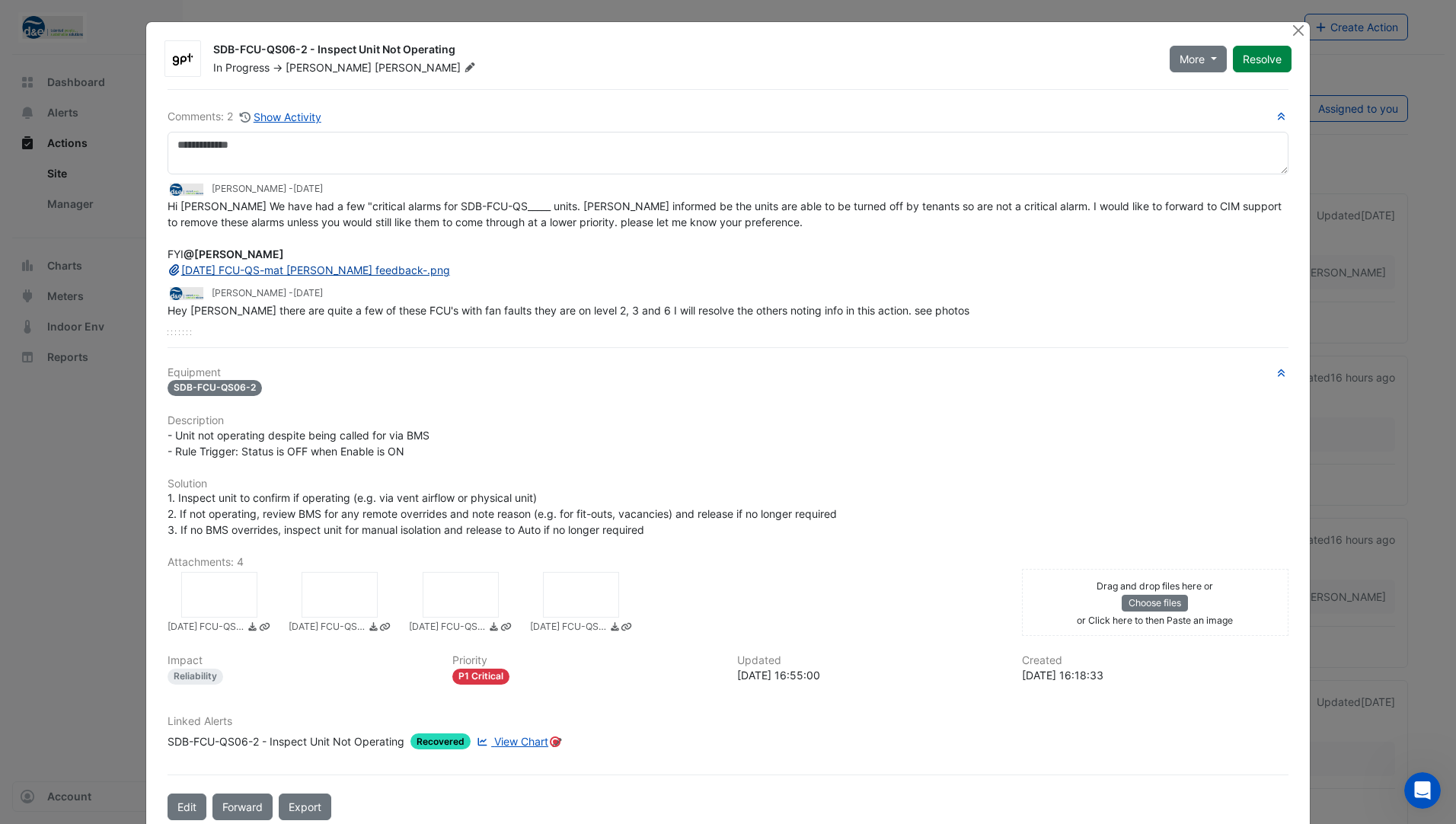
click at [220, 270] on link "[DATE] FCU-QS-mat [PERSON_NAME] feedback-.png" at bounding box center [309, 270] width 283 height 13
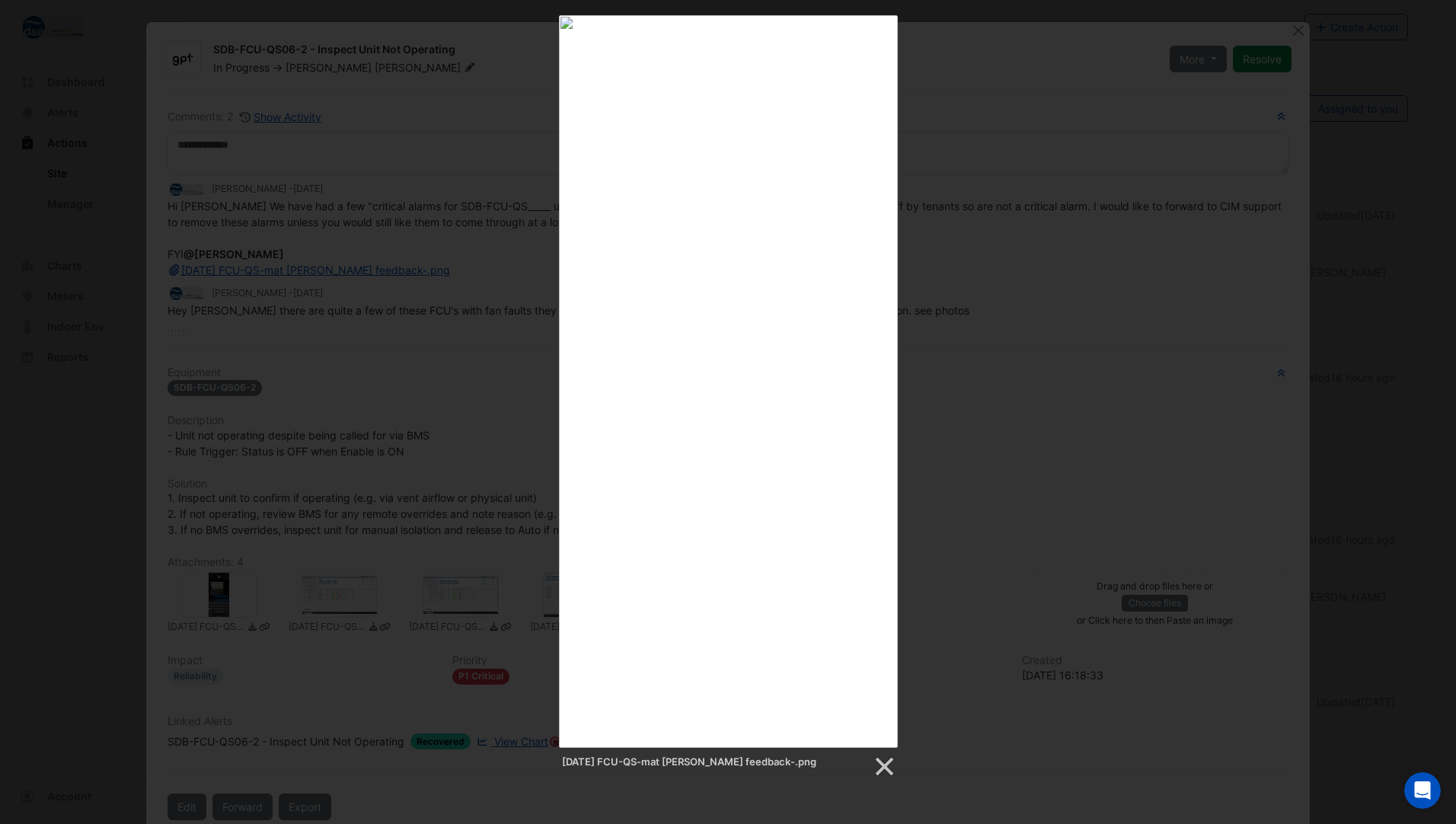
click at [943, 89] on div "[DATE] FCU-QS-mat [PERSON_NAME] feedback-.png" at bounding box center [728, 397] width 1456 height 763
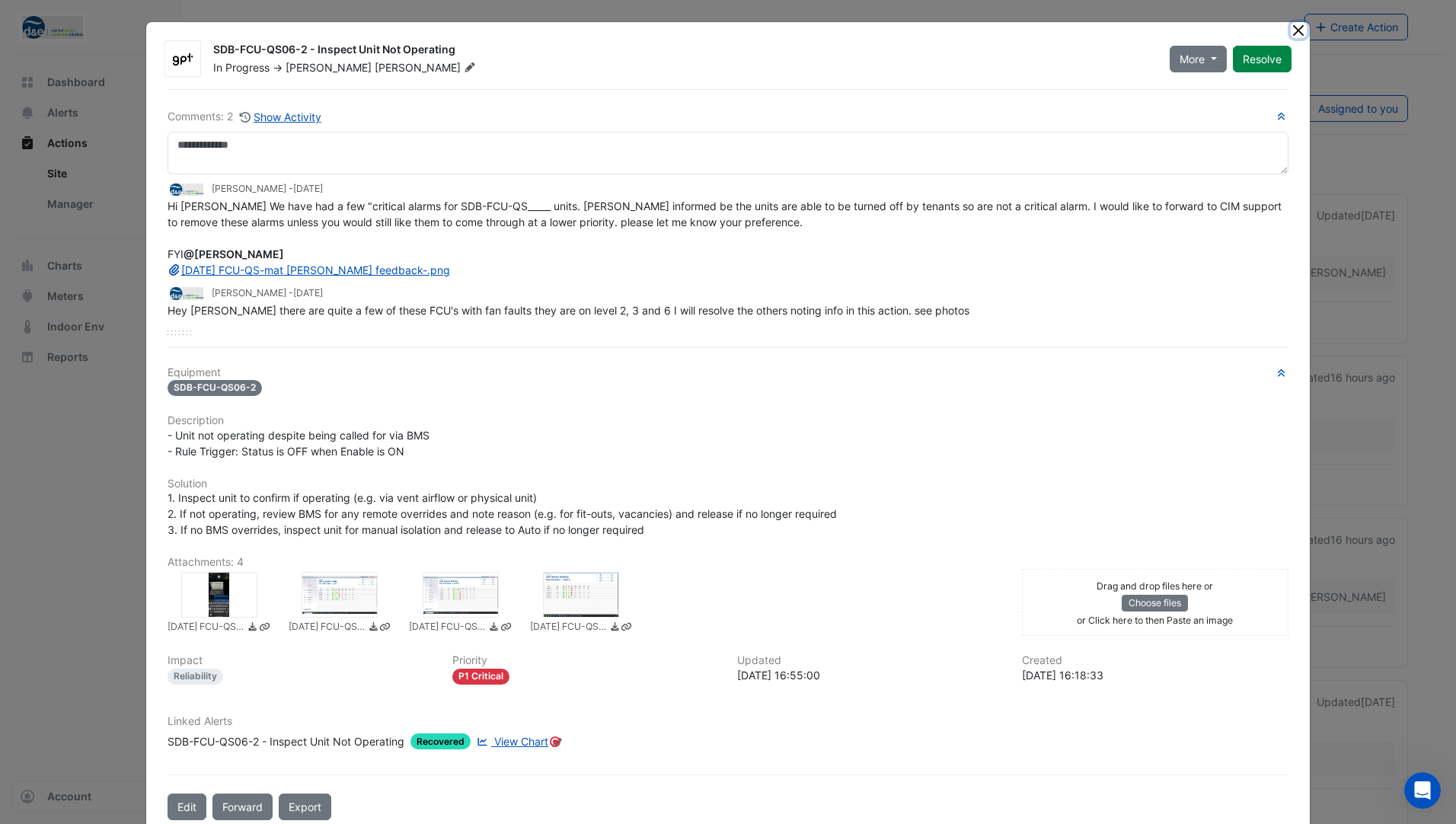
click at [1300, 29] on button "Close" at bounding box center [1299, 30] width 16 height 16
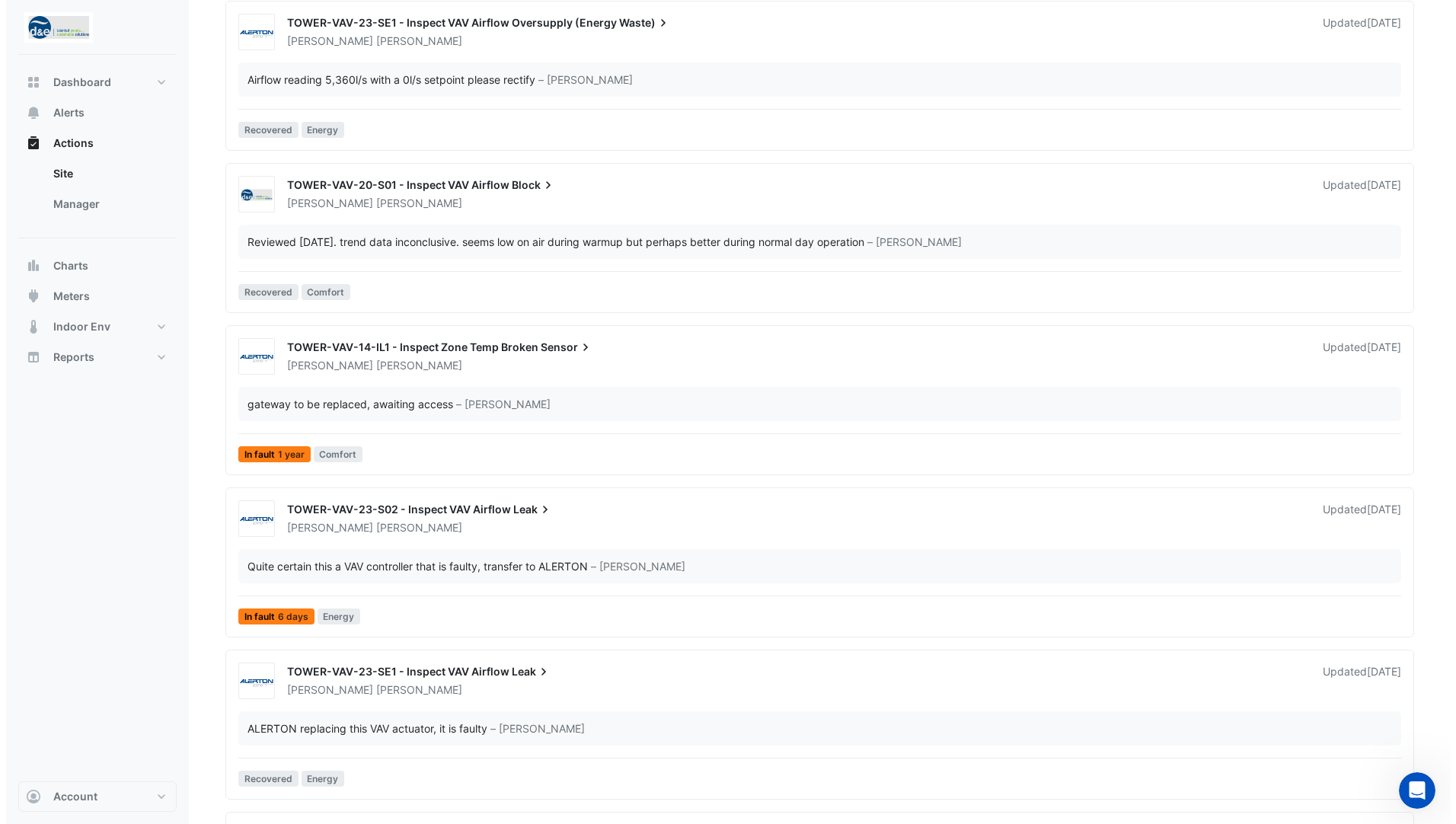
scroll to position [1980, 0]
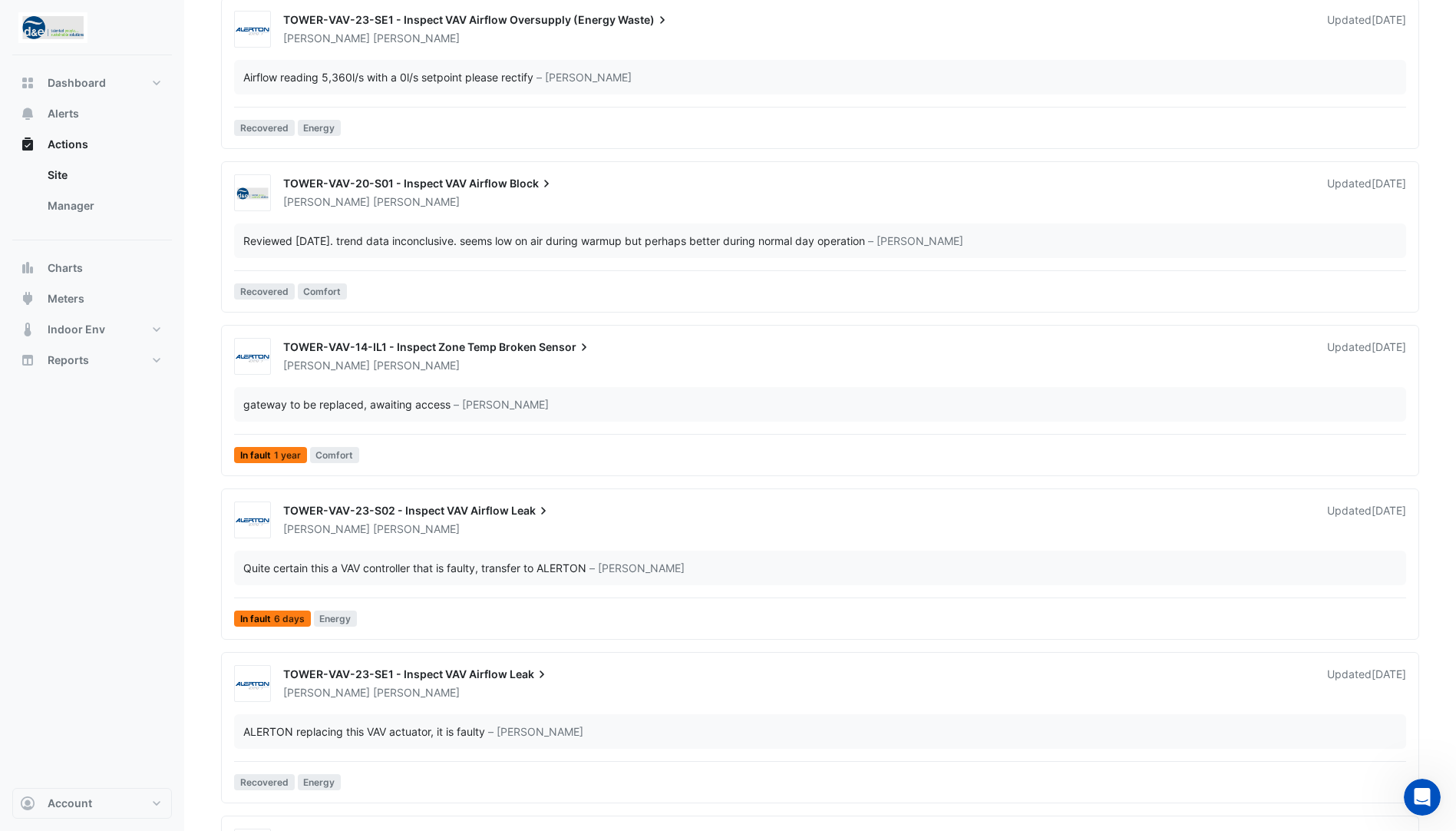
click at [453, 185] on span "TOWER-VAV-20-S01 - Inspect VAV Airflow" at bounding box center [396, 183] width 224 height 13
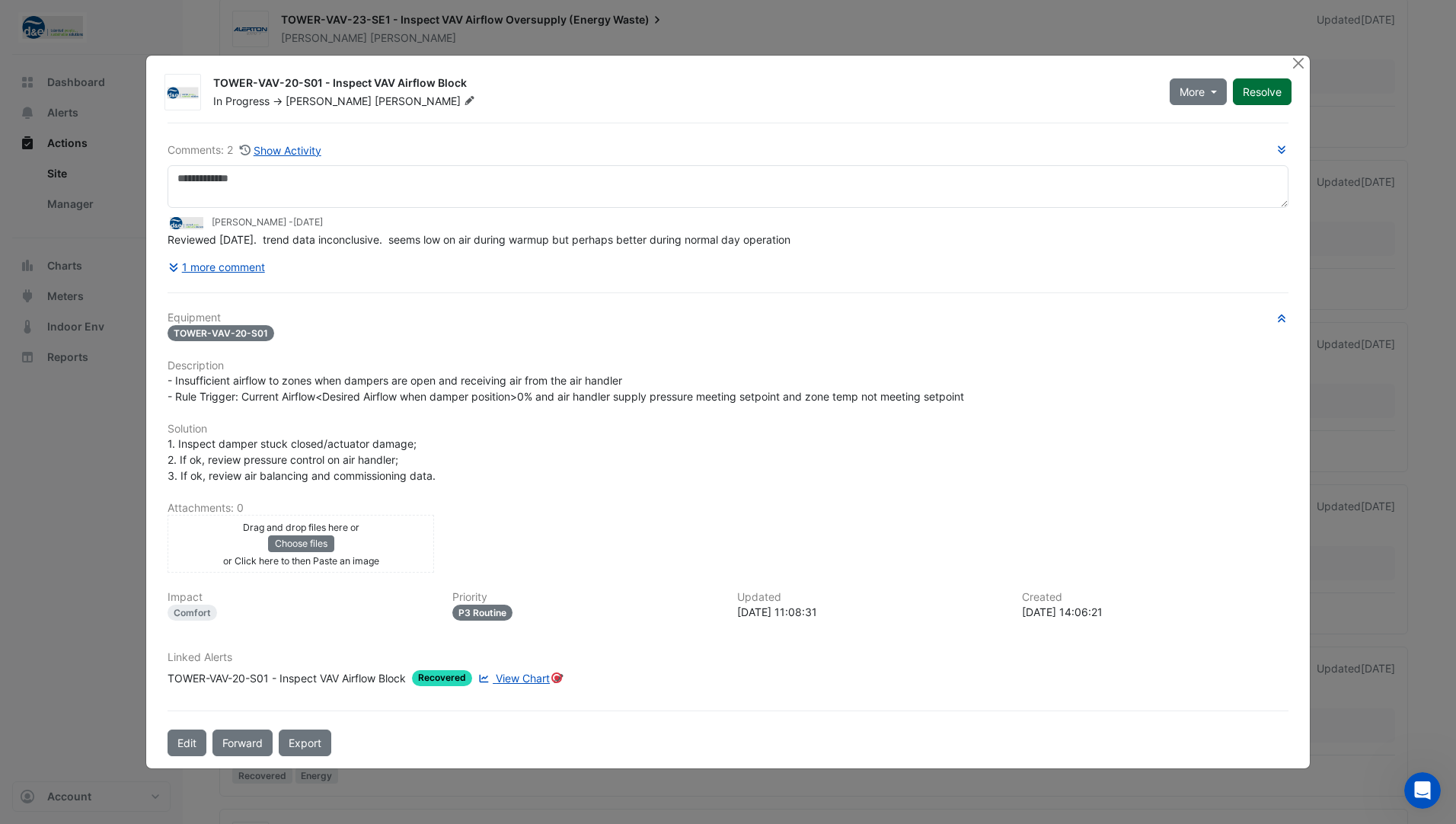
click at [1274, 84] on button "Resolve" at bounding box center [1262, 92] width 59 height 27
click at [1295, 64] on button "Close" at bounding box center [1299, 64] width 16 height 16
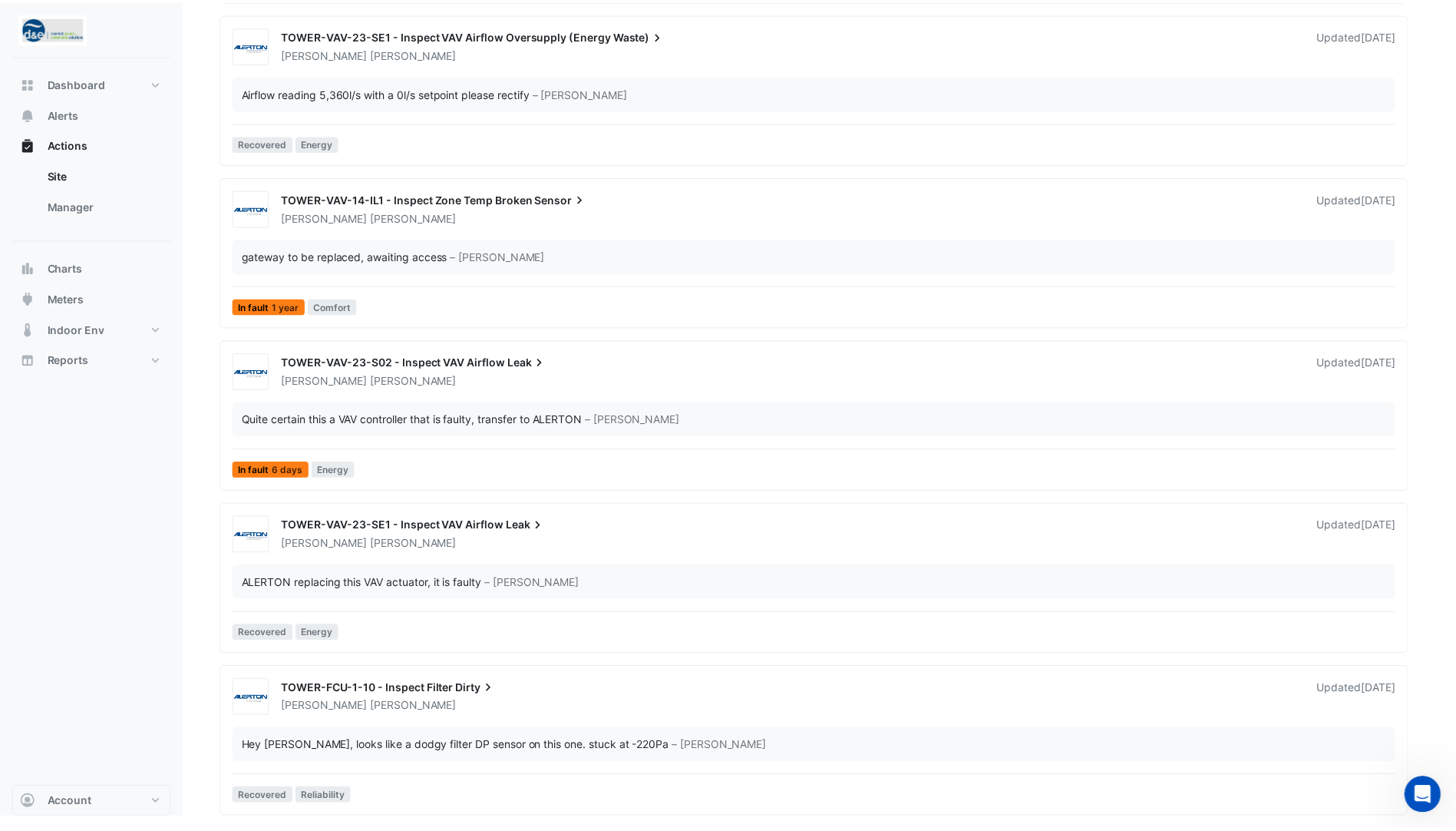
scroll to position [1982, 0]
click at [53, 198] on link "Manager" at bounding box center [103, 206] width 137 height 30
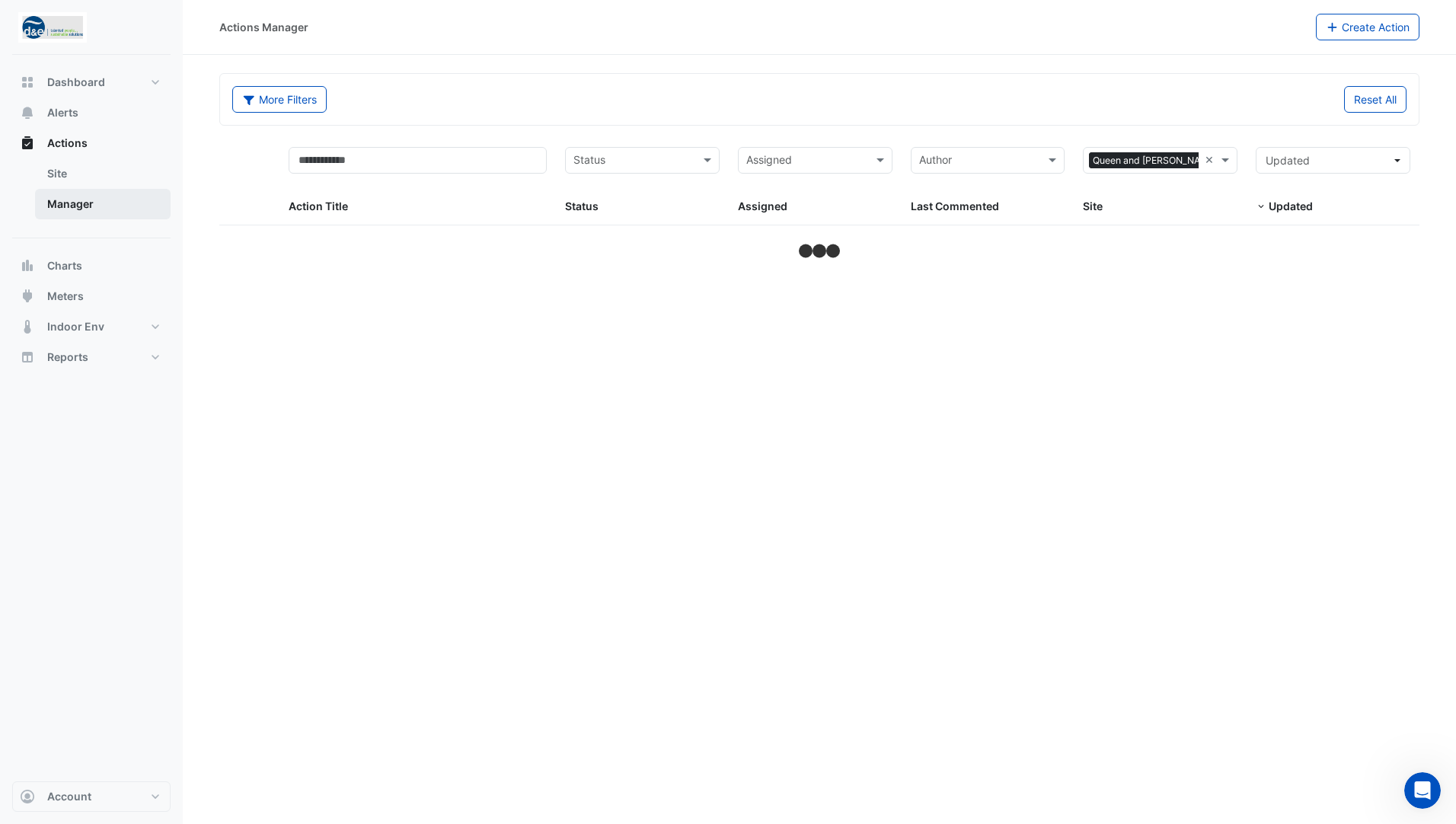
select select "**"
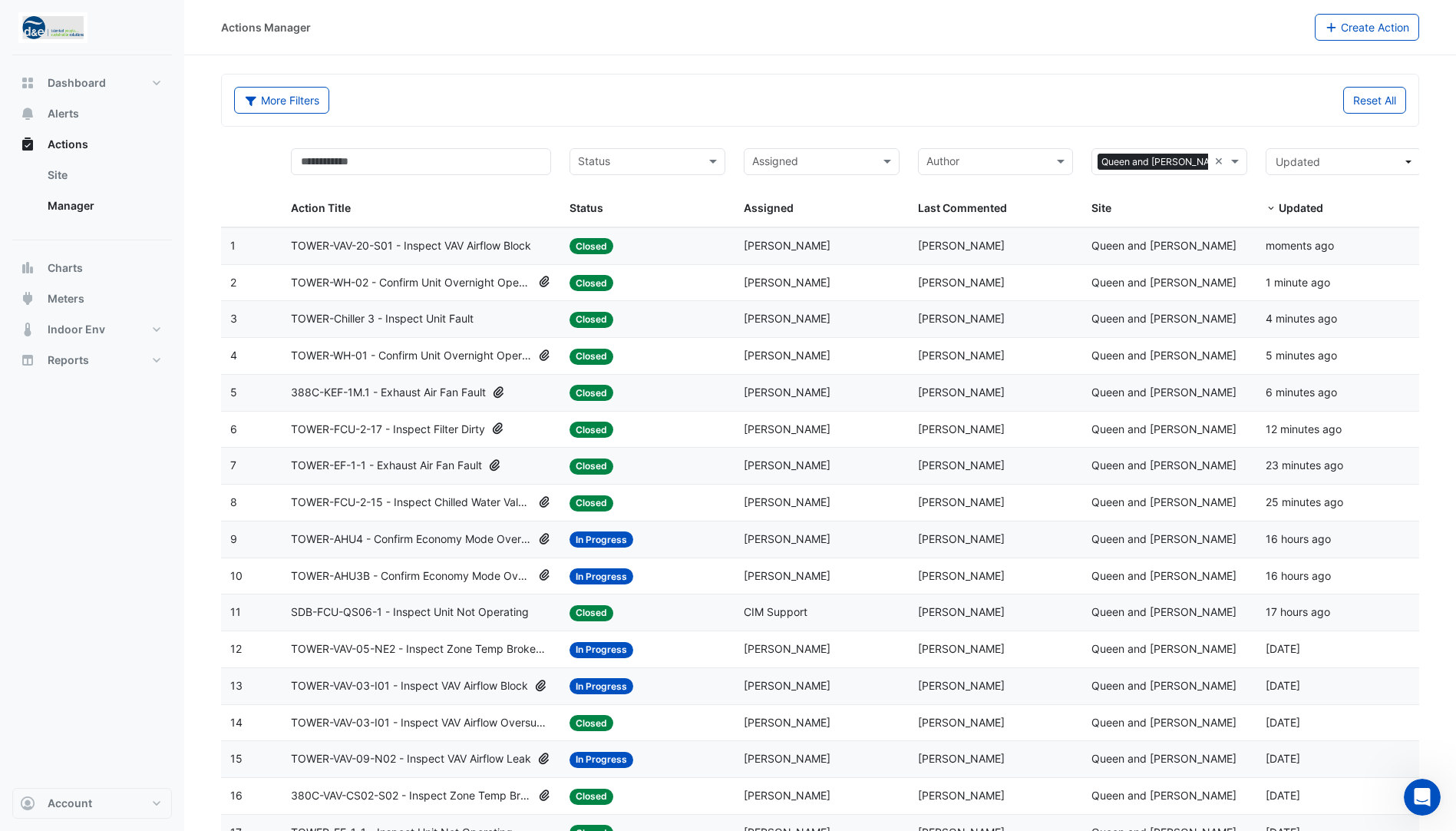
click at [748, 161] on div "Assigned" at bounding box center [809, 162] width 129 height 25
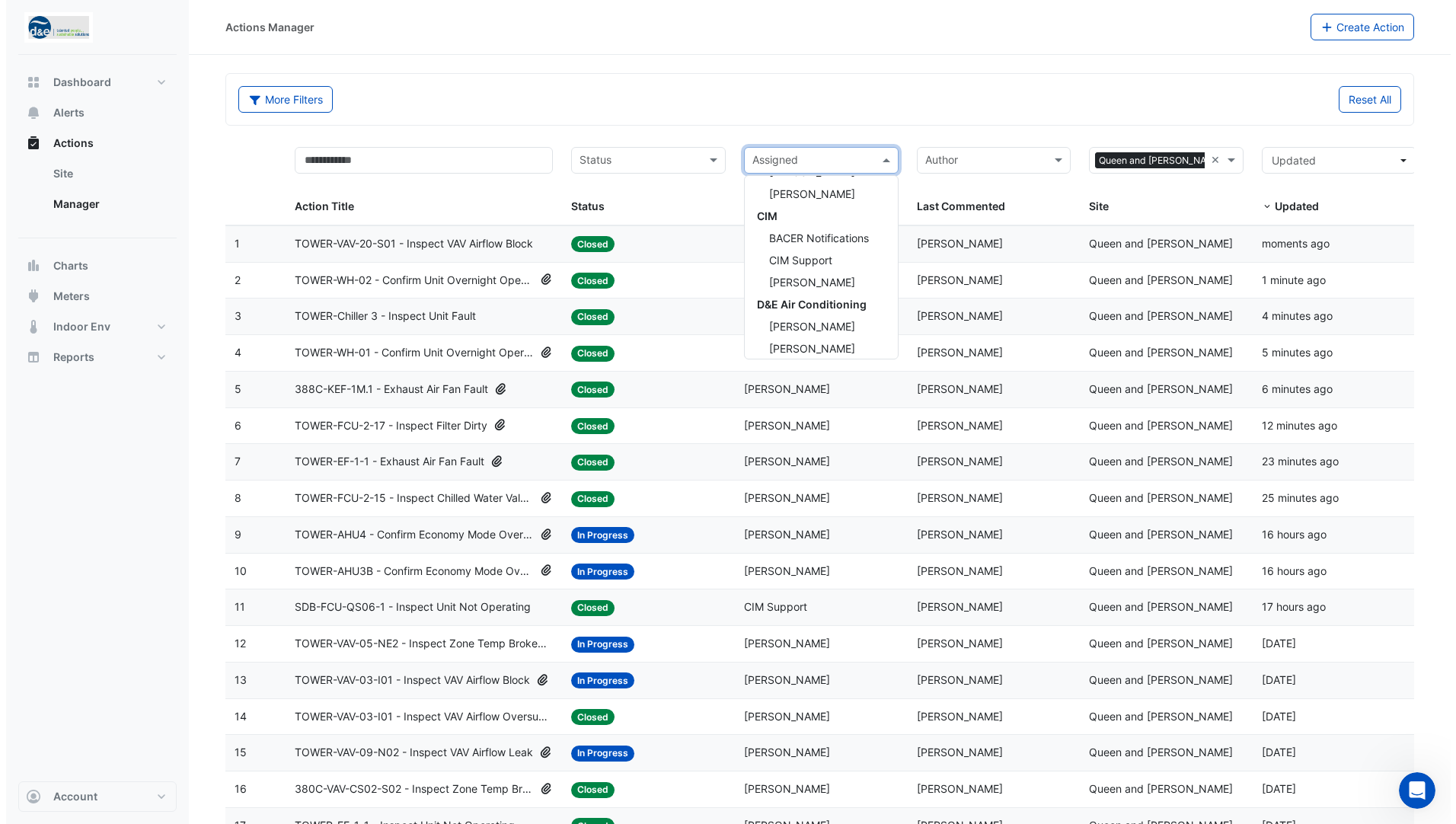
scroll to position [229, 0]
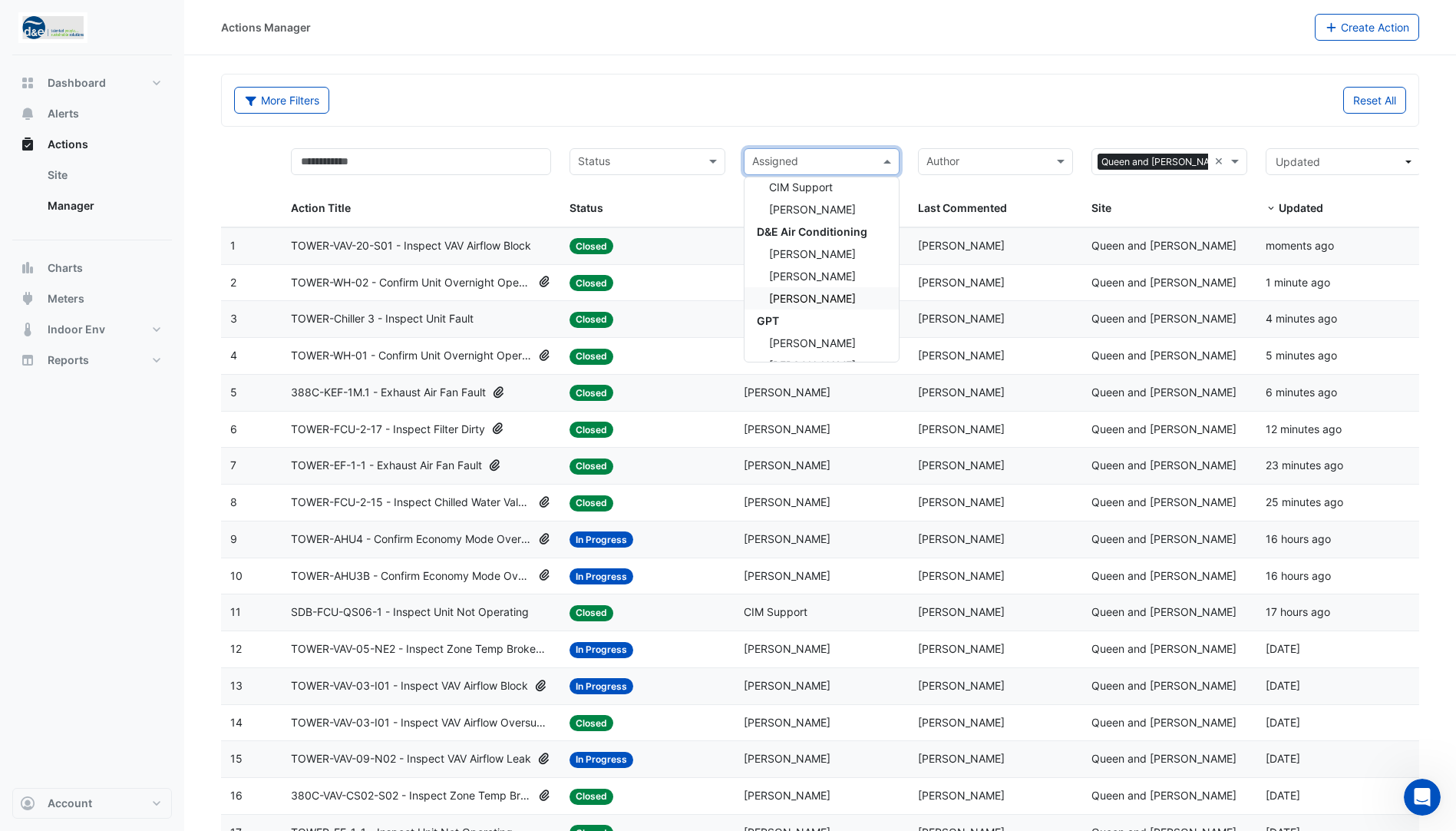
click at [809, 295] on span "[PERSON_NAME]" at bounding box center [812, 298] width 86 height 13
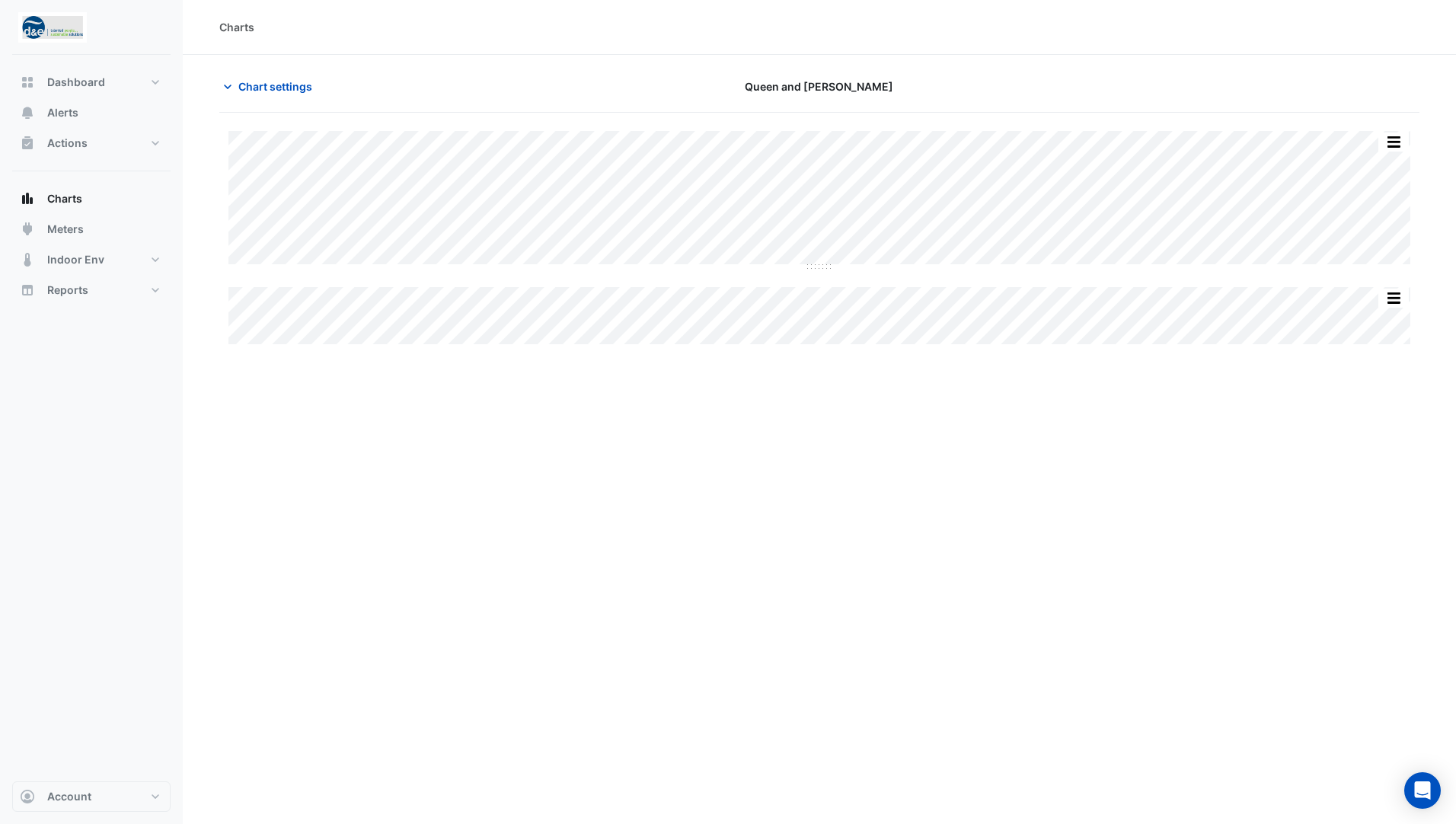
drag, startPoint x: 1273, startPoint y: 278, endPoint x: 1063, endPoint y: 269, distance: 210.2
click at [1063, 269] on div "Split All Split None Print Save as JPEG Save as PNG Pivot Data Table Export CSV…" at bounding box center [819, 238] width 1200 height 213
